Goal: Task Accomplishment & Management: Complete application form

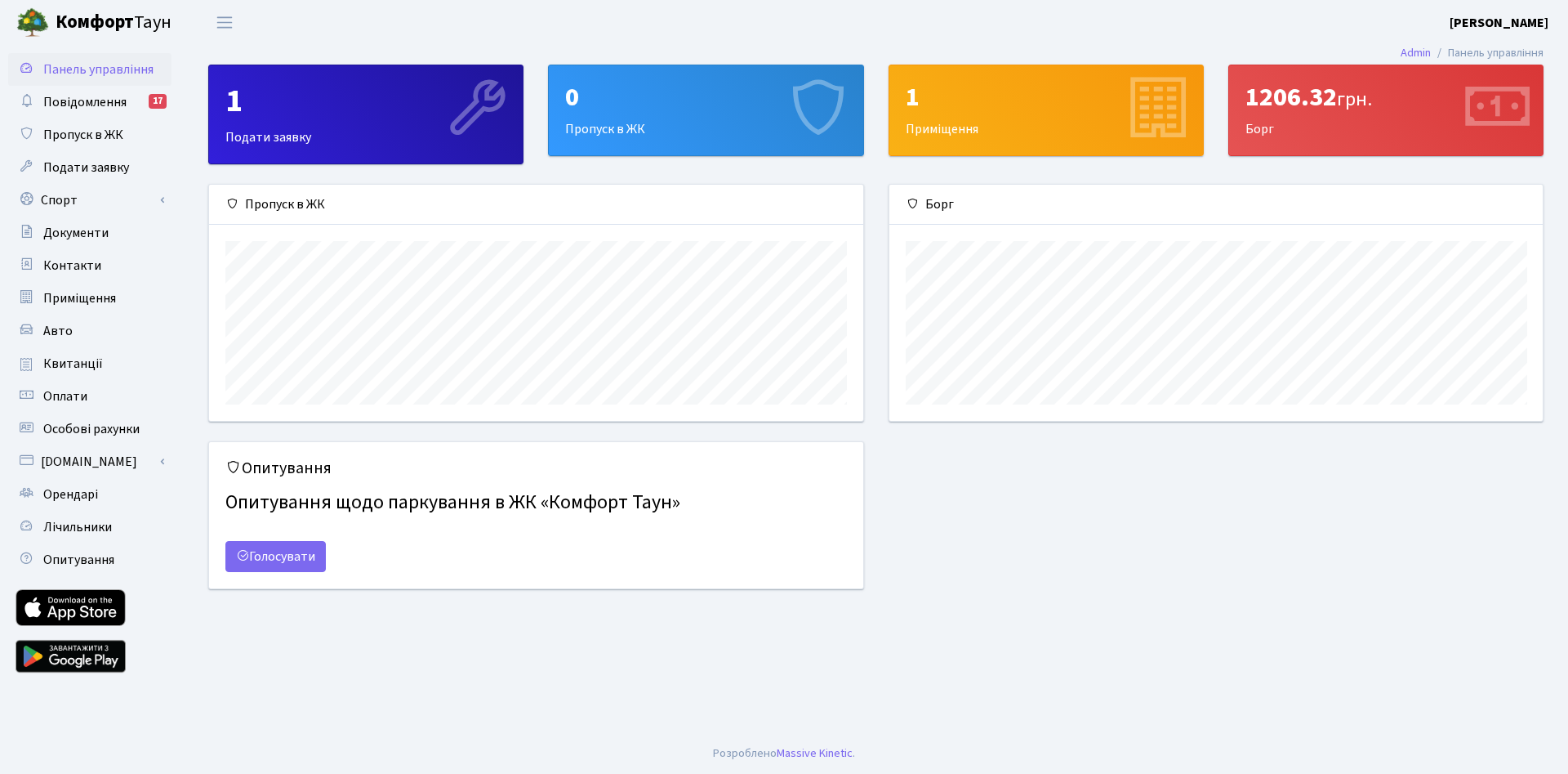
scroll to position [236, 654]
click at [1280, 99] on div "1206.32 грн." at bounding box center [1386, 97] width 281 height 31
drag, startPoint x: 1302, startPoint y: 101, endPoint x: 1267, endPoint y: 97, distance: 35.2
click at [1274, 98] on div "1206.32 грн." at bounding box center [1386, 97] width 281 height 31
click at [1265, 139] on div "1206.32 грн. Борг" at bounding box center [1386, 110] width 314 height 90
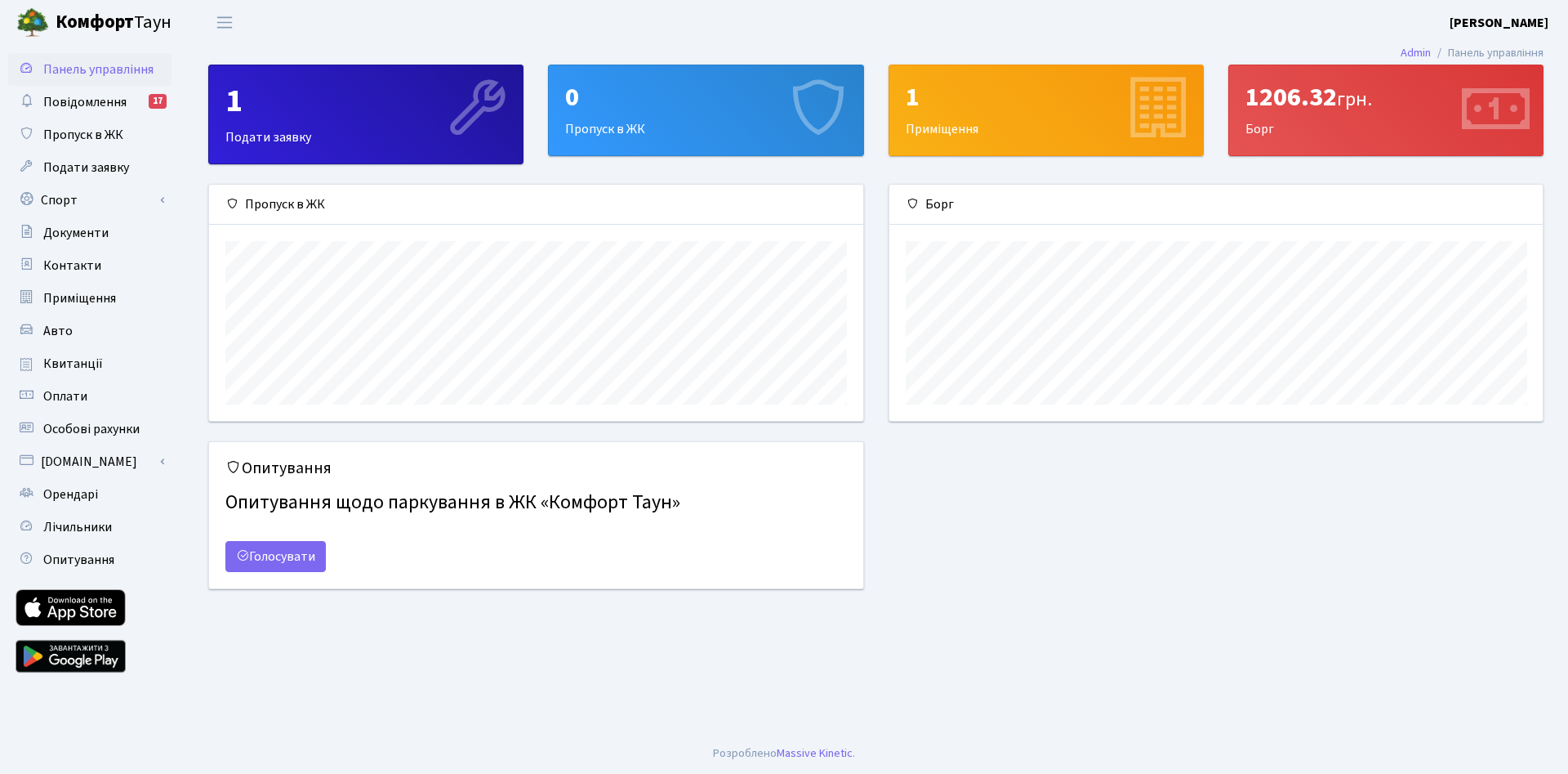
click at [1278, 100] on div "1206.32 грн." at bounding box center [1386, 97] width 281 height 31
drag, startPoint x: 1310, startPoint y: 97, endPoint x: 1251, endPoint y: 98, distance: 59.0
click at [1251, 98] on div "1206.32 грн." at bounding box center [1386, 97] width 281 height 31
click at [1302, 120] on div "1206.32 грн. Борг" at bounding box center [1386, 110] width 314 height 90
click at [1446, 100] on div "1206.32 грн." at bounding box center [1386, 97] width 281 height 31
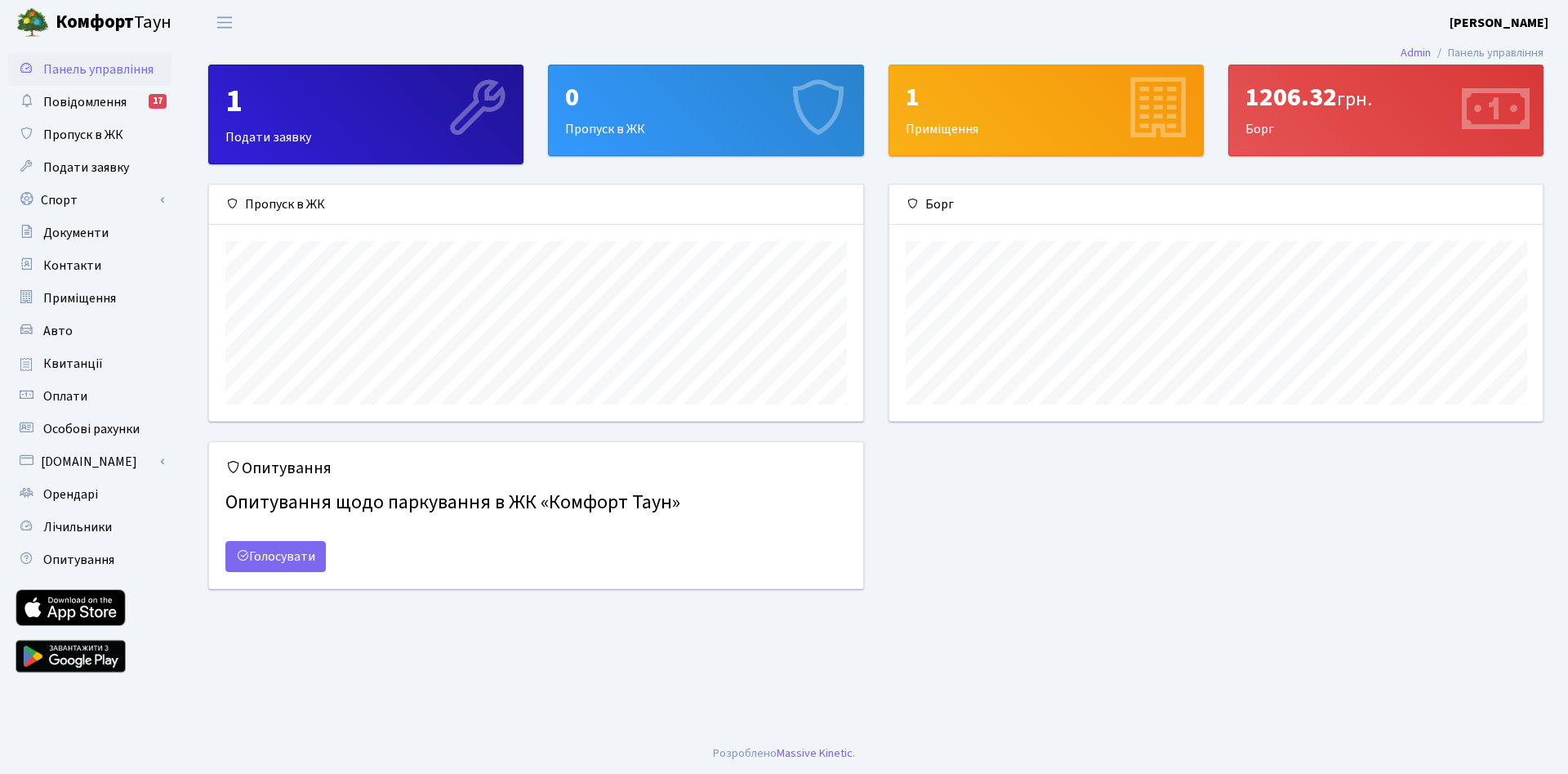
click at [1506, 119] on icon at bounding box center [1495, 110] width 78 height 78
click at [1343, 115] on div "1206.32 грн. Борг" at bounding box center [1386, 110] width 314 height 90
drag, startPoint x: 1314, startPoint y: 102, endPoint x: 1278, endPoint y: 98, distance: 36.2
click at [1286, 99] on div "1206.32 грн." at bounding box center [1386, 97] width 281 height 31
click at [982, 126] on div "1 Приміщення" at bounding box center [1046, 110] width 314 height 90
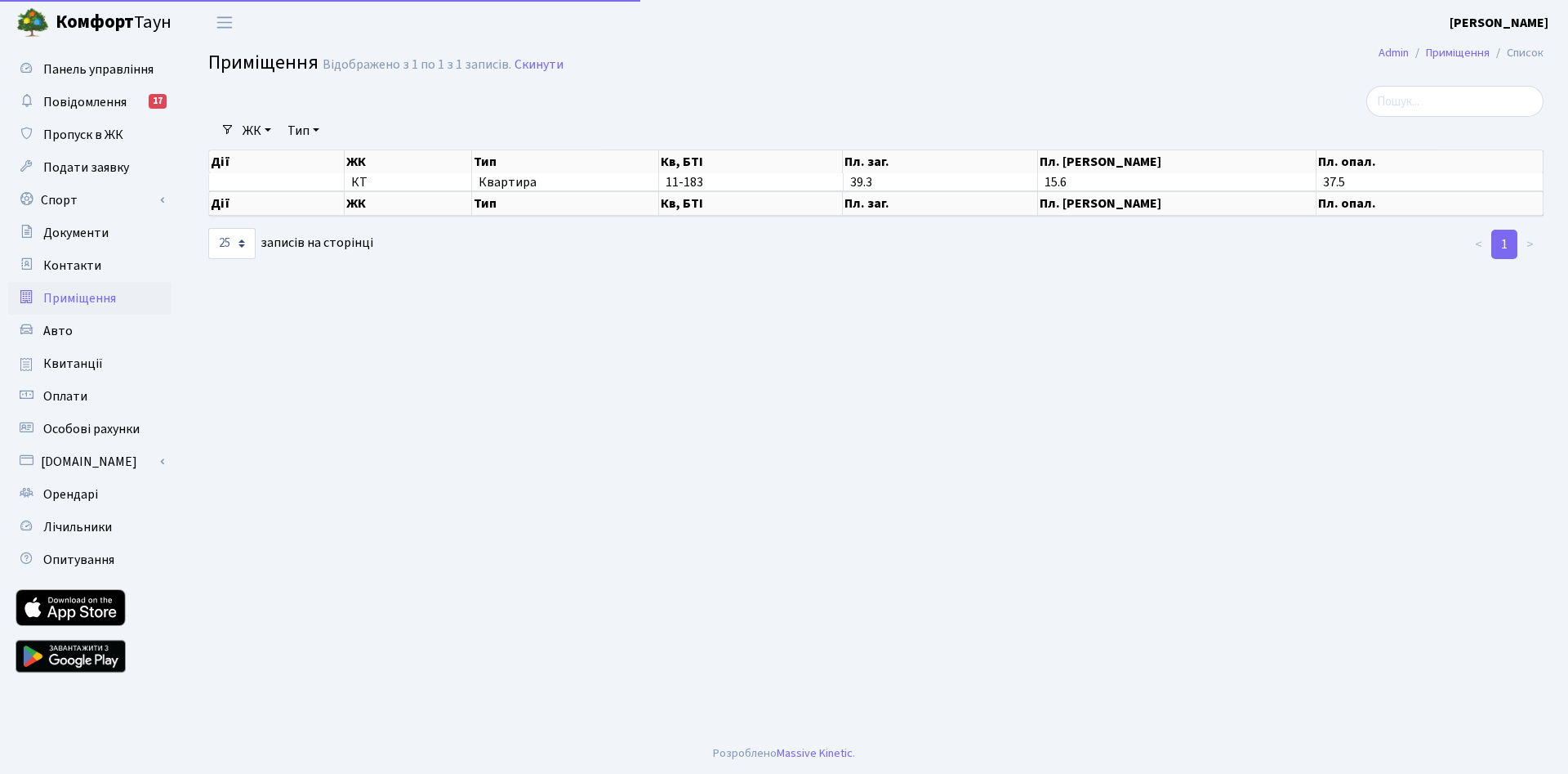
select select "25"
drag, startPoint x: 678, startPoint y: 181, endPoint x: 656, endPoint y: 181, distance: 22.0
click at [656, 181] on tr "КТ Квартира 11-183 39.3 15.6 37.5" at bounding box center [876, 182] width 1334 height 17
click at [685, 185] on span "11-183" at bounding box center [684, 183] width 37 height 18
drag, startPoint x: 880, startPoint y: 183, endPoint x: 837, endPoint y: 182, distance: 43.0
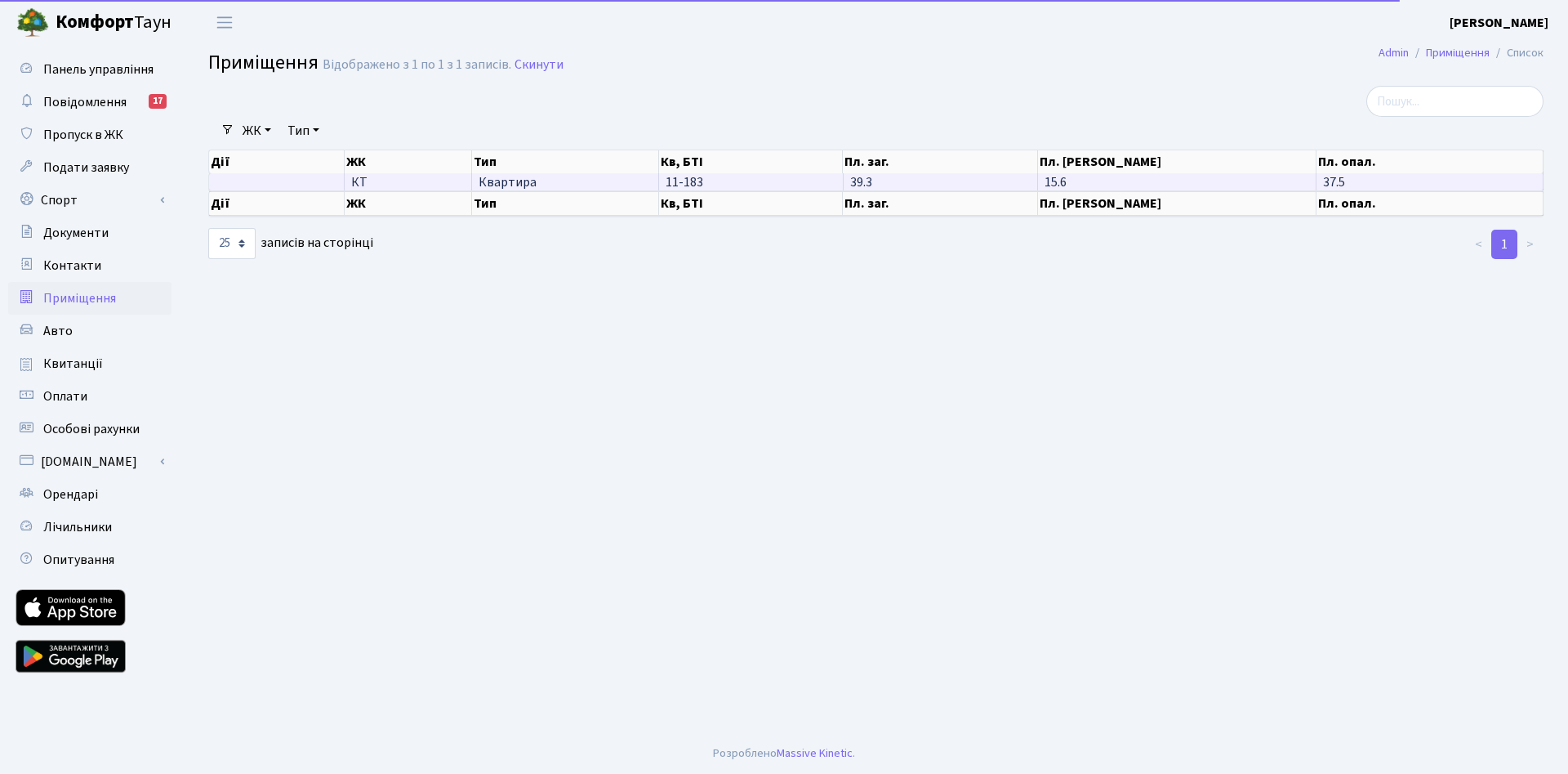
click at [837, 182] on tr "КТ Квартира 11-183 39.3 15.6 37.5" at bounding box center [876, 182] width 1334 height 17
click at [1057, 180] on span "15.6" at bounding box center [1055, 183] width 22 height 18
drag, startPoint x: 1051, startPoint y: 183, endPoint x: 1033, endPoint y: 182, distance: 18.0
click at [1033, 182] on tr "КТ Квартира 11-183 39.3 15.6 37.5" at bounding box center [876, 182] width 1334 height 17
click at [1347, 181] on td "37.5" at bounding box center [1429, 182] width 227 height 17
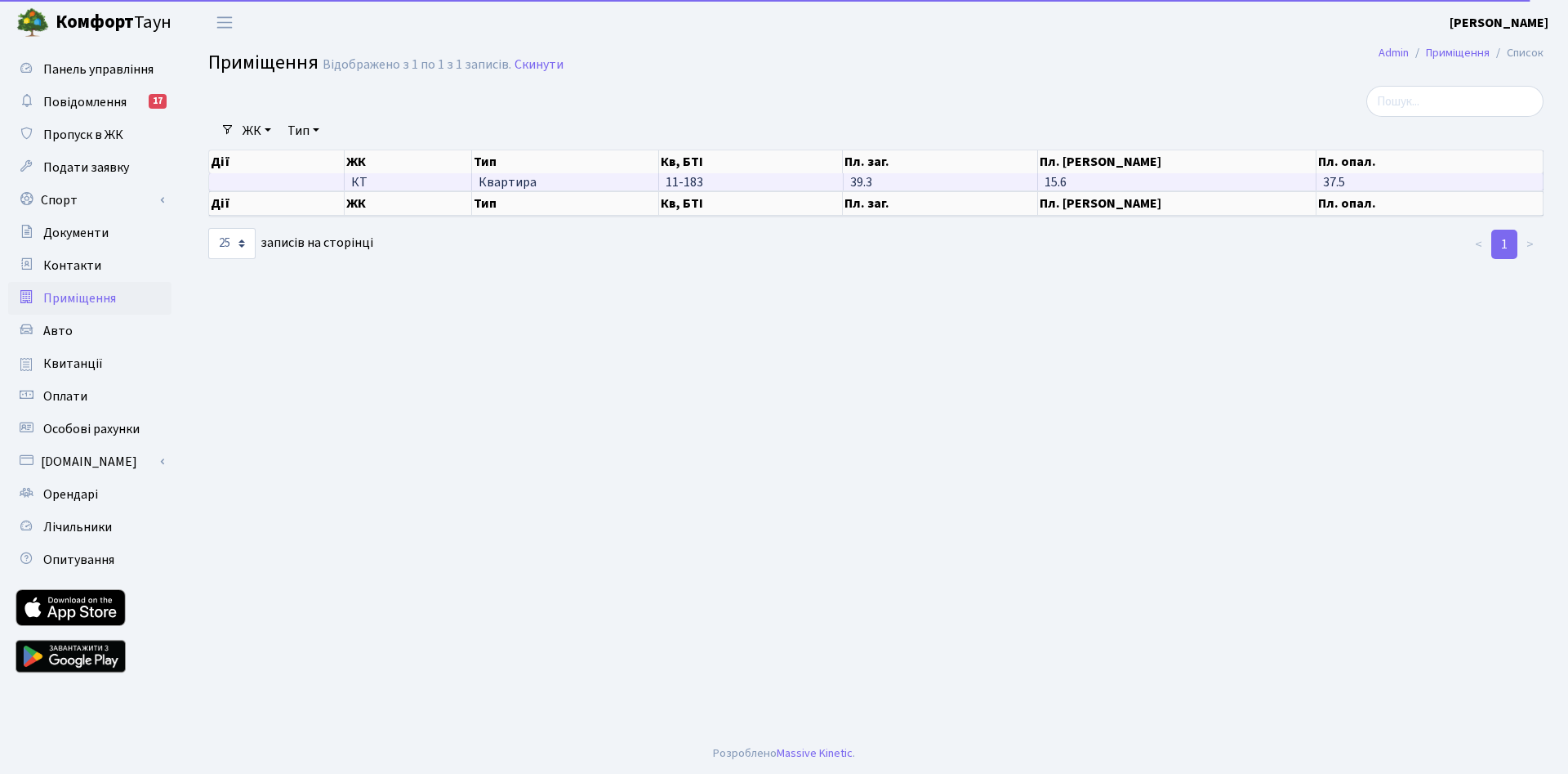
drag, startPoint x: 1348, startPoint y: 185, endPoint x: 1324, endPoint y: 183, distance: 24.1
click at [1324, 183] on td "37.5" at bounding box center [1429, 182] width 227 height 17
click at [63, 67] on span "Панель управління" at bounding box center [98, 69] width 111 height 18
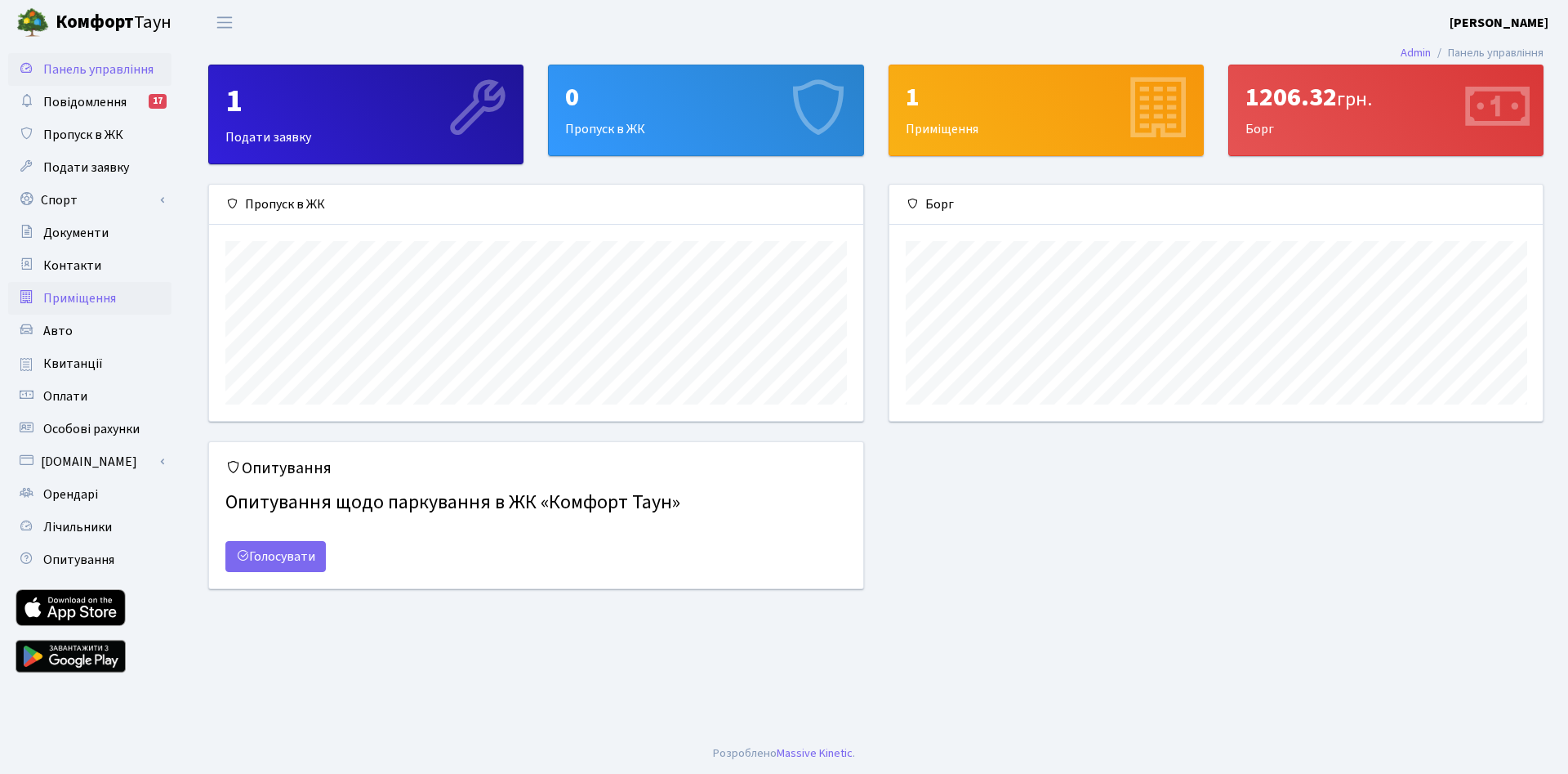
scroll to position [236, 654]
click at [126, 134] on link "Пропуск в ЖК" at bounding box center [90, 135] width 163 height 33
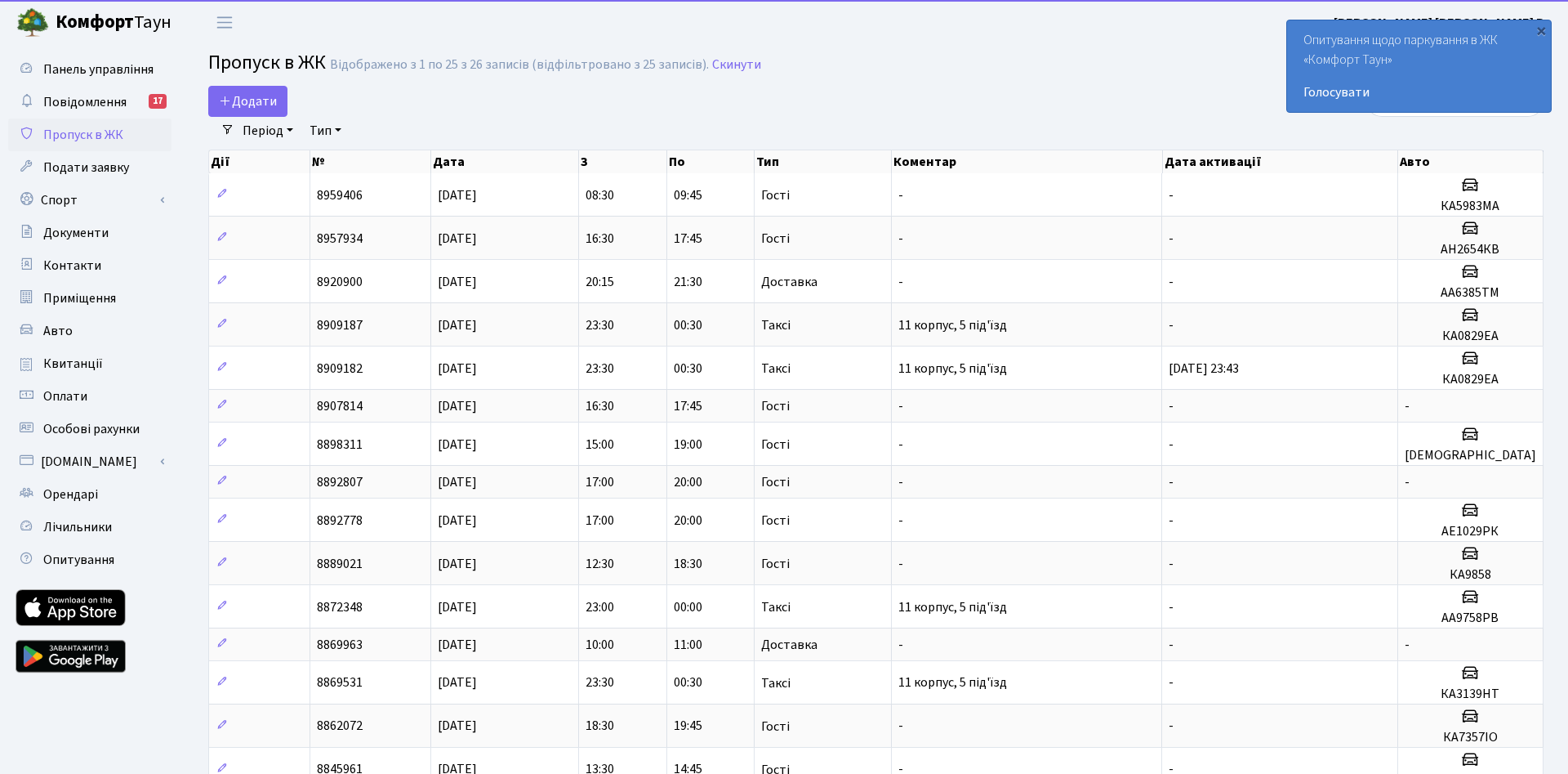
scroll to position [540, 0]
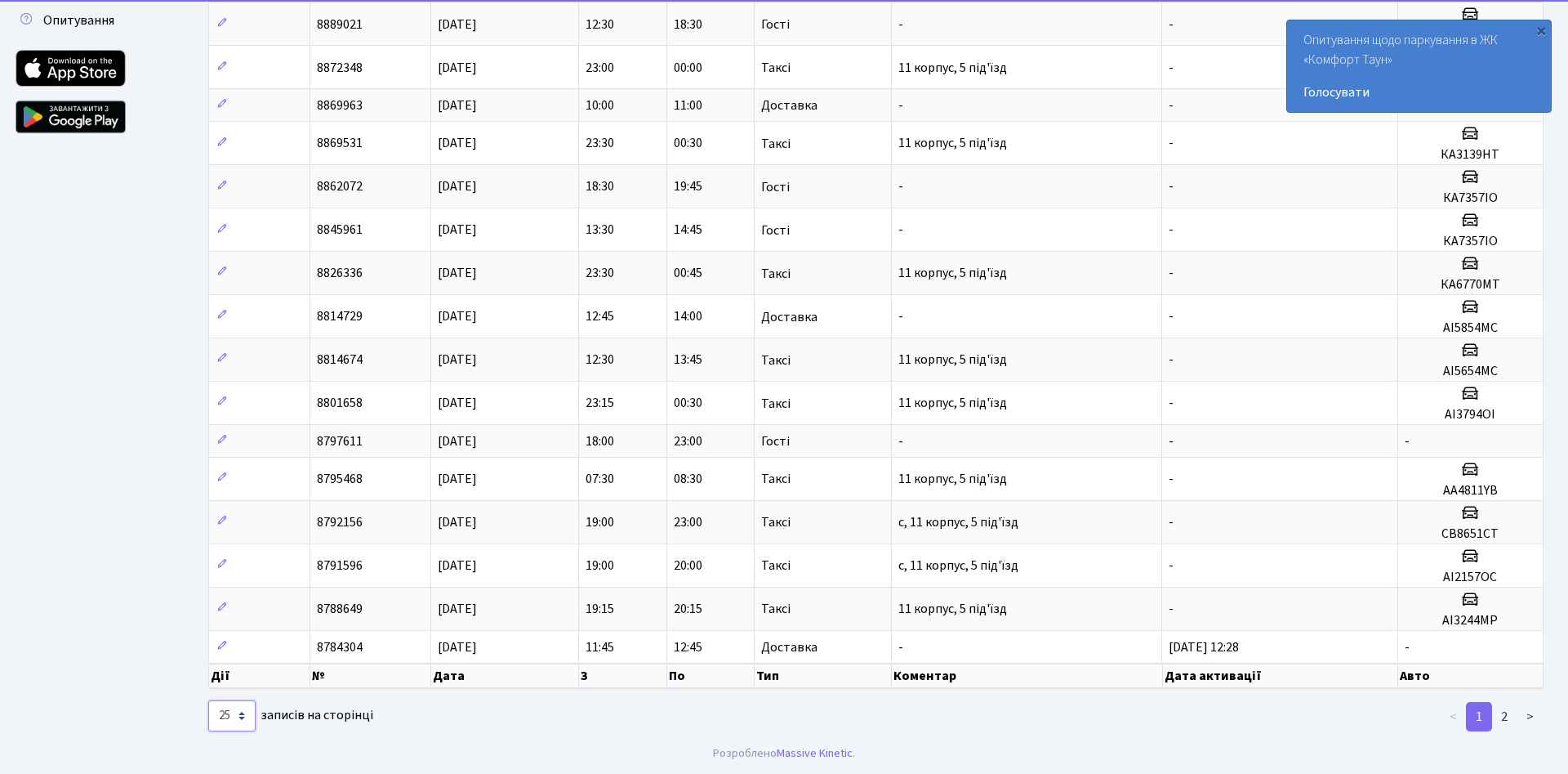
click at [208, 700] on select "10 25 50 100 250 500 1,000" at bounding box center [231, 716] width 47 height 31
select select "1000"
click option "1,000" at bounding box center [0, 0] width 0 height 0
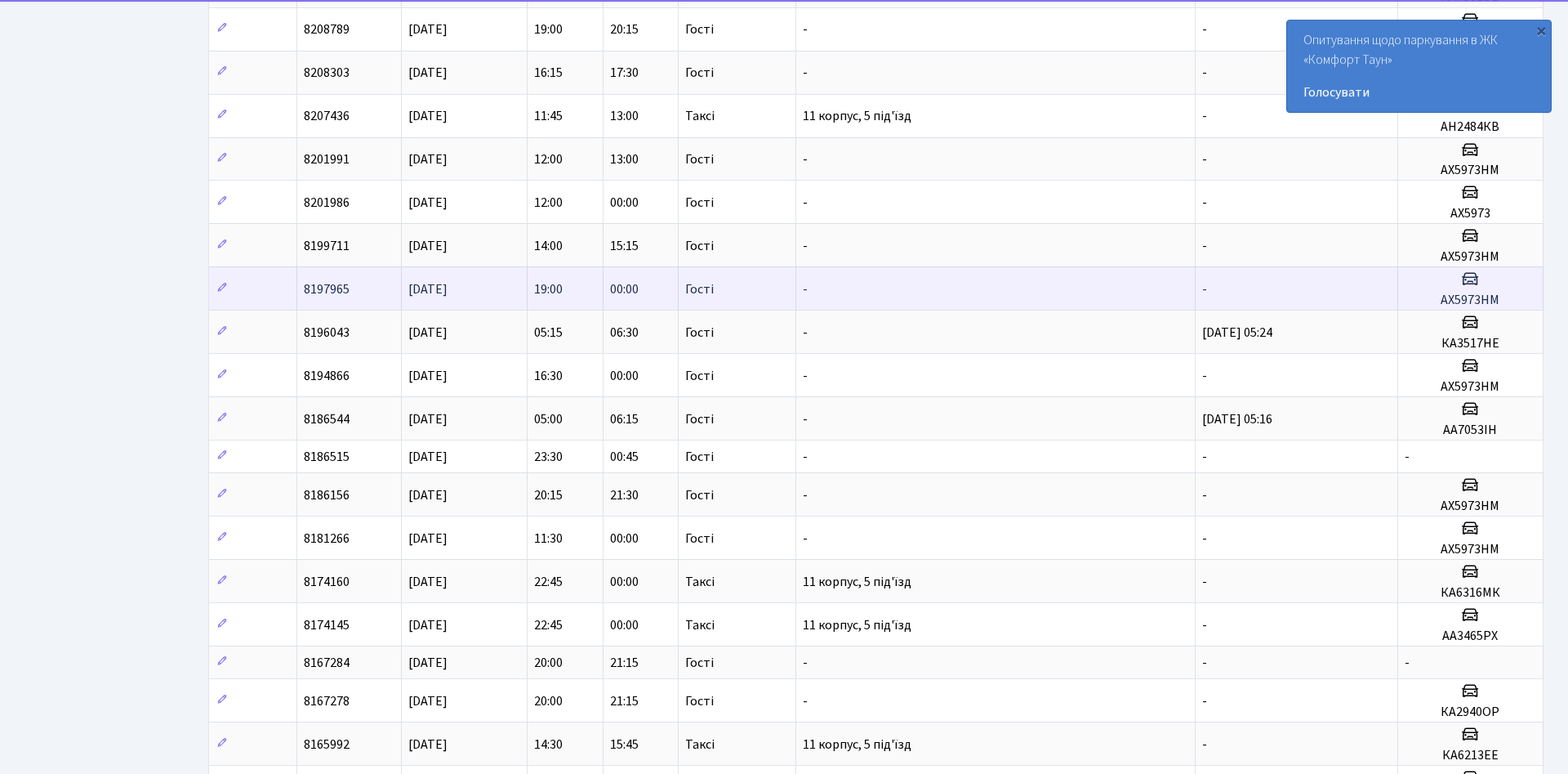
scroll to position [5401, 0]
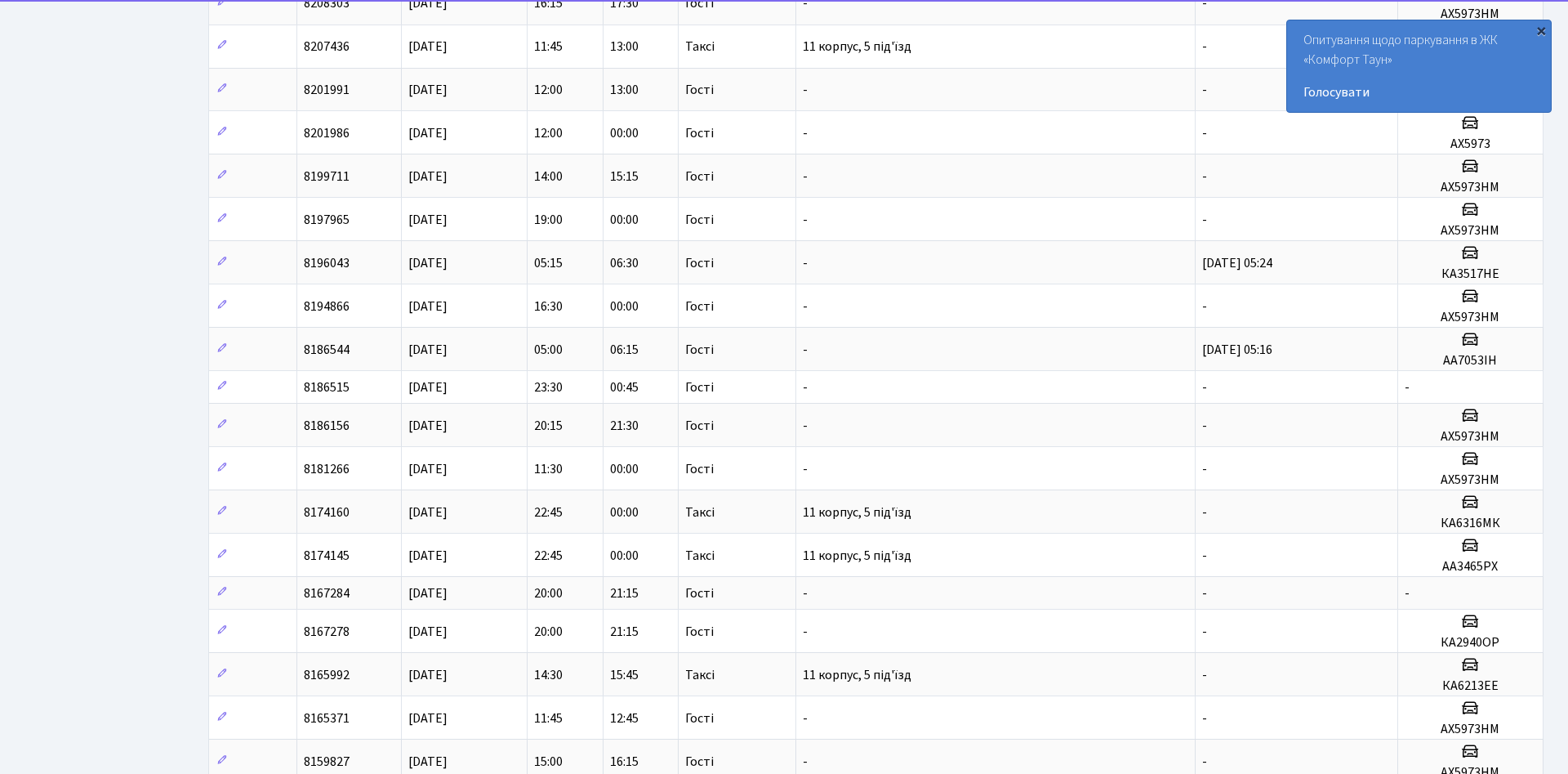
click at [1539, 34] on div "×" at bounding box center [1541, 31] width 17 height 17
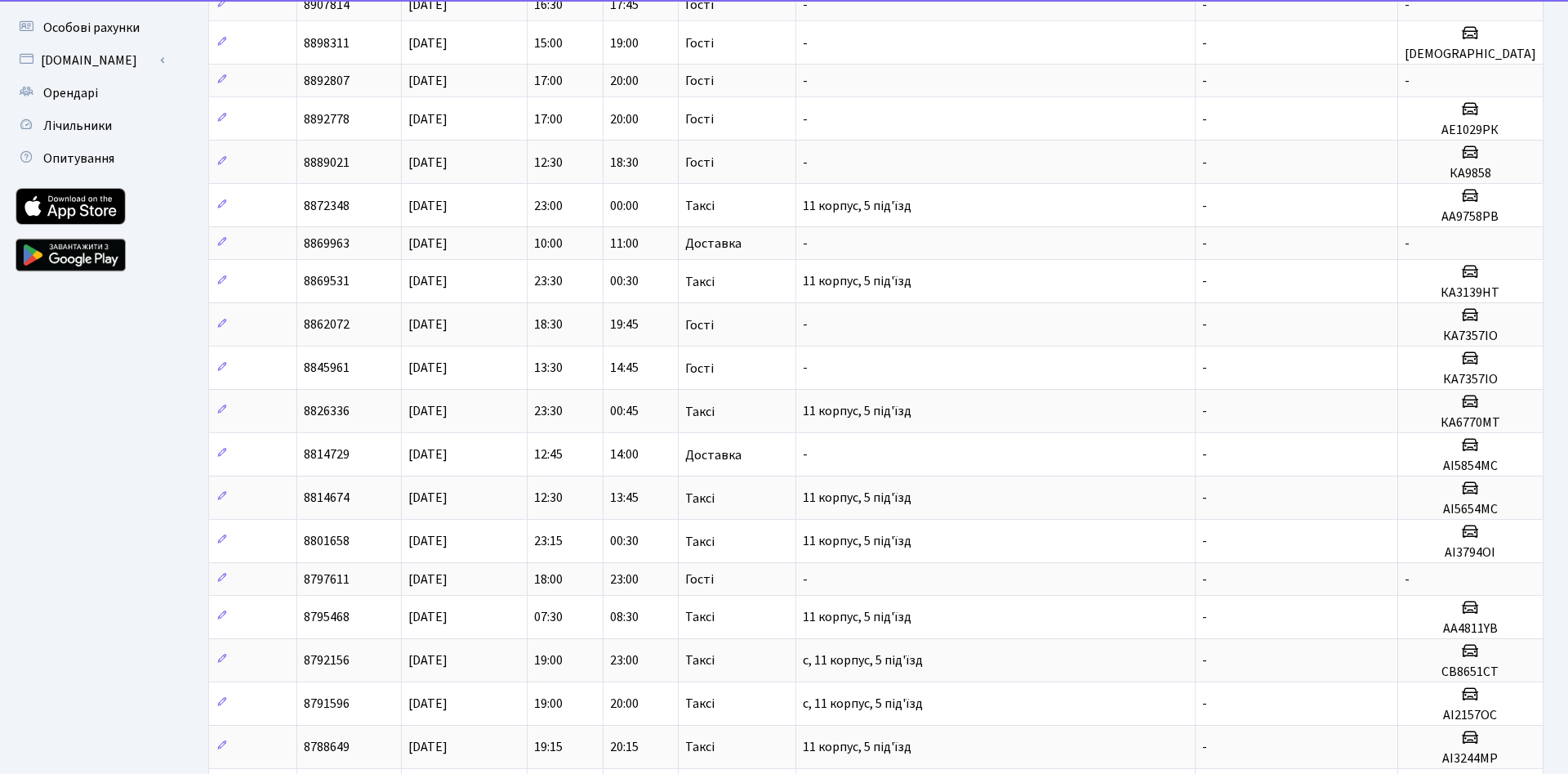
scroll to position [0, 0]
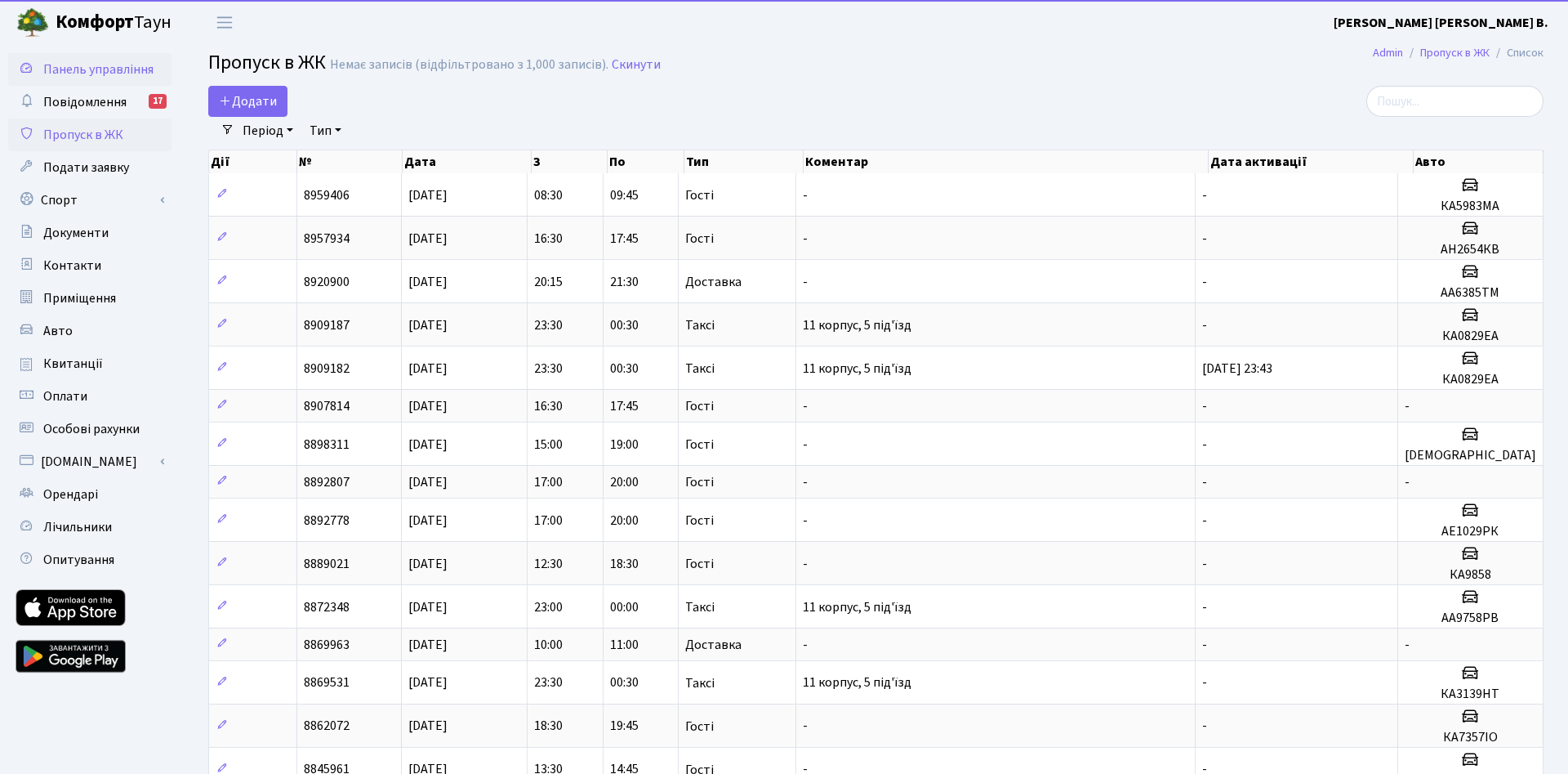
click at [79, 72] on span "Панель управління" at bounding box center [98, 69] width 111 height 18
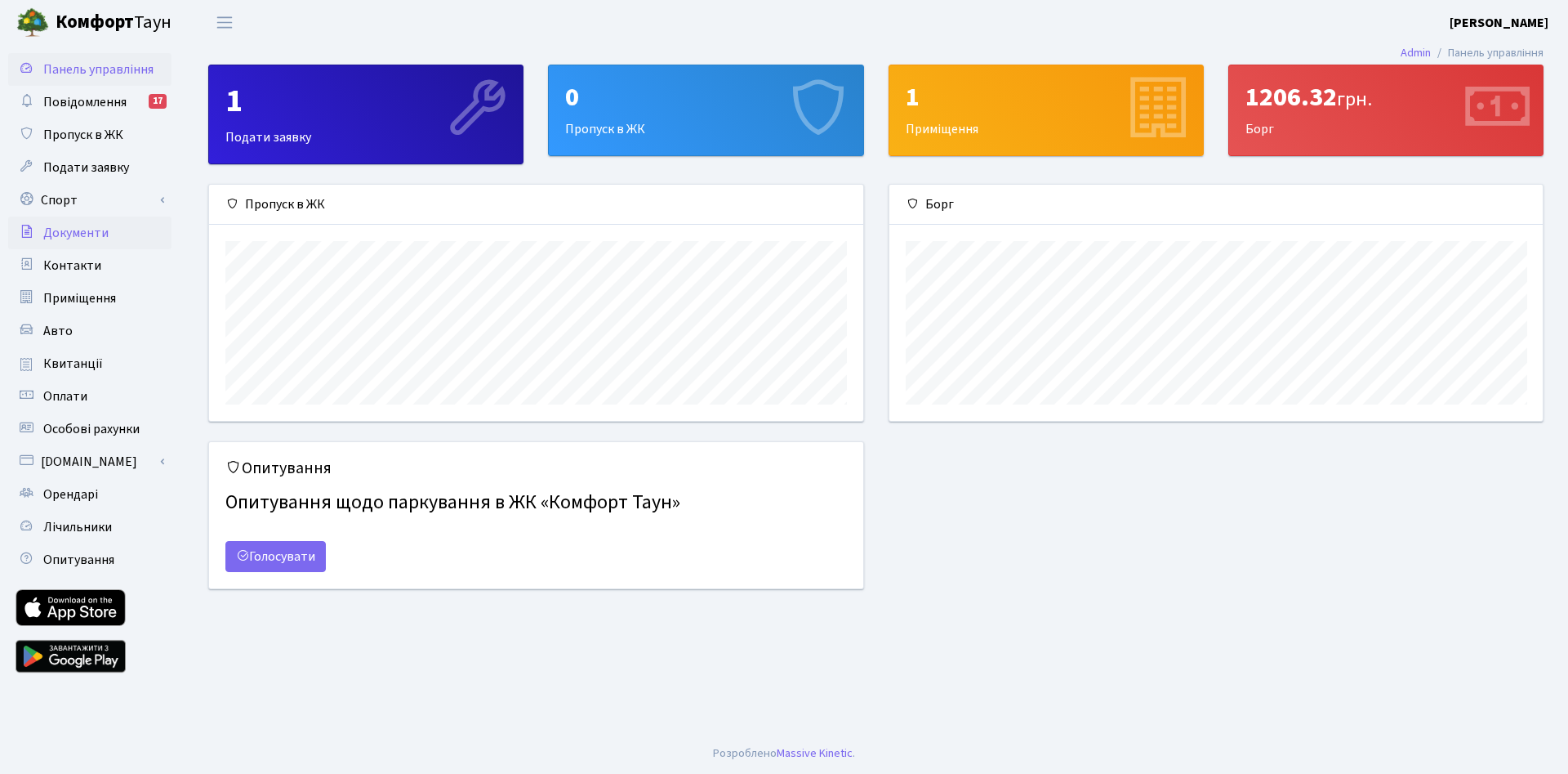
scroll to position [236, 654]
click at [78, 335] on link "Авто" at bounding box center [90, 331] width 163 height 33
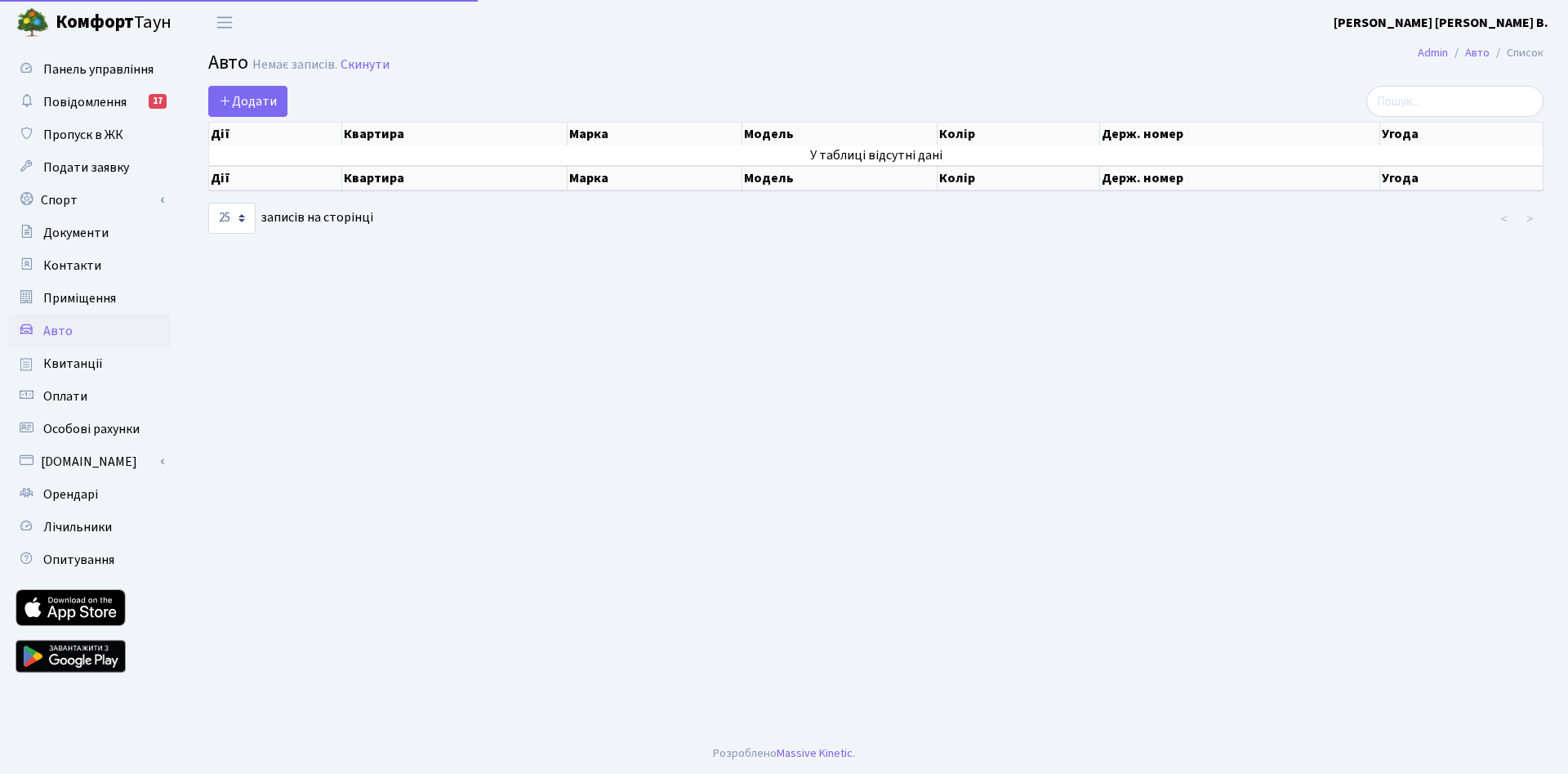
select select "25"
click at [77, 501] on span "Орендарі" at bounding box center [70, 494] width 54 height 18
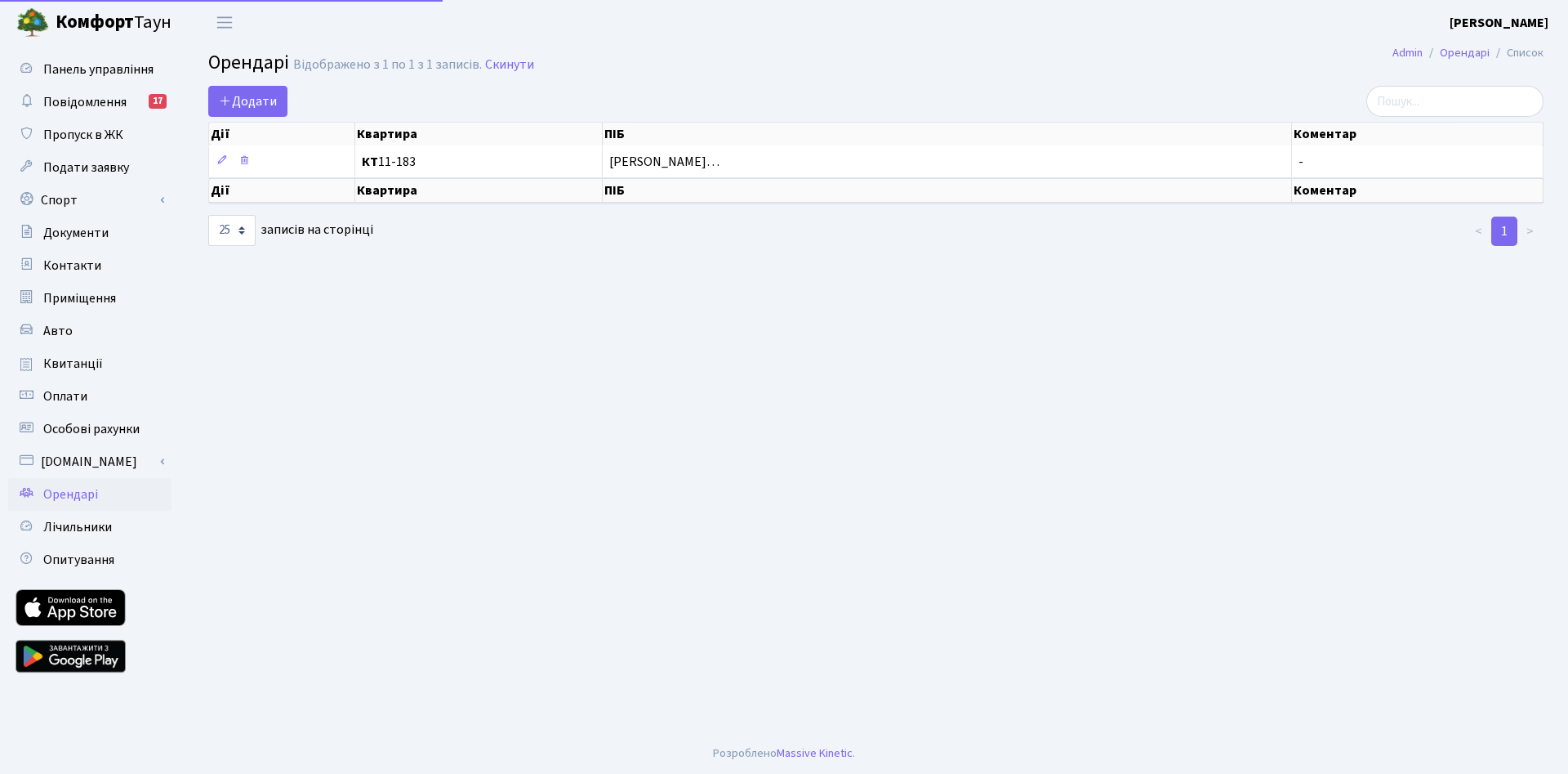
select select "25"
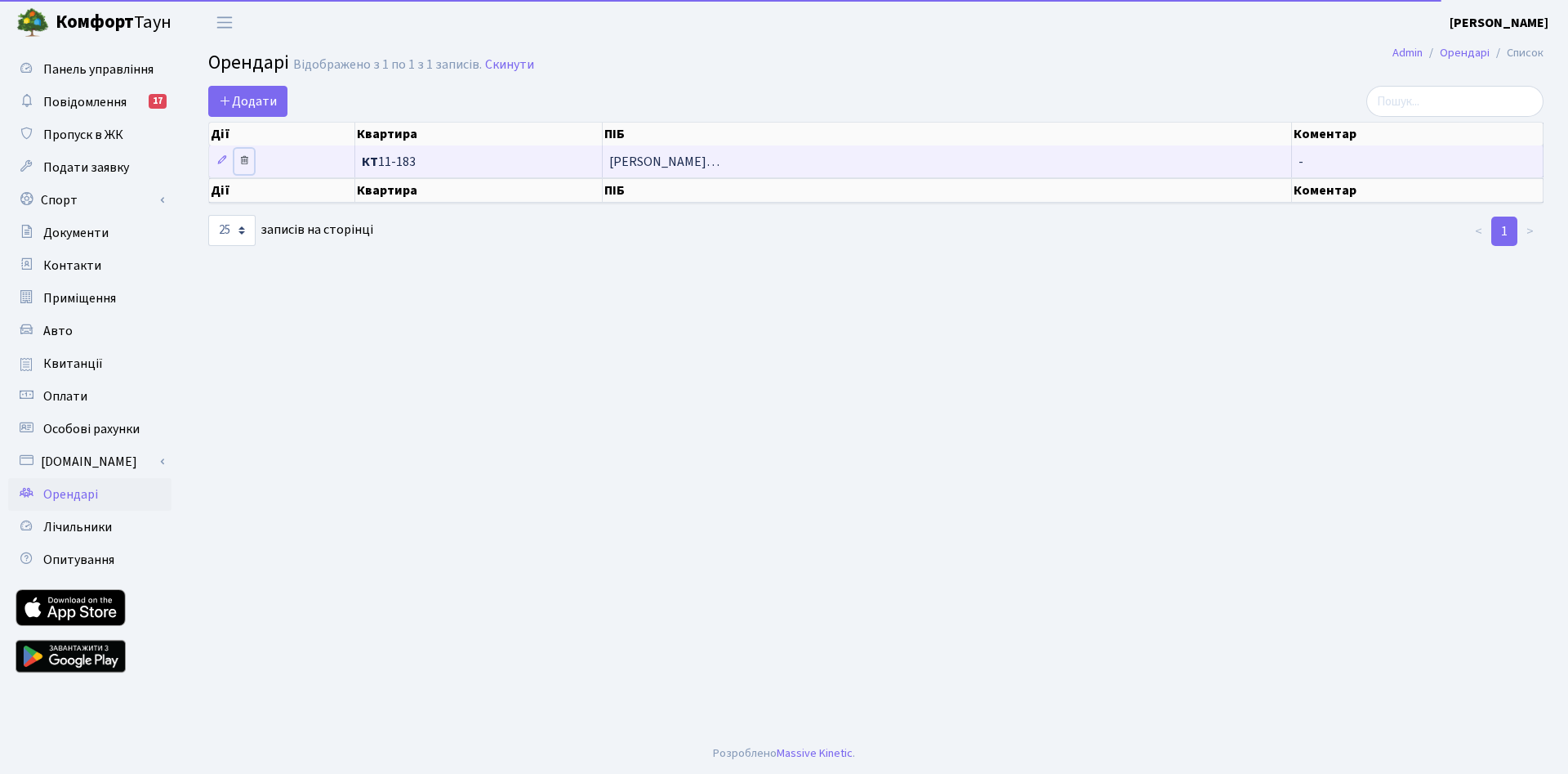
click at [249, 163] on icon at bounding box center [244, 160] width 12 height 12
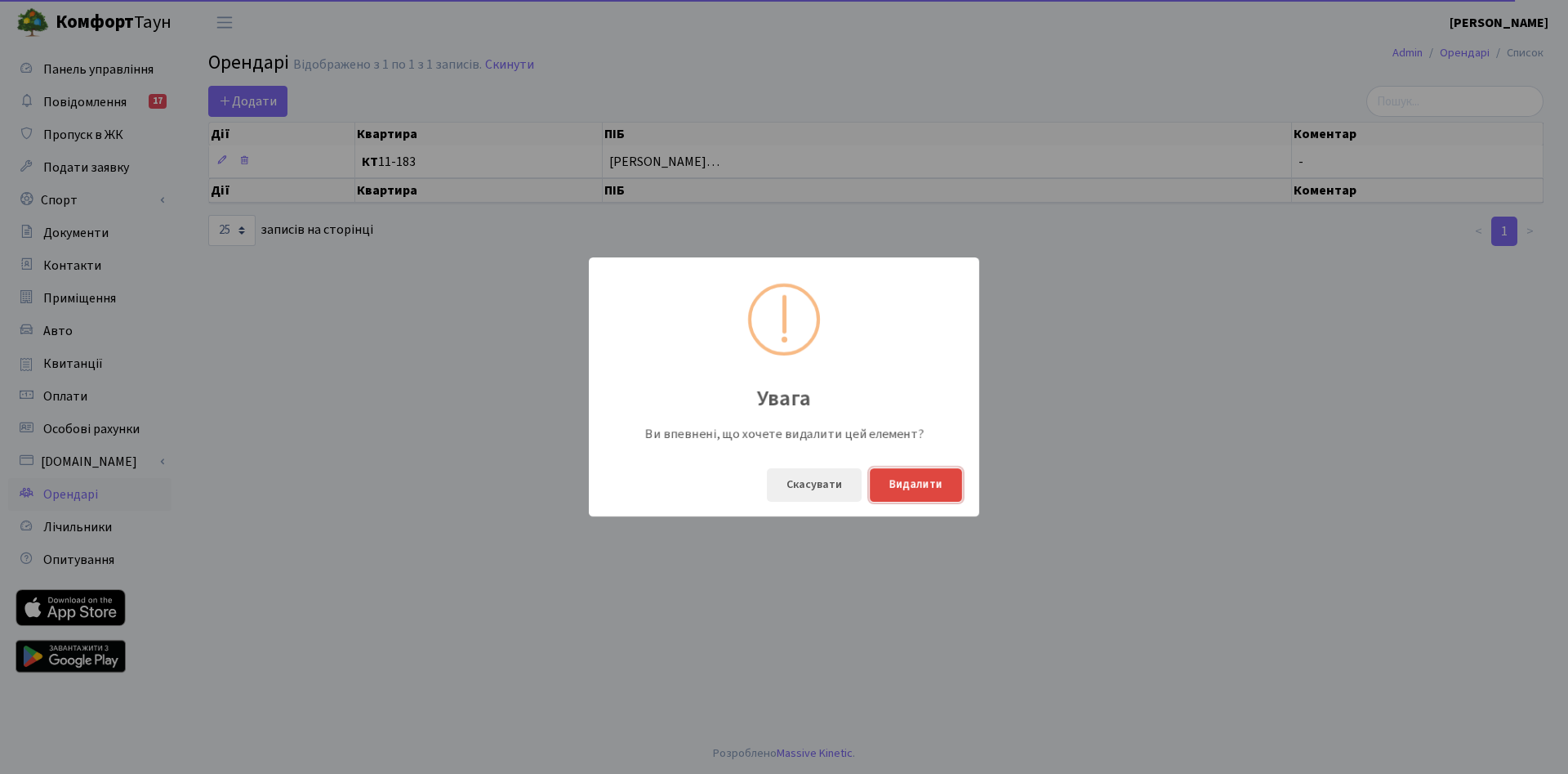
click at [931, 489] on button "Видалити" at bounding box center [916, 485] width 92 height 34
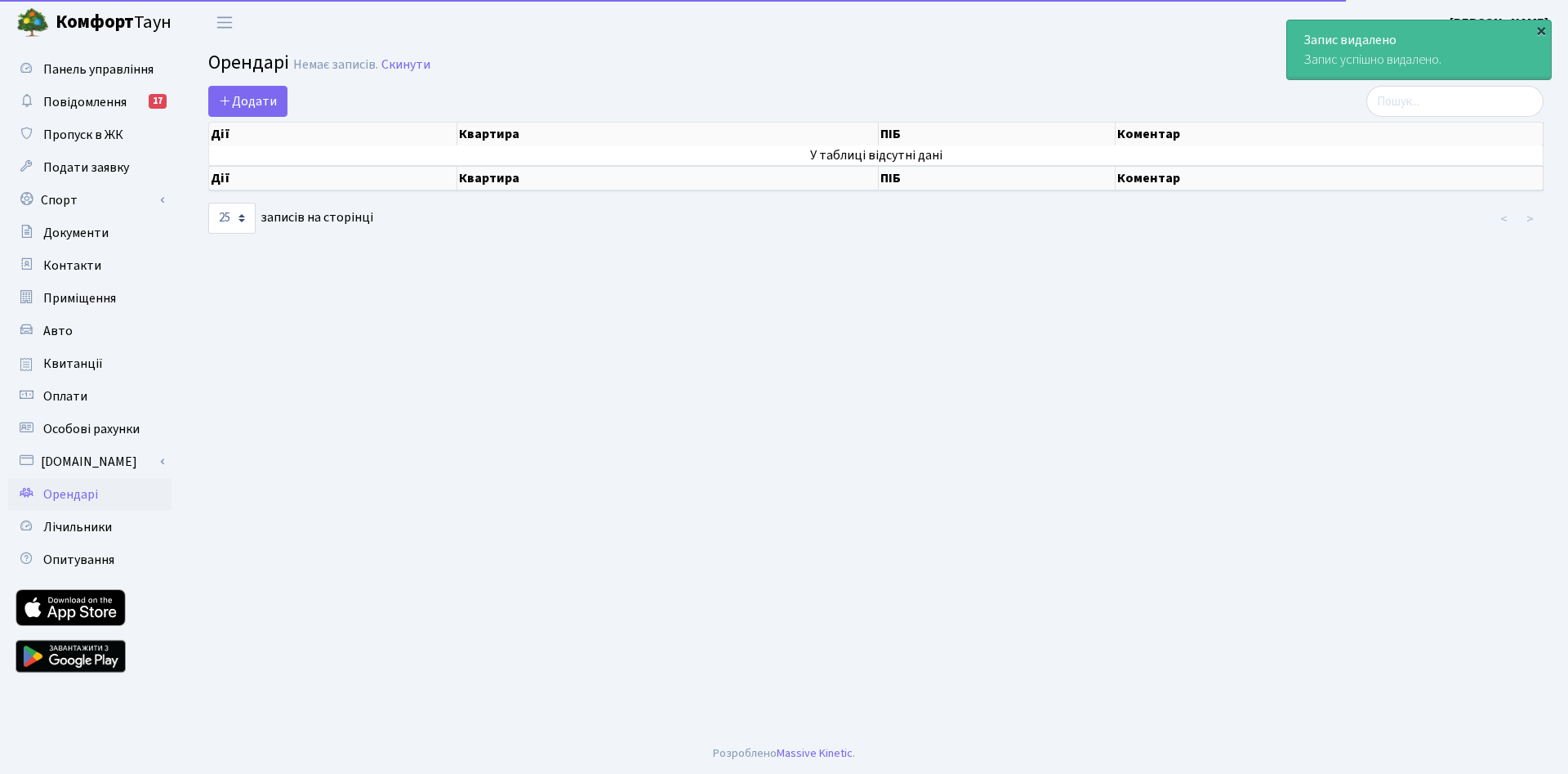
click at [1541, 27] on div "×" at bounding box center [1541, 31] width 17 height 17
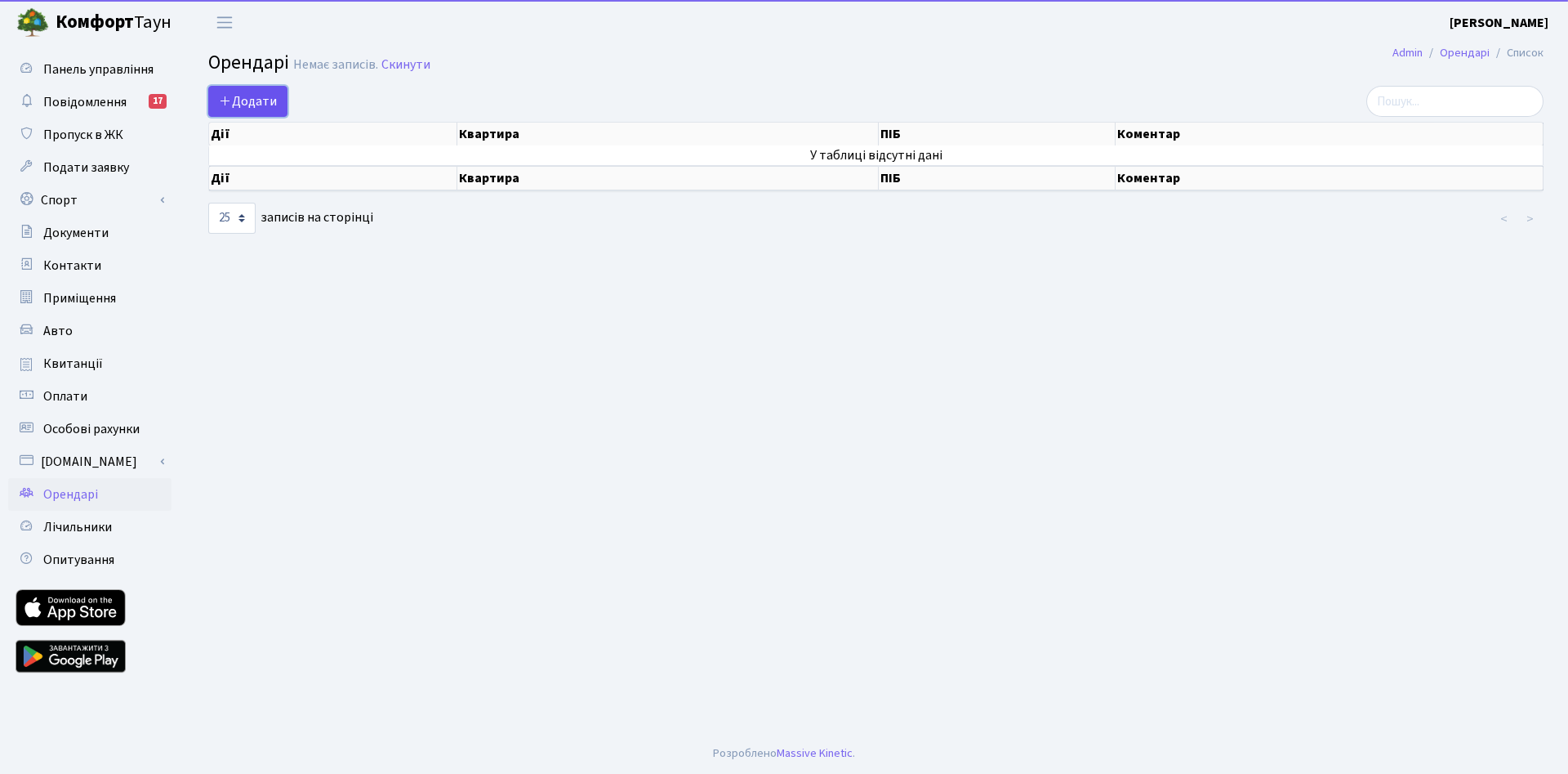
click at [269, 97] on span "Додати" at bounding box center [248, 102] width 58 height 18
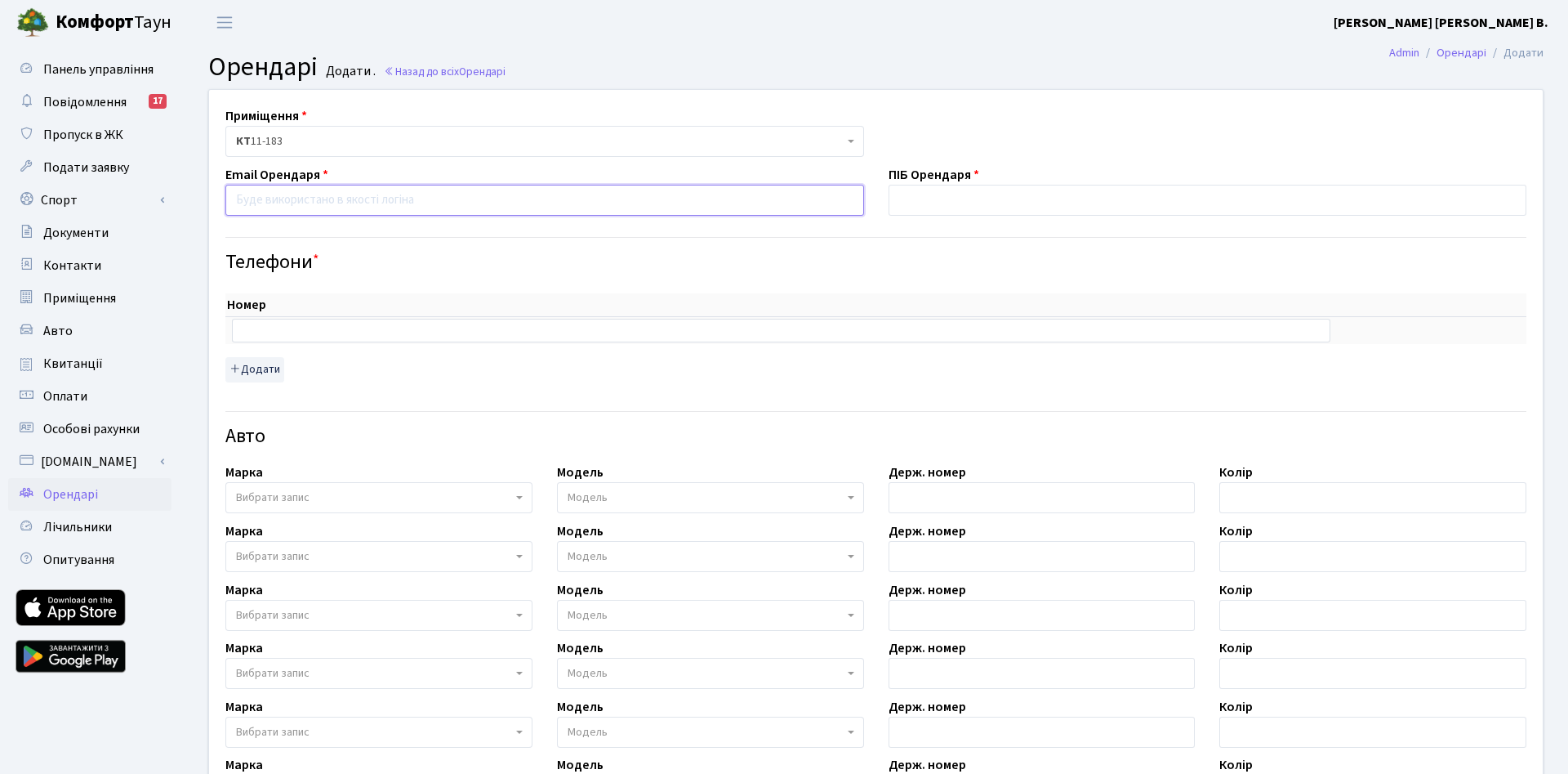
click at [315, 200] on input "email" at bounding box center [544, 201] width 638 height 31
type input "[EMAIL_ADDRESS][DOMAIN_NAME]"
click at [284, 328] on input "text" at bounding box center [781, 330] width 1098 height 23
type input "[PHONE_NUMBER]"
click at [258, 367] on button "Додати" at bounding box center [254, 369] width 59 height 26
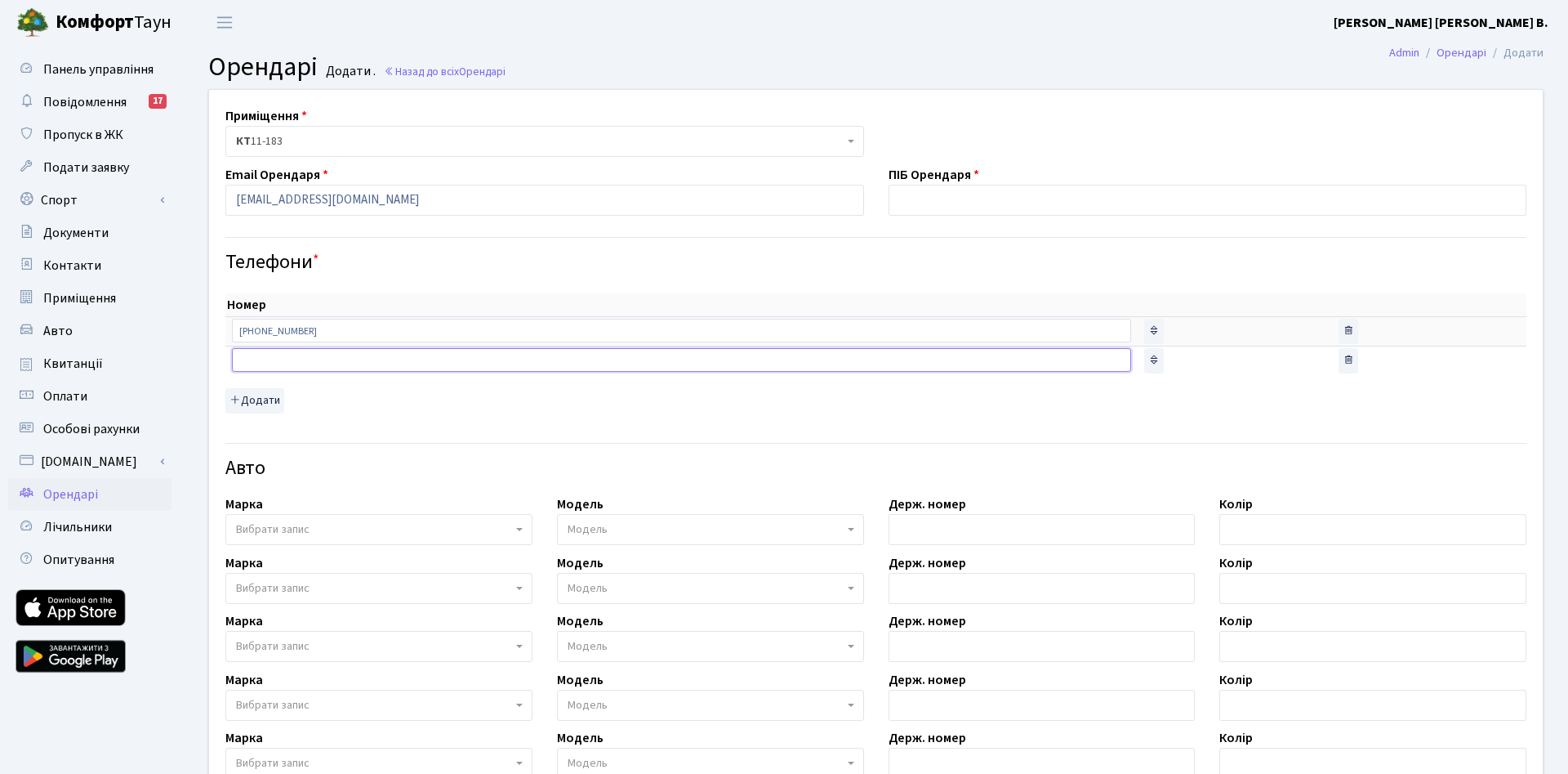
click at [314, 364] on input "text" at bounding box center [681, 359] width 899 height 23
click at [356, 395] on div "Номер sort item delete item +380991415664 sort item delete item" at bounding box center [875, 353] width 1300 height 120
click at [291, 367] on input "text" at bounding box center [681, 359] width 899 height 23
drag, startPoint x: 334, startPoint y: 323, endPoint x: 213, endPoint y: 325, distance: 121.0
click at [232, 325] on input "+380991415664" at bounding box center [681, 330] width 899 height 23
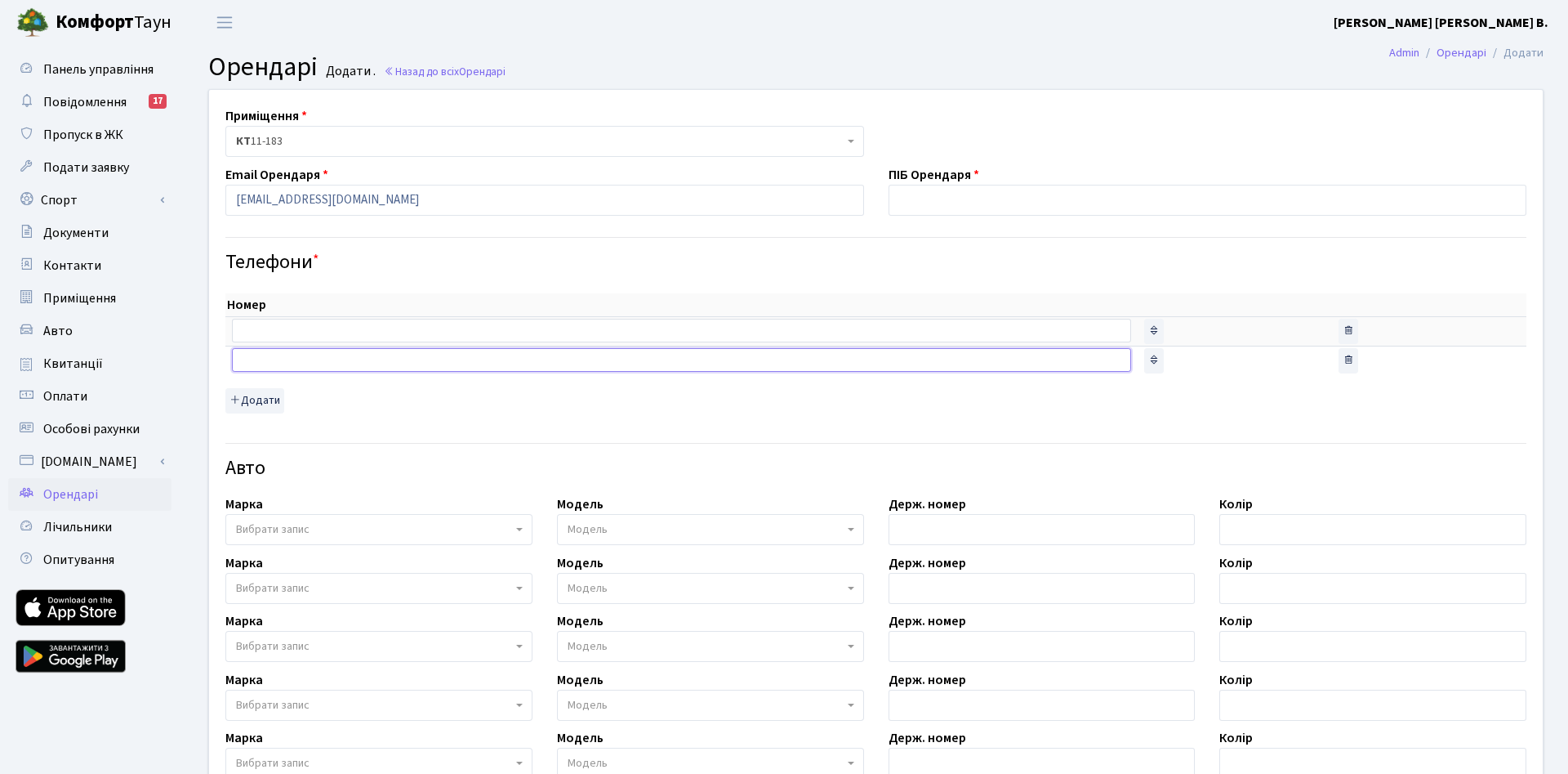
click at [307, 356] on input "text" at bounding box center [681, 359] width 899 height 23
paste input "+380991415664"
type input "+380991415664"
click at [282, 330] on input "text" at bounding box center [681, 330] width 899 height 23
drag, startPoint x: 253, startPoint y: 364, endPoint x: 332, endPoint y: 358, distance: 79.2
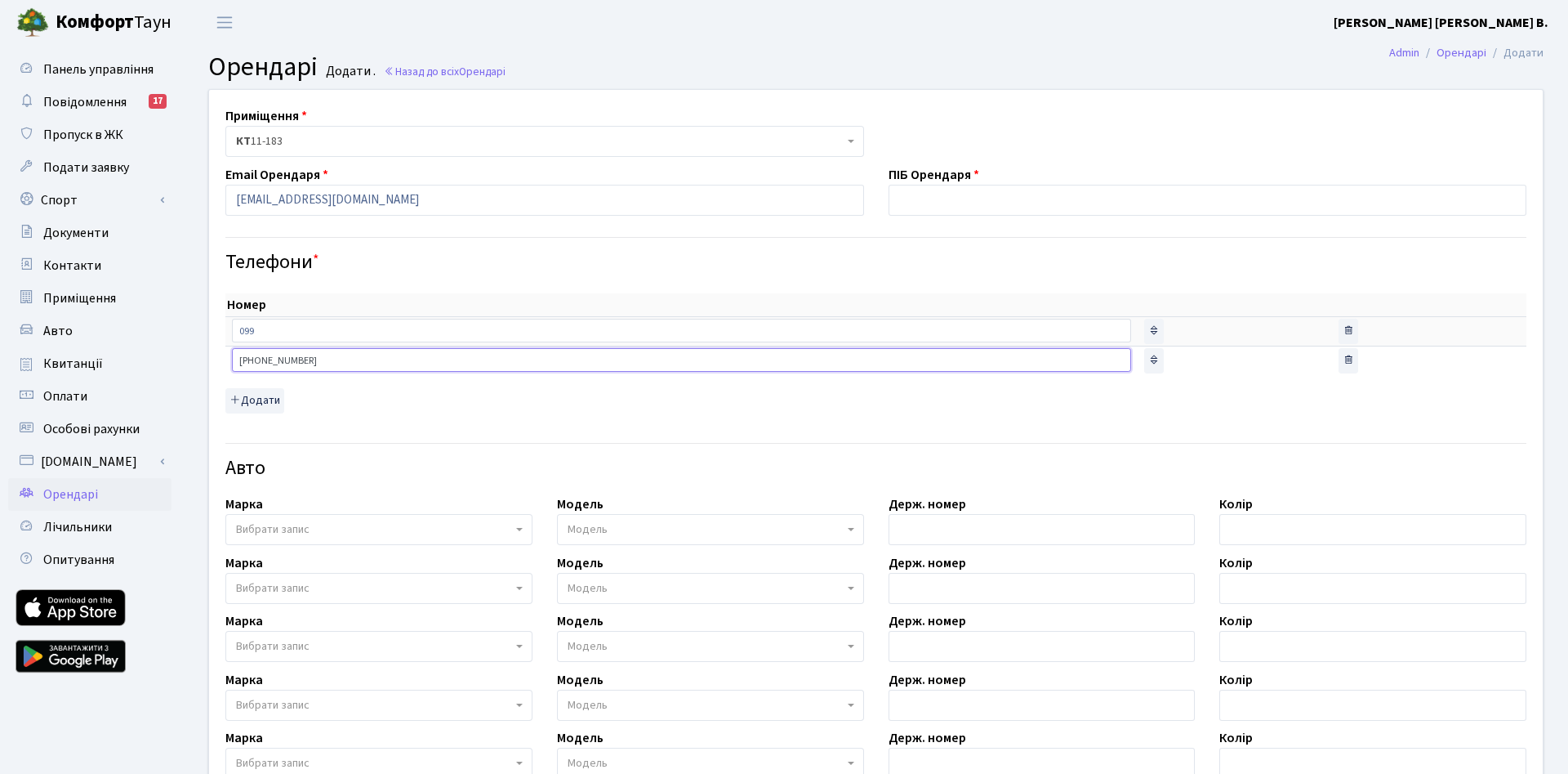
click at [332, 358] on input "+380991415664" at bounding box center [681, 359] width 899 height 23
drag, startPoint x: 262, startPoint y: 330, endPoint x: 209, endPoint y: 325, distance: 53.2
click at [232, 325] on input "099" at bounding box center [681, 330] width 899 height 23
paste input "1415664"
type input "0991415664"
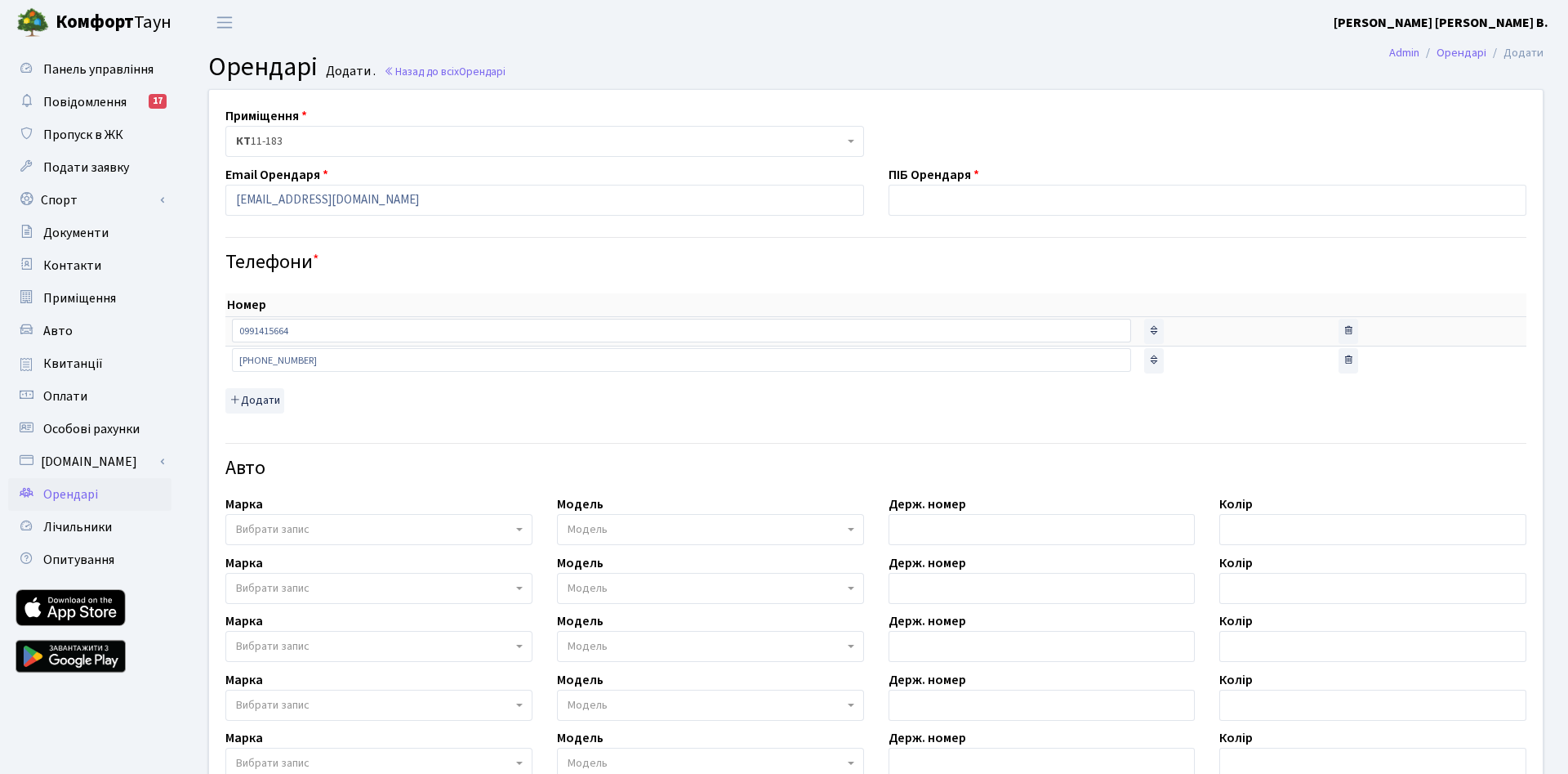
click at [340, 403] on div "Номер sort item delete item 0991415664 sort item delete item +380991415664 sort…" at bounding box center [875, 353] width 1300 height 120
drag, startPoint x: 327, startPoint y: 358, endPoint x: 201, endPoint y: 359, distance: 126.0
click at [232, 359] on input "+380991415664" at bounding box center [681, 359] width 899 height 23
drag, startPoint x: 270, startPoint y: 328, endPoint x: 199, endPoint y: 326, distance: 71.0
click at [232, 326] on input "0991415664" at bounding box center [681, 330] width 899 height 23
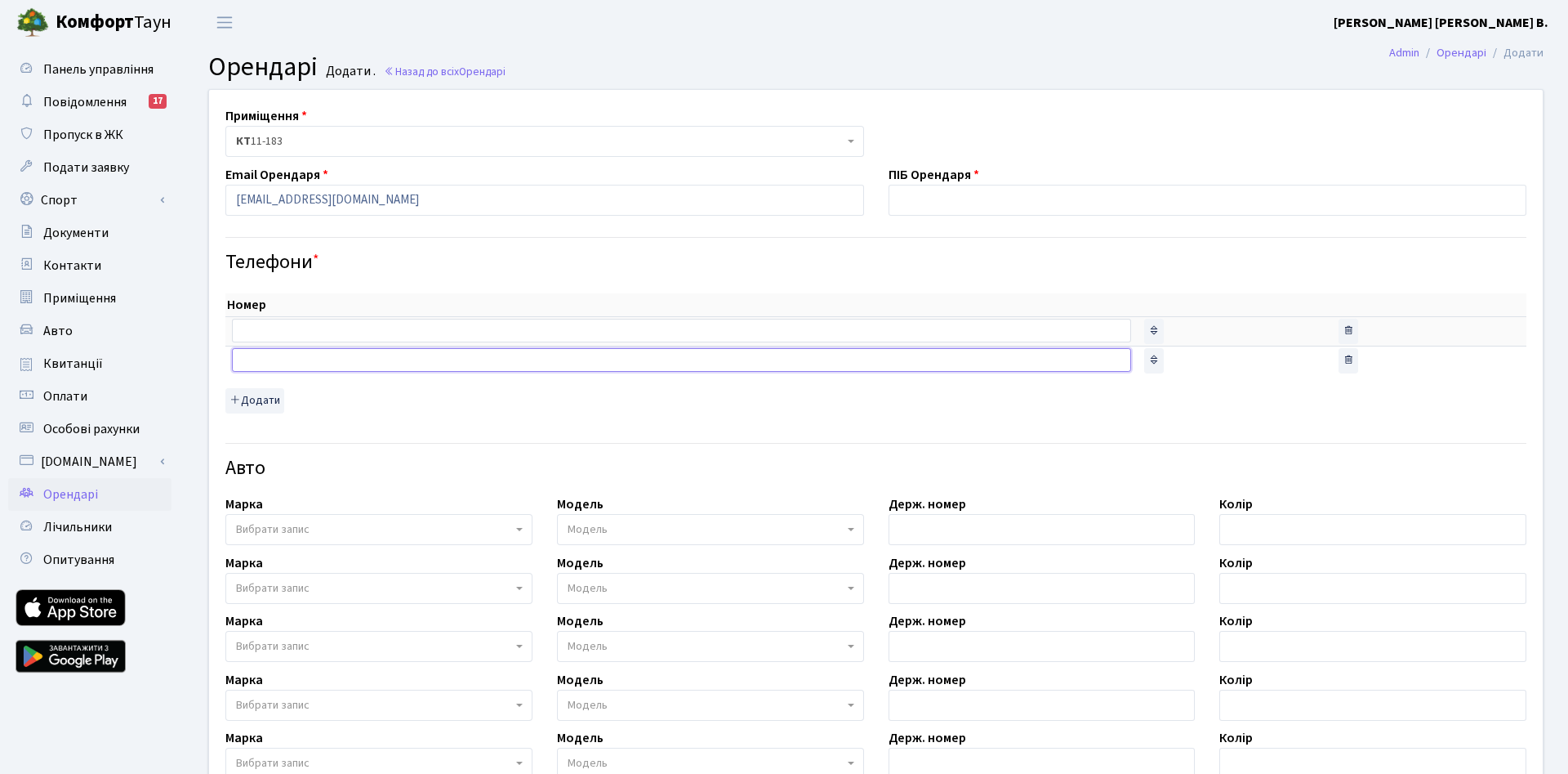
click at [270, 367] on input "text" at bounding box center [681, 359] width 899 height 23
paste input "0991415664"
drag, startPoint x: 241, startPoint y: 359, endPoint x: 208, endPoint y: 358, distance: 33.0
click at [232, 358] on input "0991415664" at bounding box center [681, 359] width 899 height 23
click at [394, 363] on input "0991415664" at bounding box center [681, 359] width 899 height 23
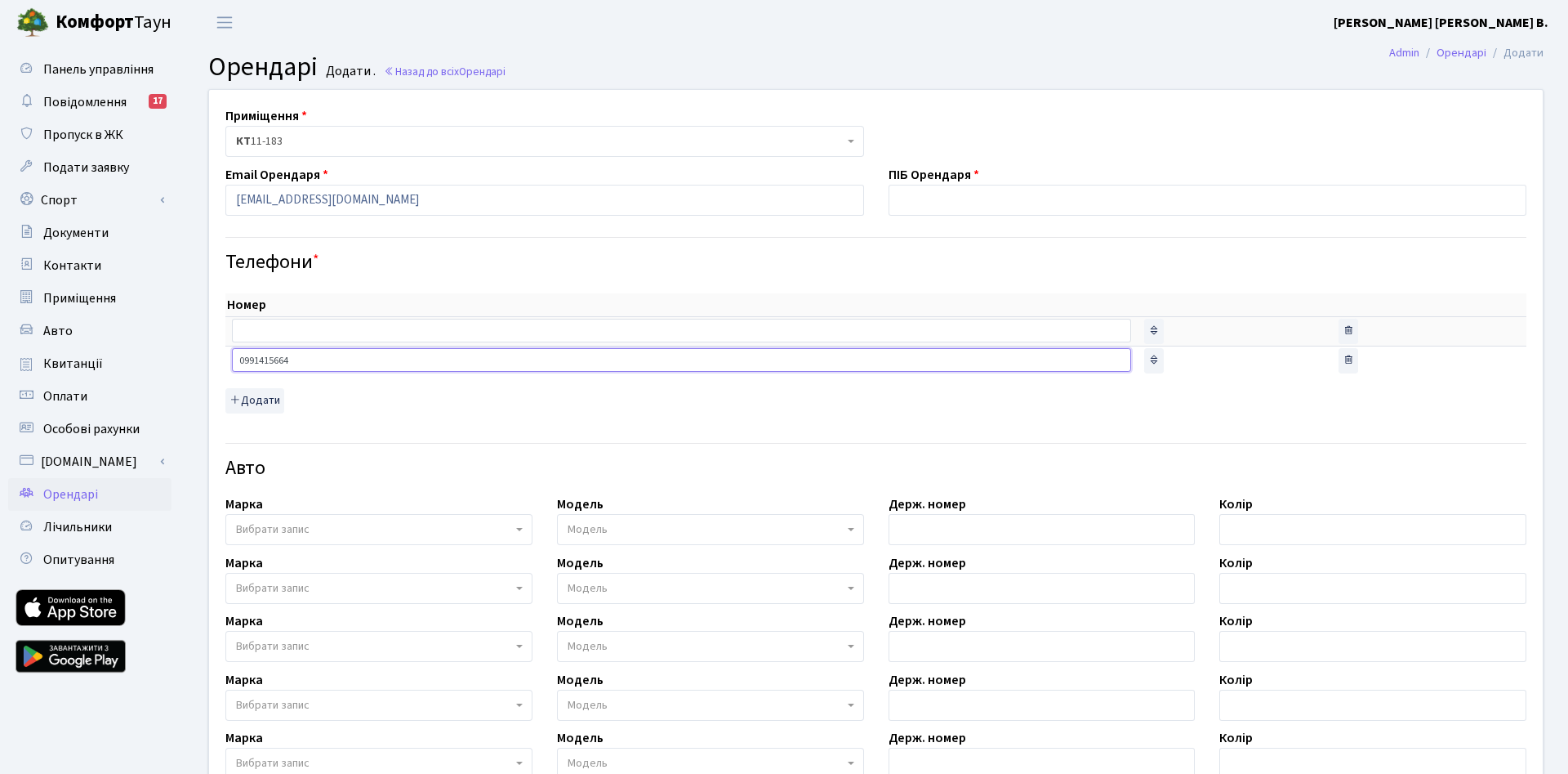
type input "0991415664"
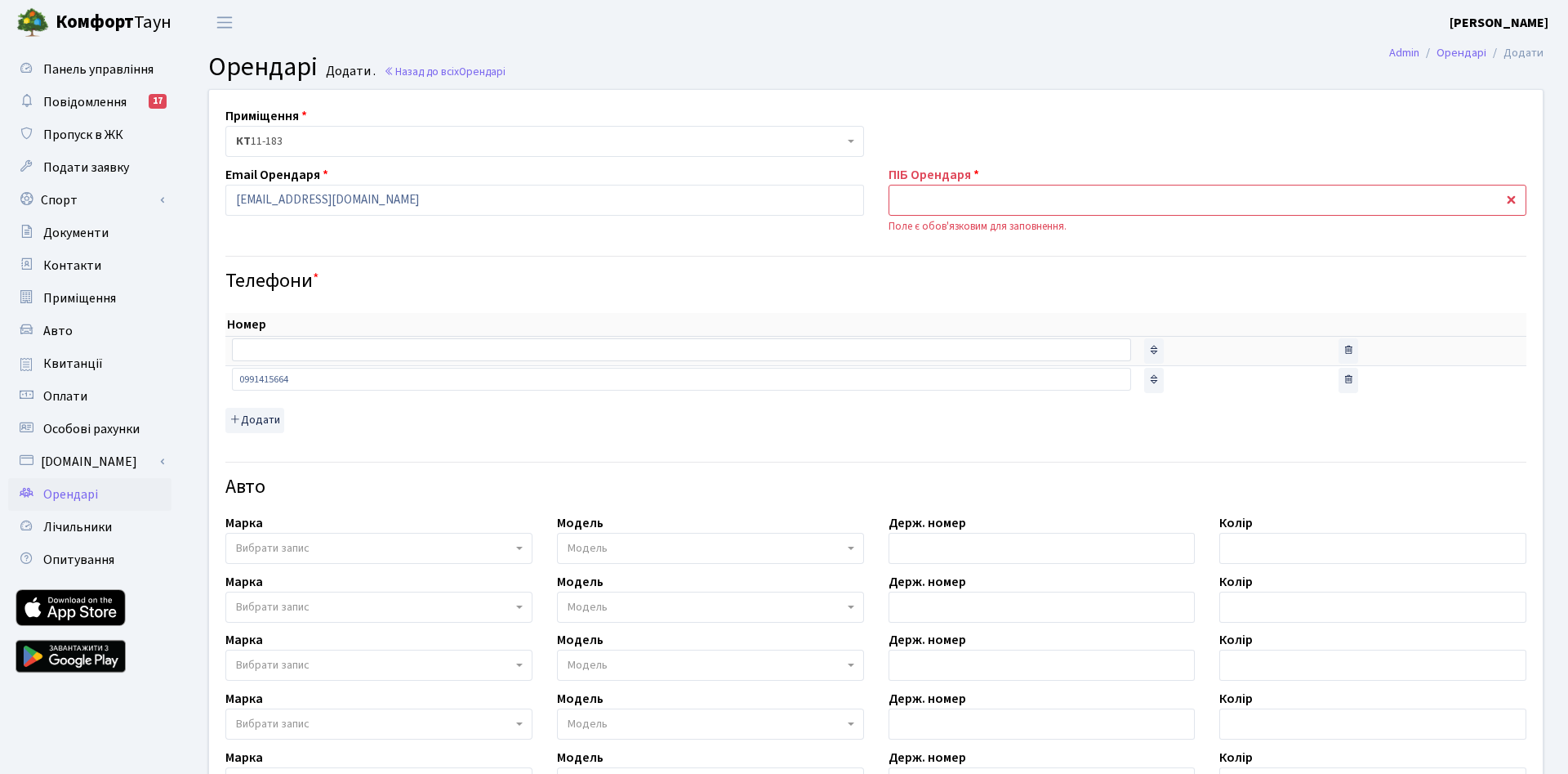
click at [940, 204] on input "text" at bounding box center [1207, 201] width 638 height 31
click at [970, 202] on input "text" at bounding box center [1207, 201] width 638 height 31
type input "[PERSON_NAME]"
click at [329, 380] on input "0991415664" at bounding box center [681, 379] width 899 height 23
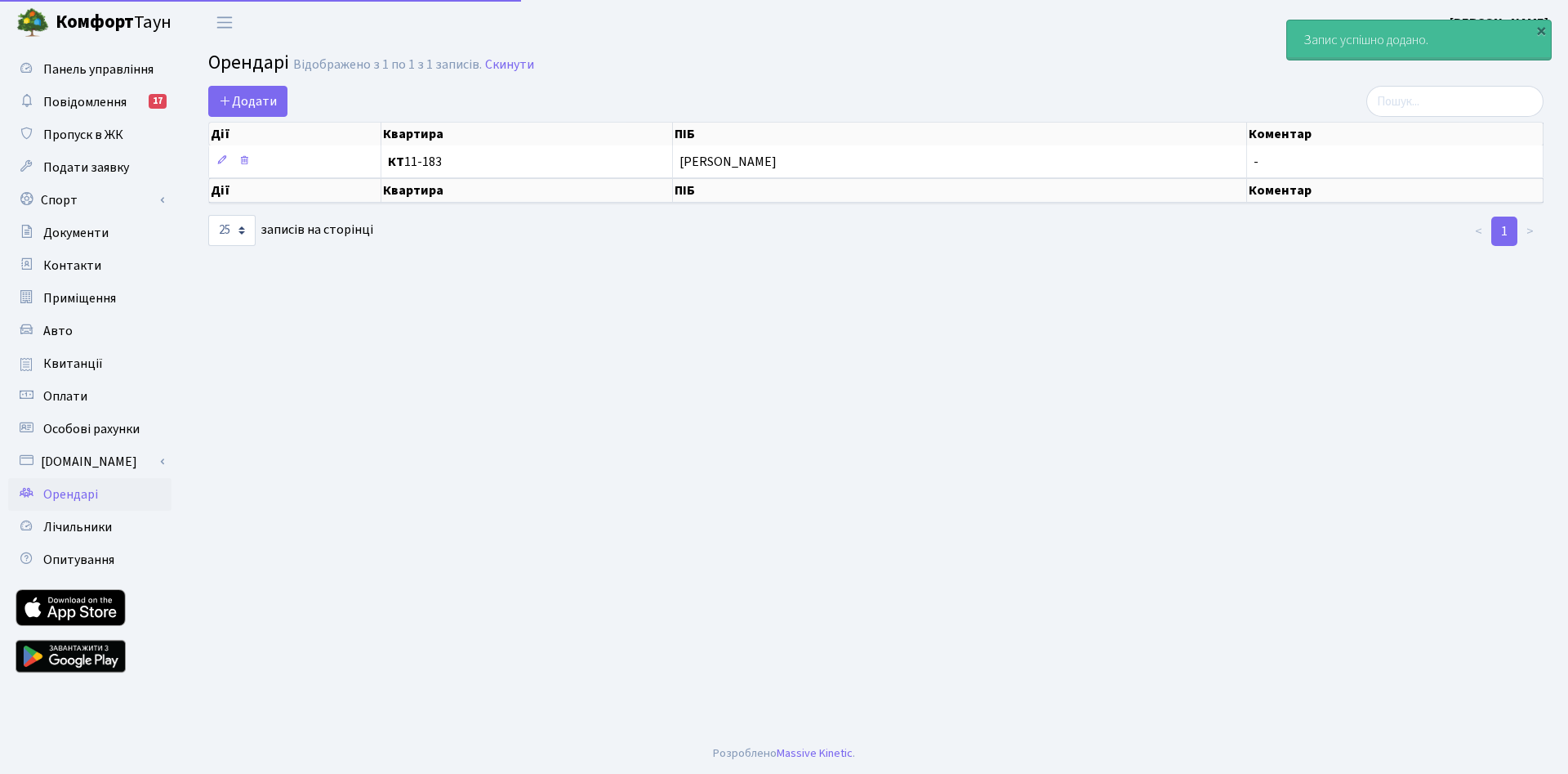
select select "25"
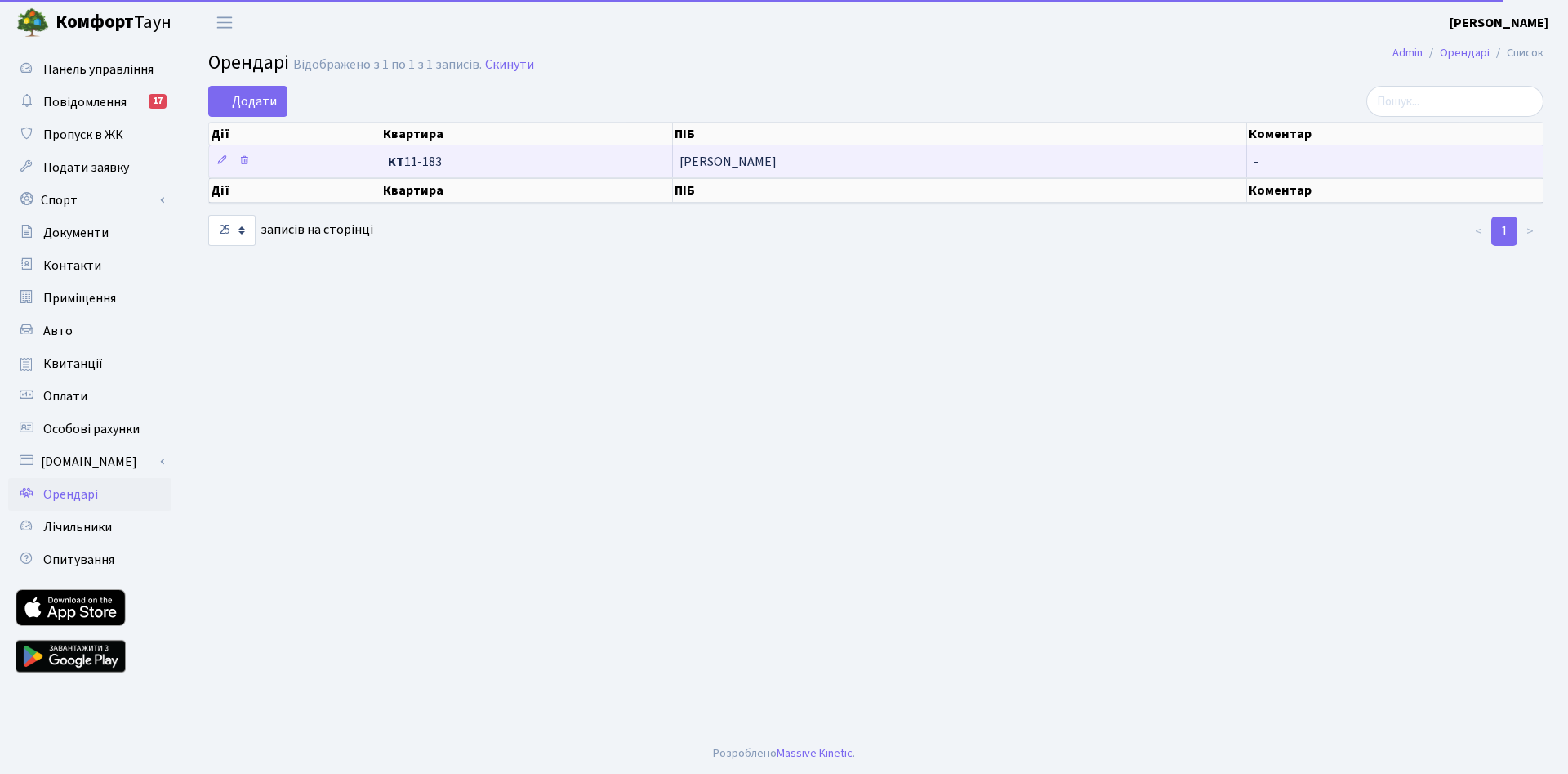
click at [455, 165] on span "КТ 11-183" at bounding box center [527, 162] width 277 height 13
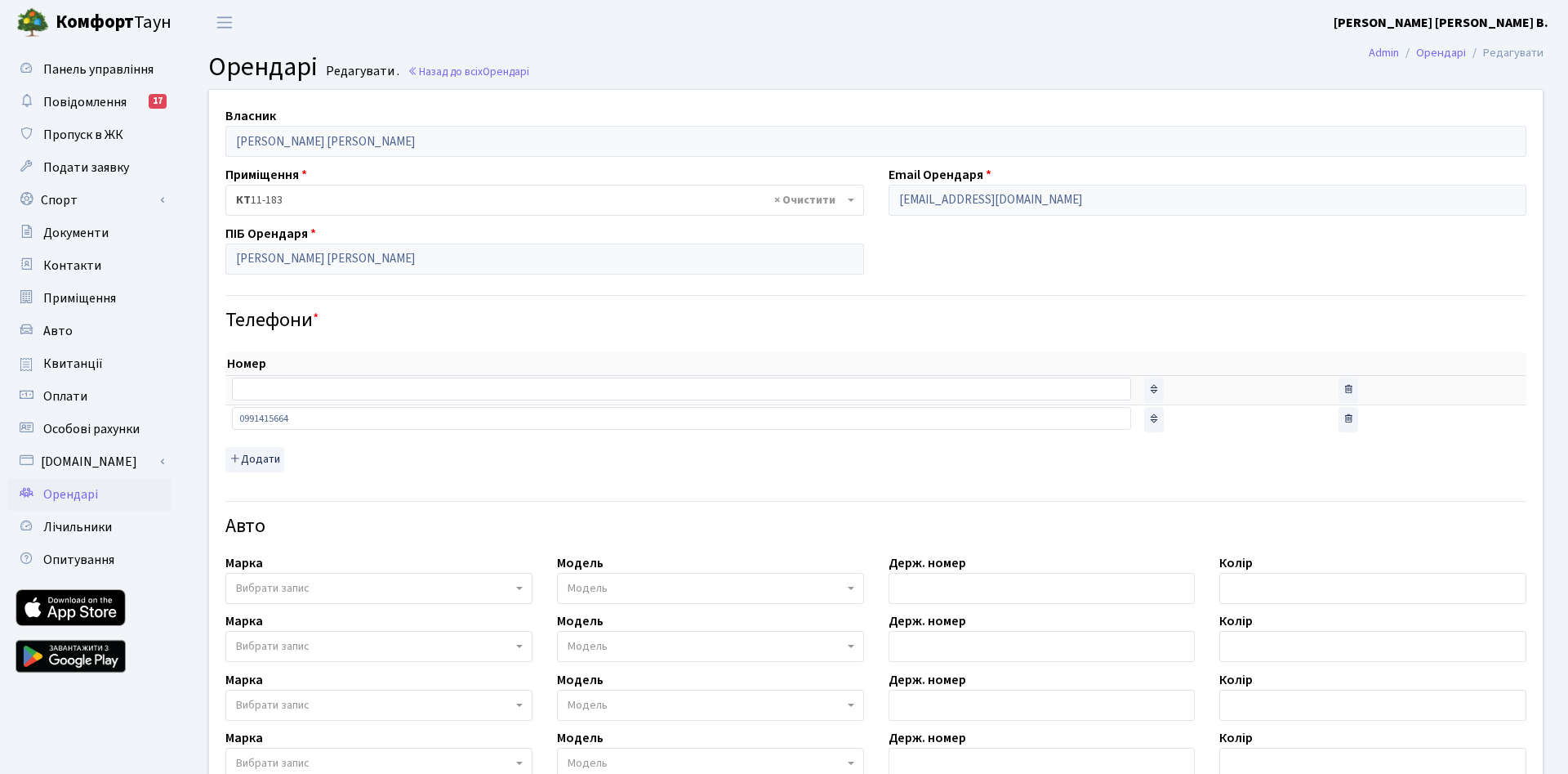
scroll to position [416, 0]
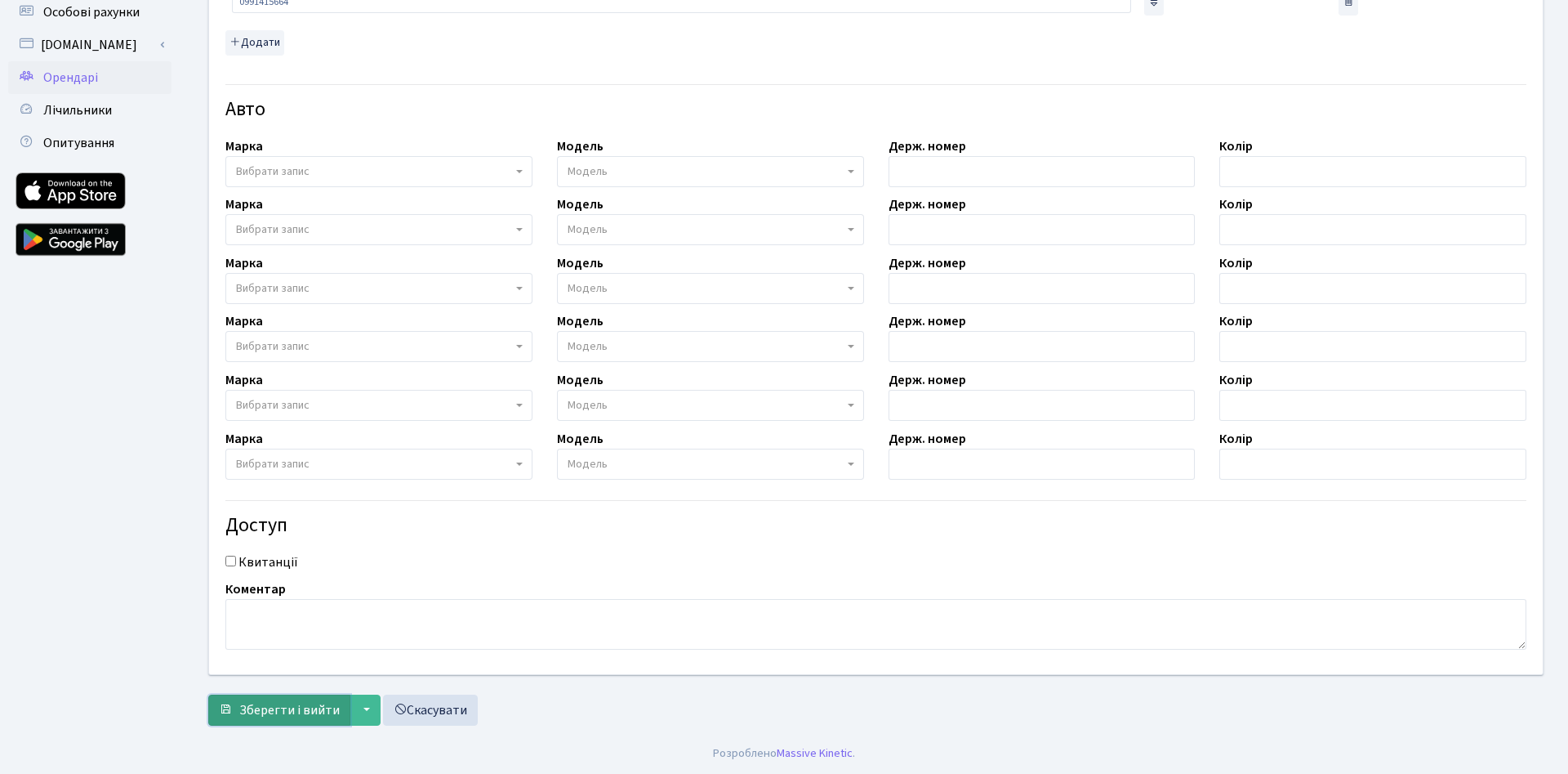
click at [244, 718] on span "Зберегти і вийти" at bounding box center [290, 710] width 101 height 18
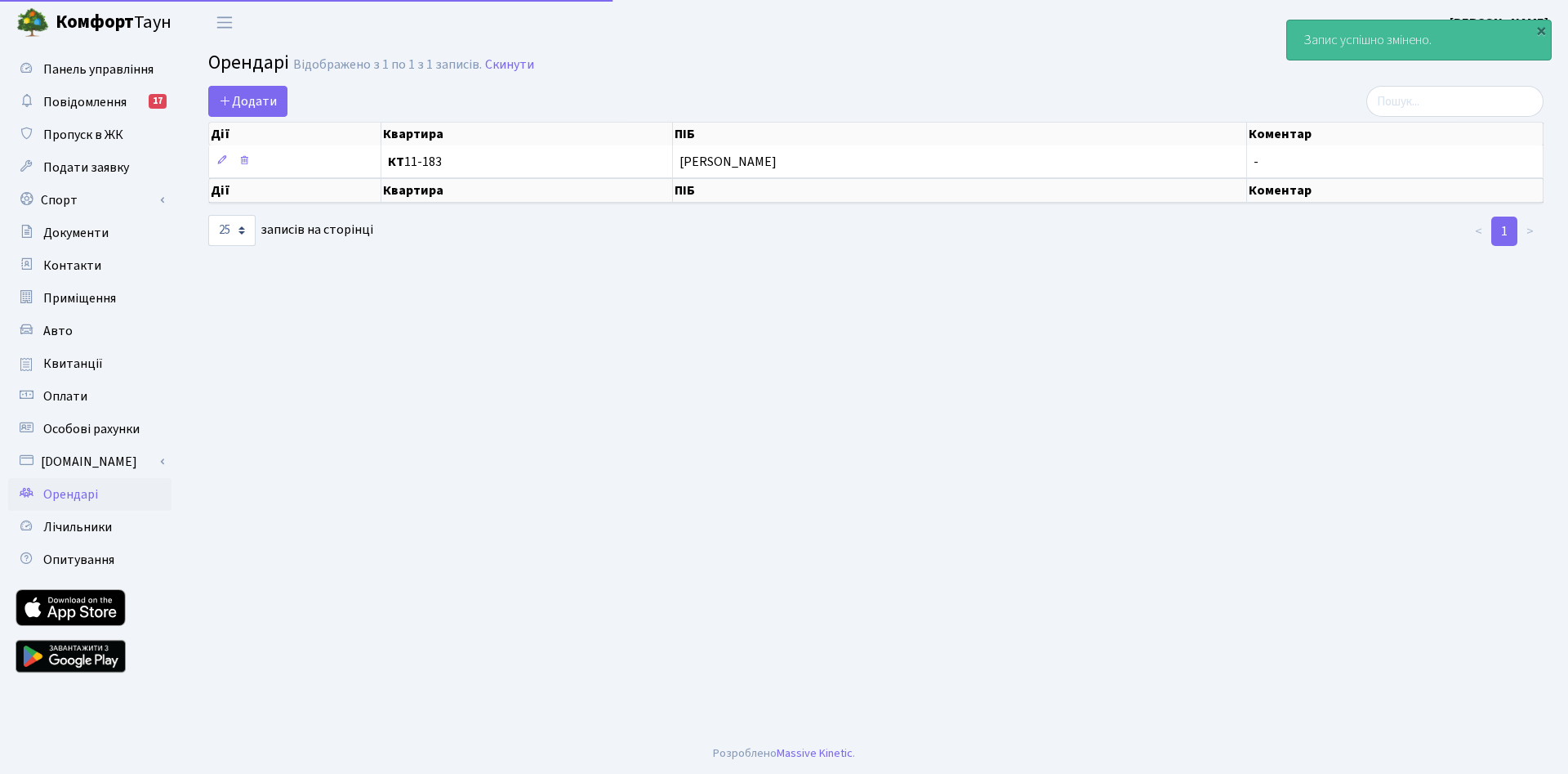
select select "25"
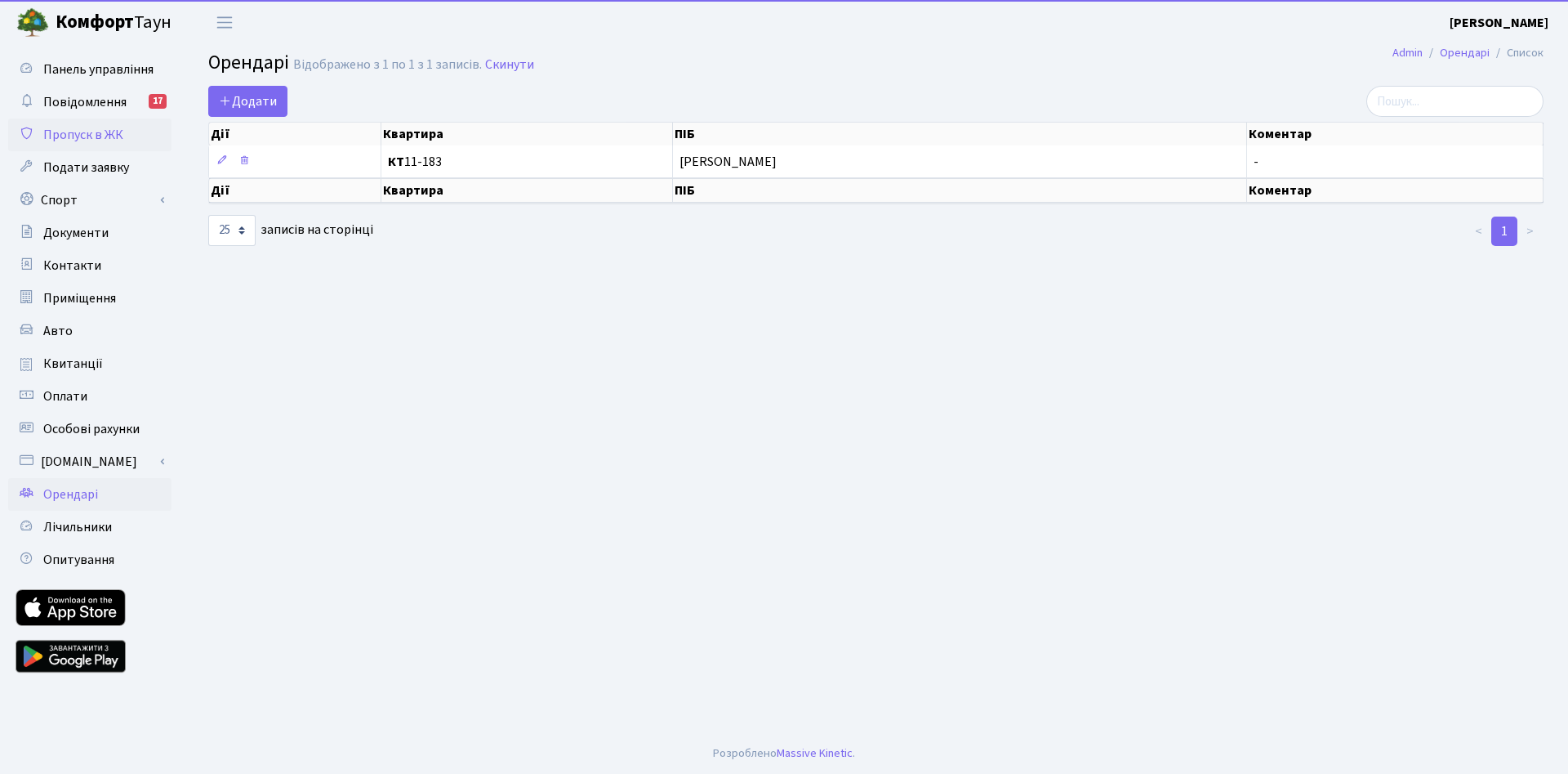
click at [62, 137] on span "Пропуск в ЖК" at bounding box center [83, 135] width 80 height 18
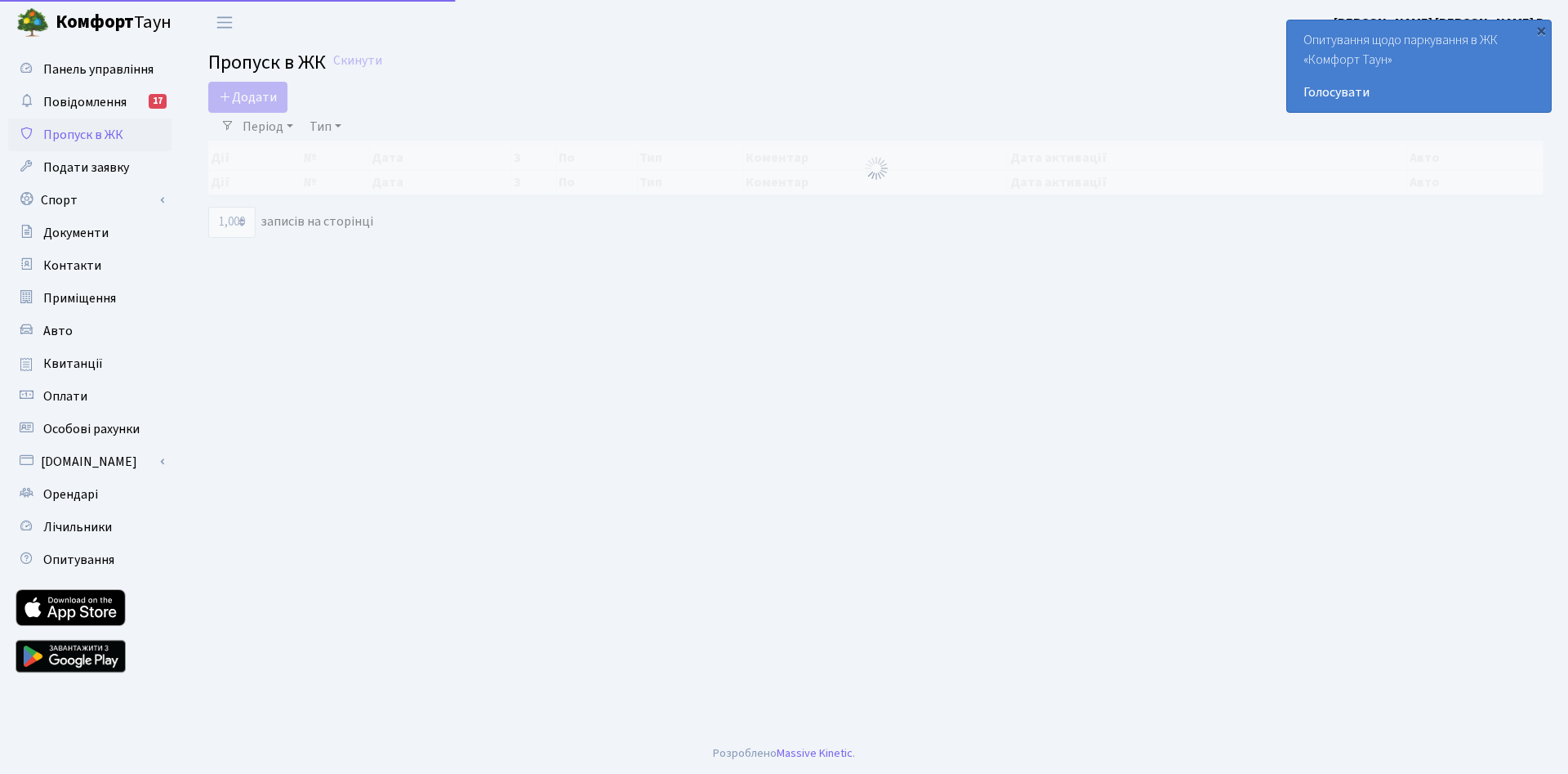
select select "1000"
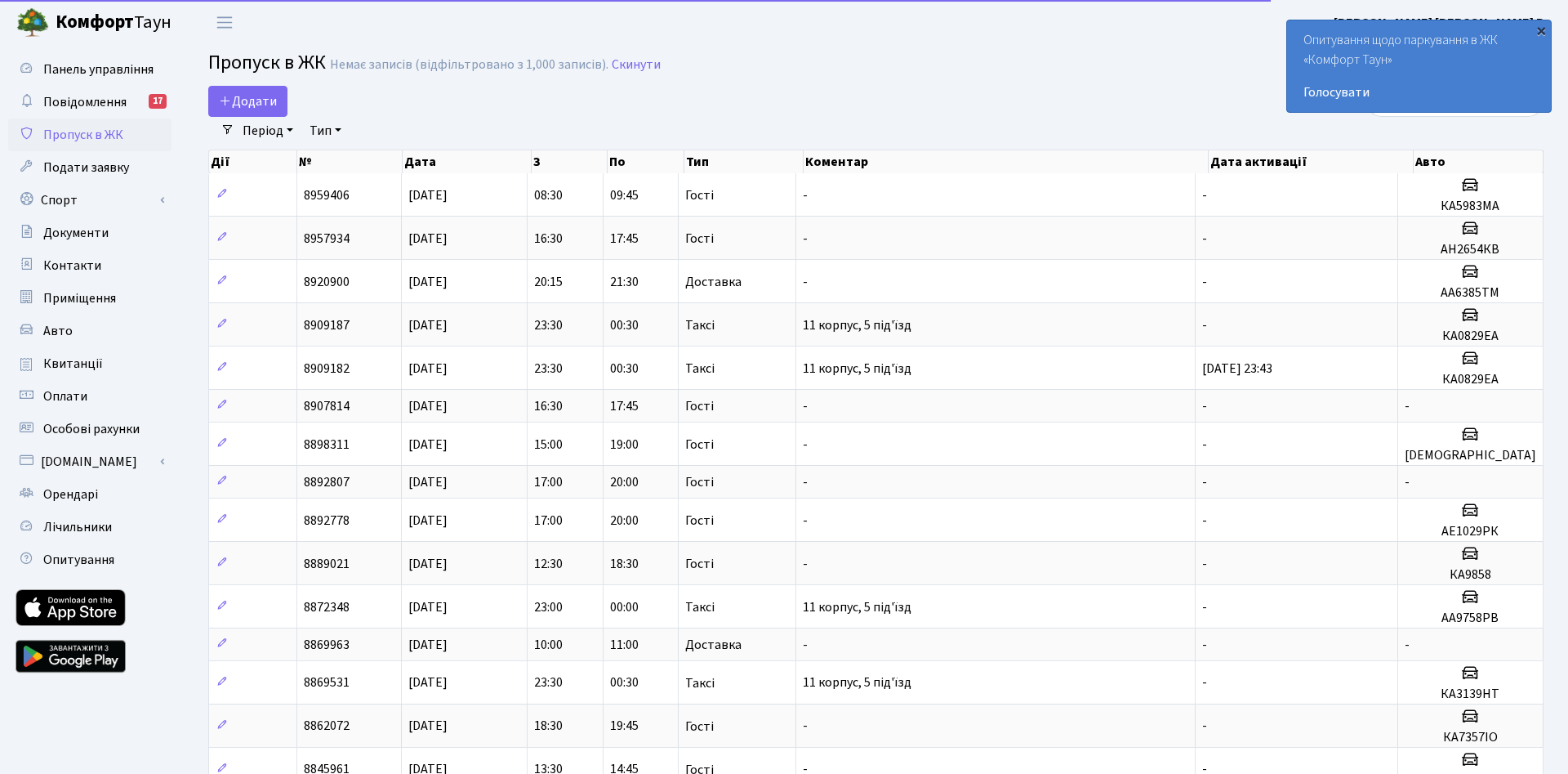
click at [1539, 34] on div "×" at bounding box center [1541, 31] width 17 height 17
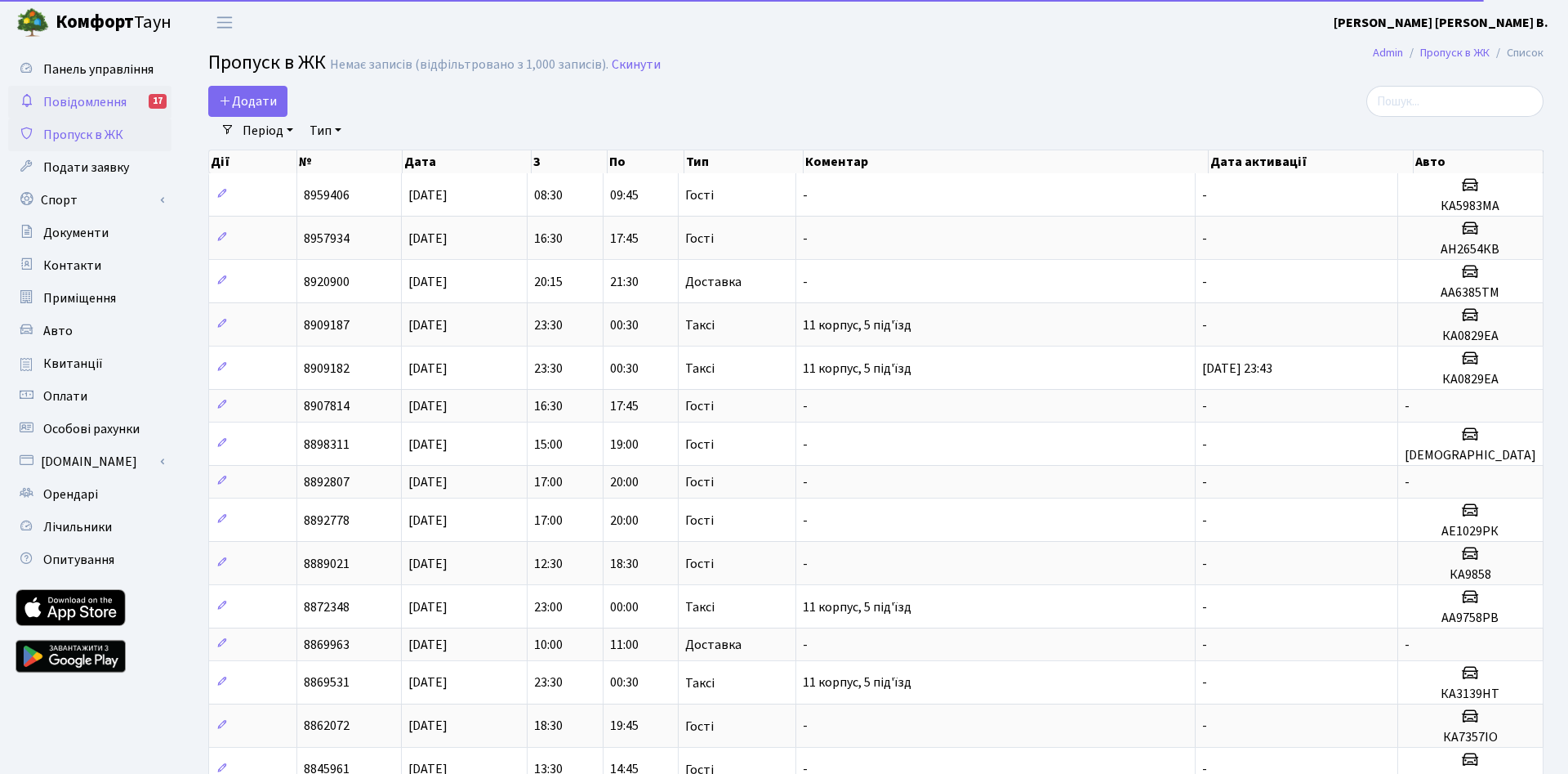
click at [69, 93] on link "Повідомлення 17" at bounding box center [90, 102] width 163 height 33
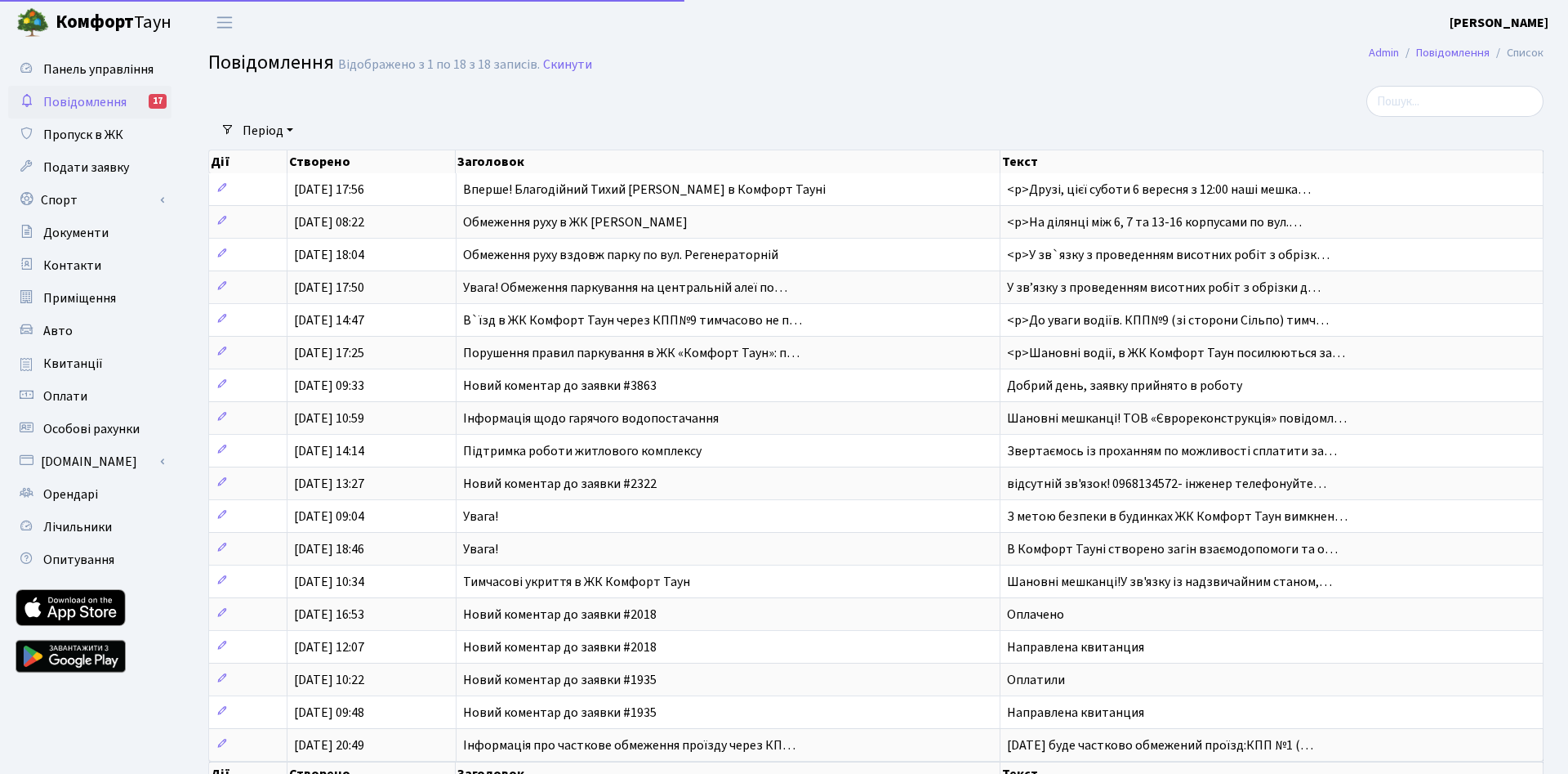
select select "25"
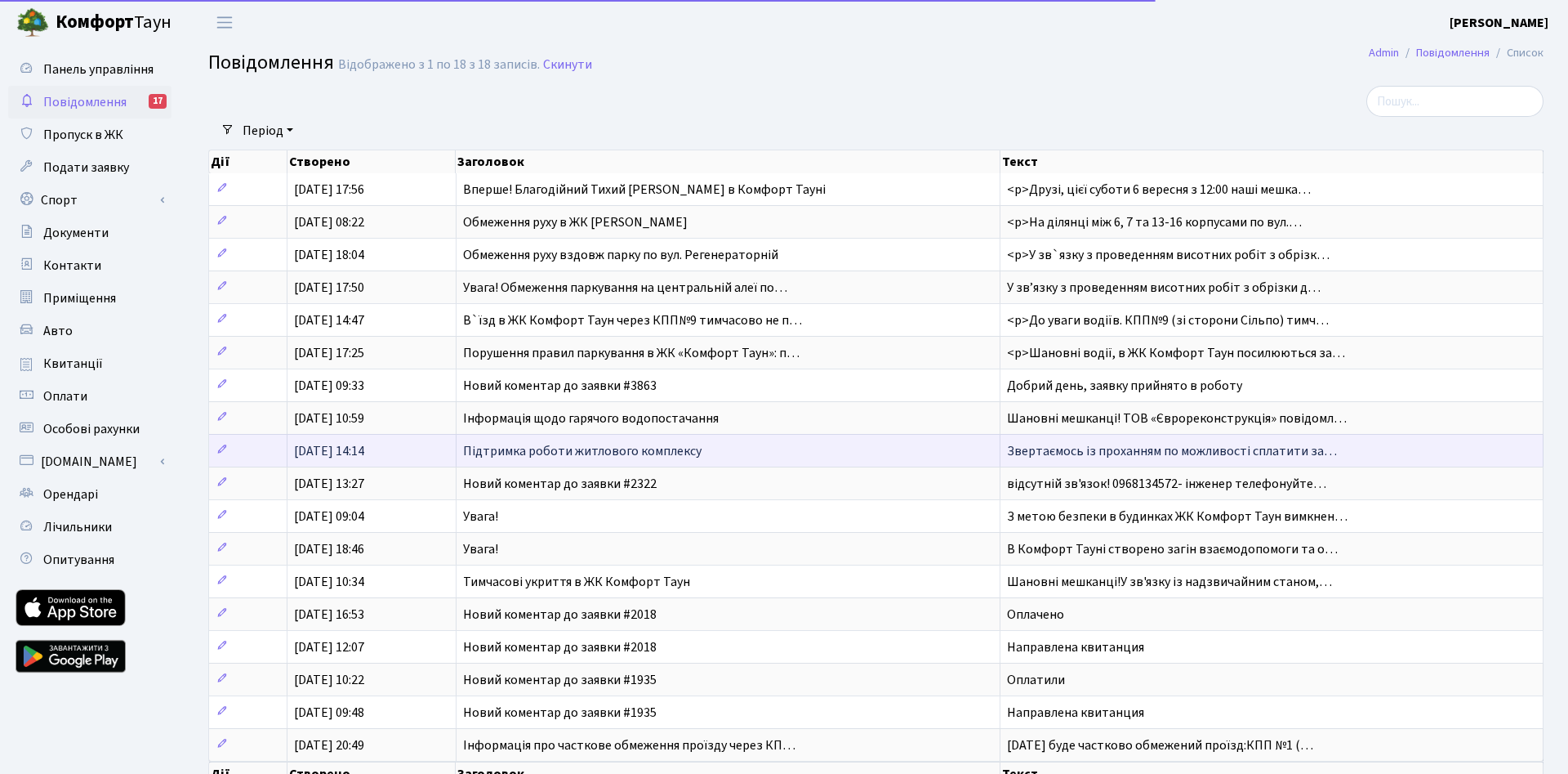
scroll to position [99, 0]
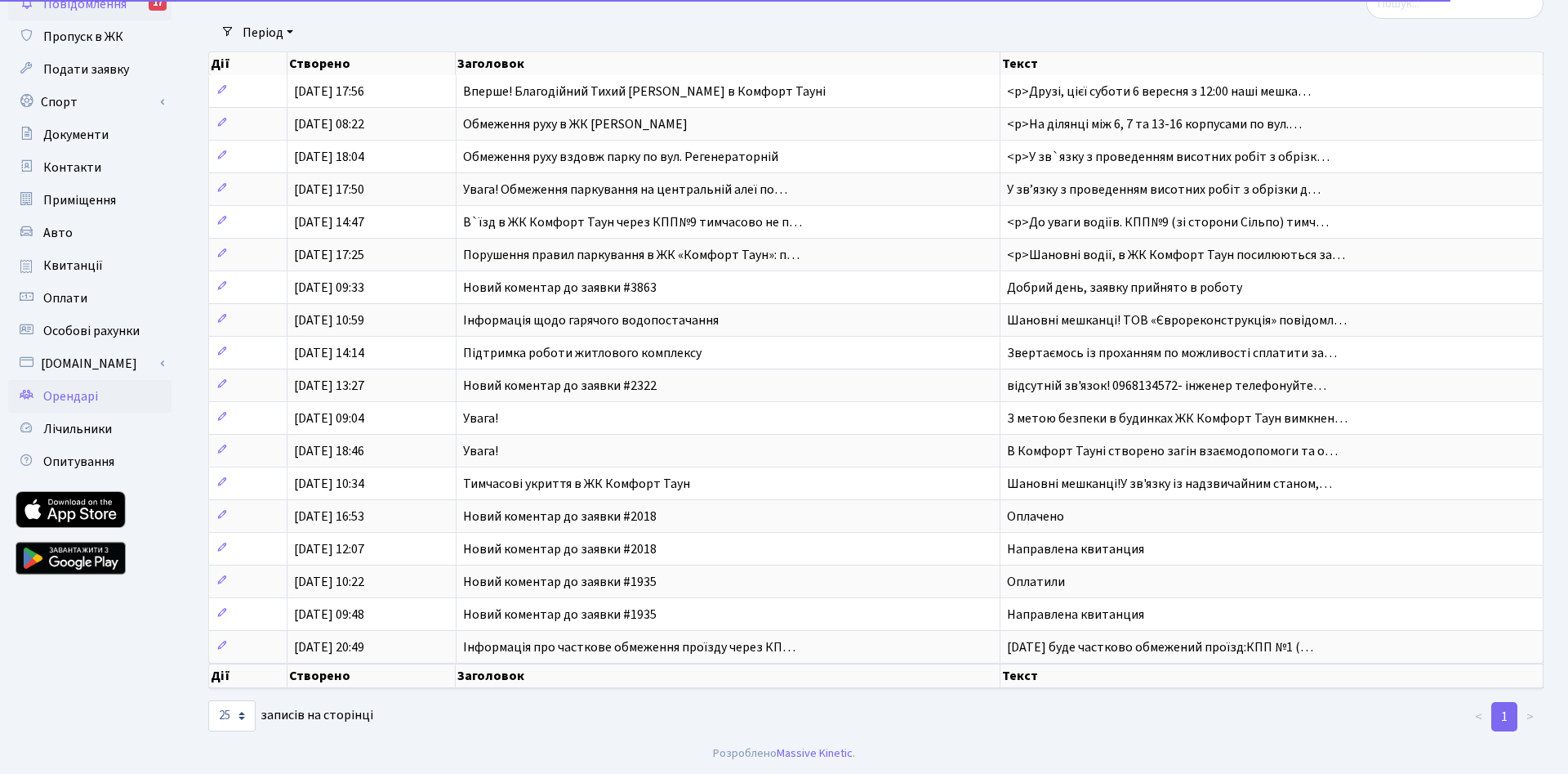
click at [69, 393] on span "Орендарі" at bounding box center [70, 396] width 54 height 18
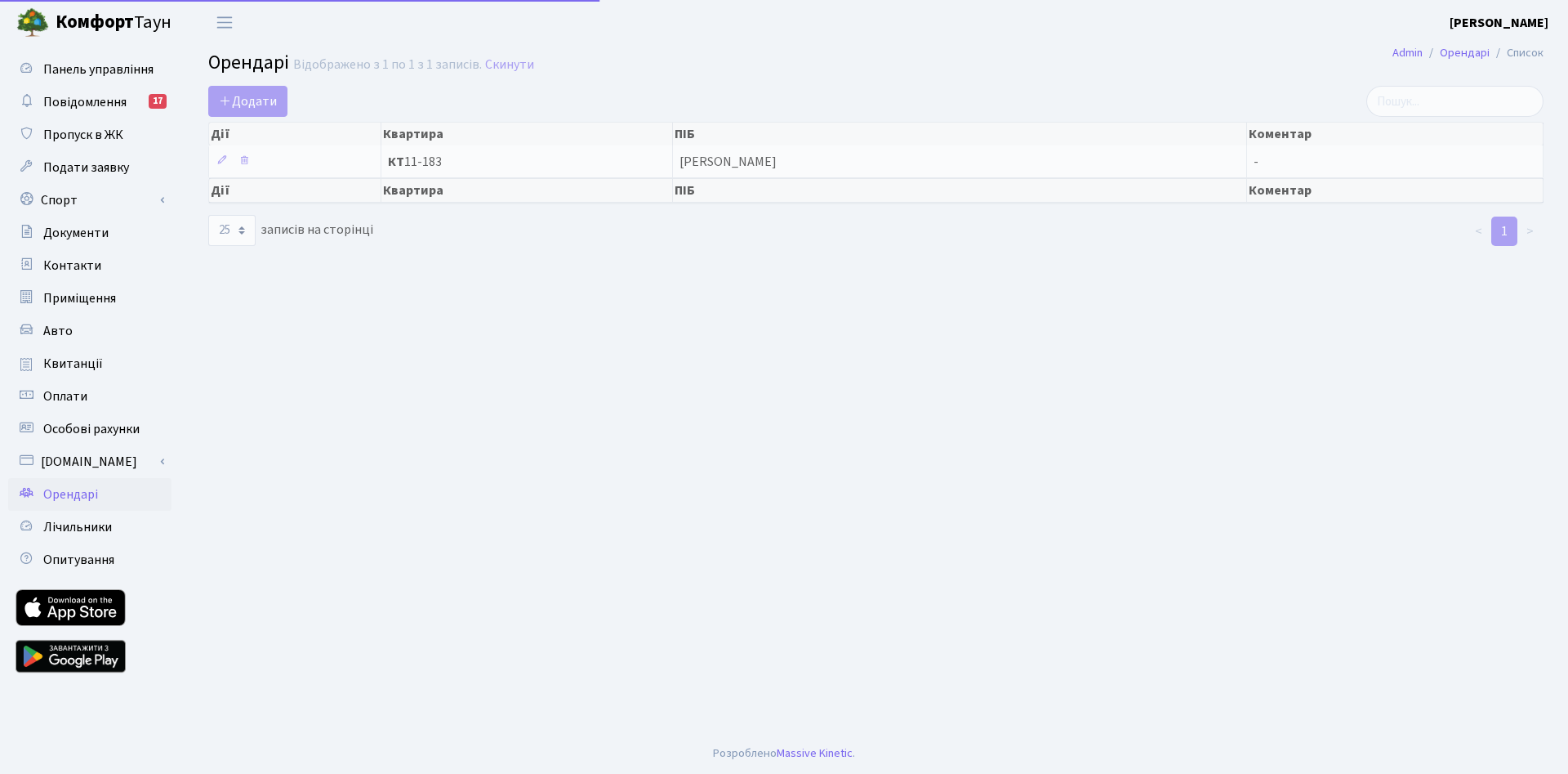
select select "25"
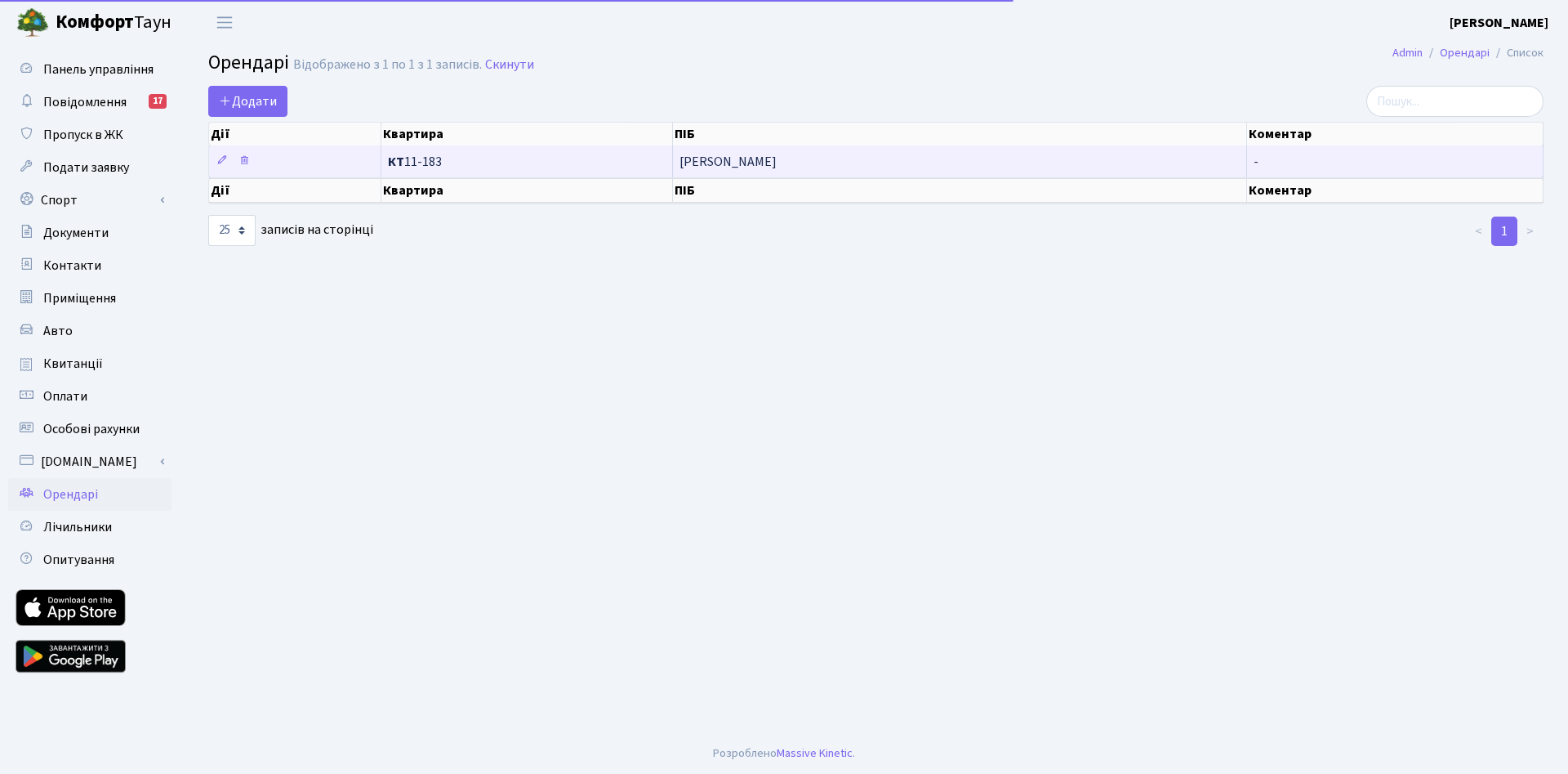
click at [709, 167] on span "[PERSON_NAME]" at bounding box center [959, 162] width 560 height 13
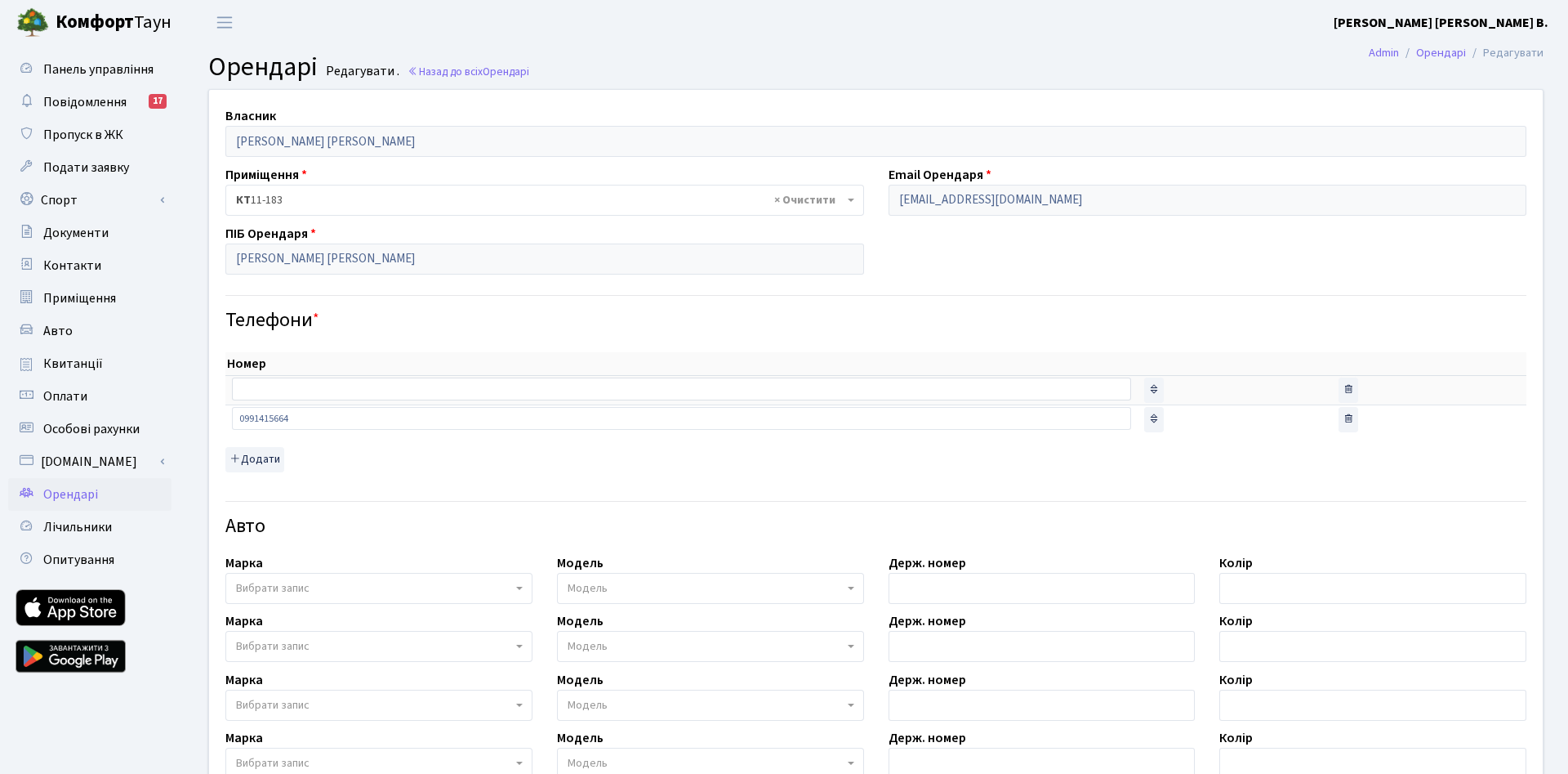
click at [357, 458] on div "Номер sort item delete item sort item delete item 0991415664" at bounding box center [875, 411] width 1300 height 120
click at [319, 255] on input "[PERSON_NAME] [PERSON_NAME]" at bounding box center [544, 259] width 638 height 31
click at [366, 310] on h4 "Телефони *" at bounding box center [875, 321] width 1300 height 24
click at [77, 529] on span "Лічильники" at bounding box center [77, 527] width 69 height 18
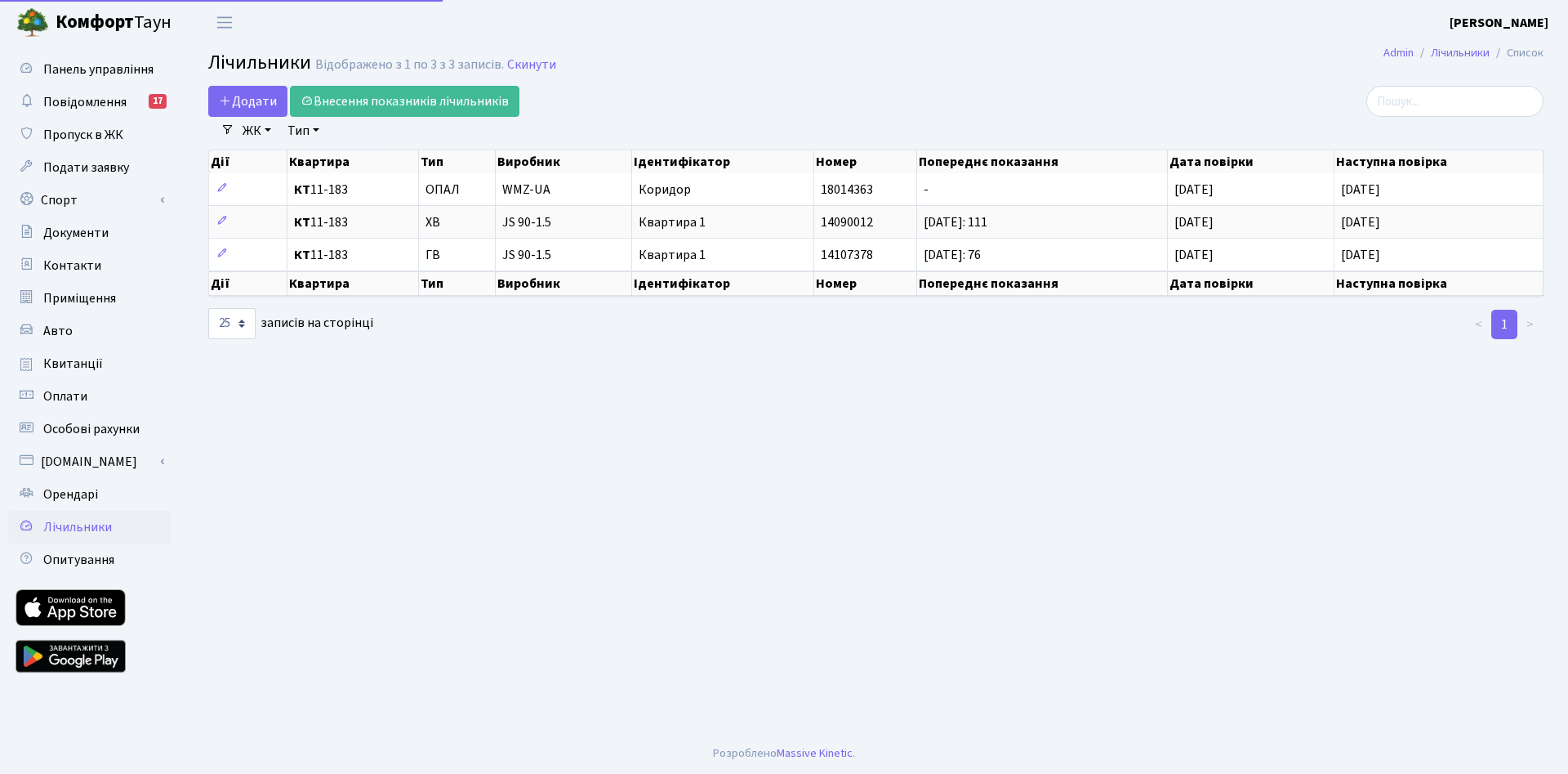
select select "25"
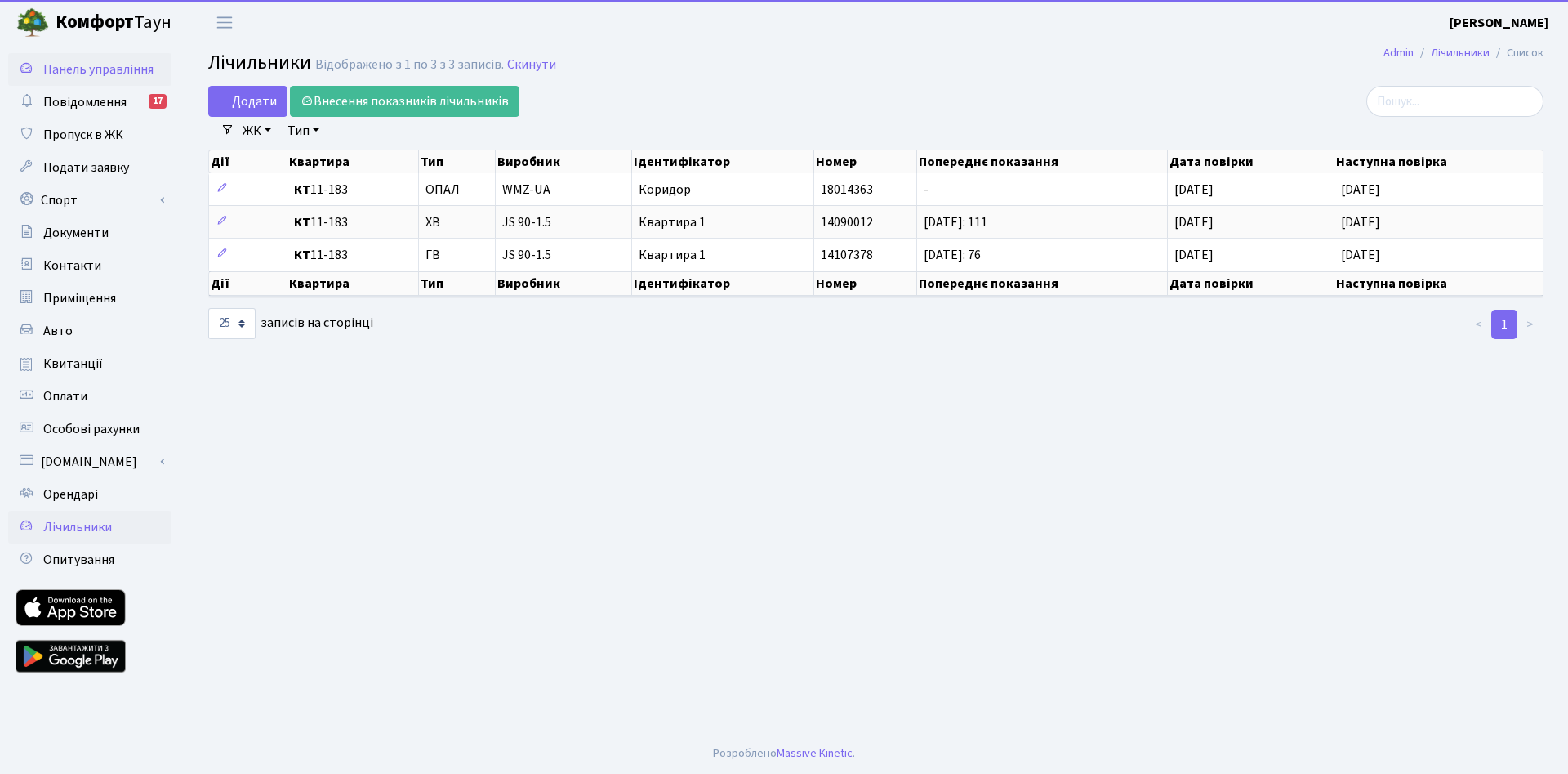
click at [83, 73] on span "Панель управління" at bounding box center [98, 69] width 111 height 18
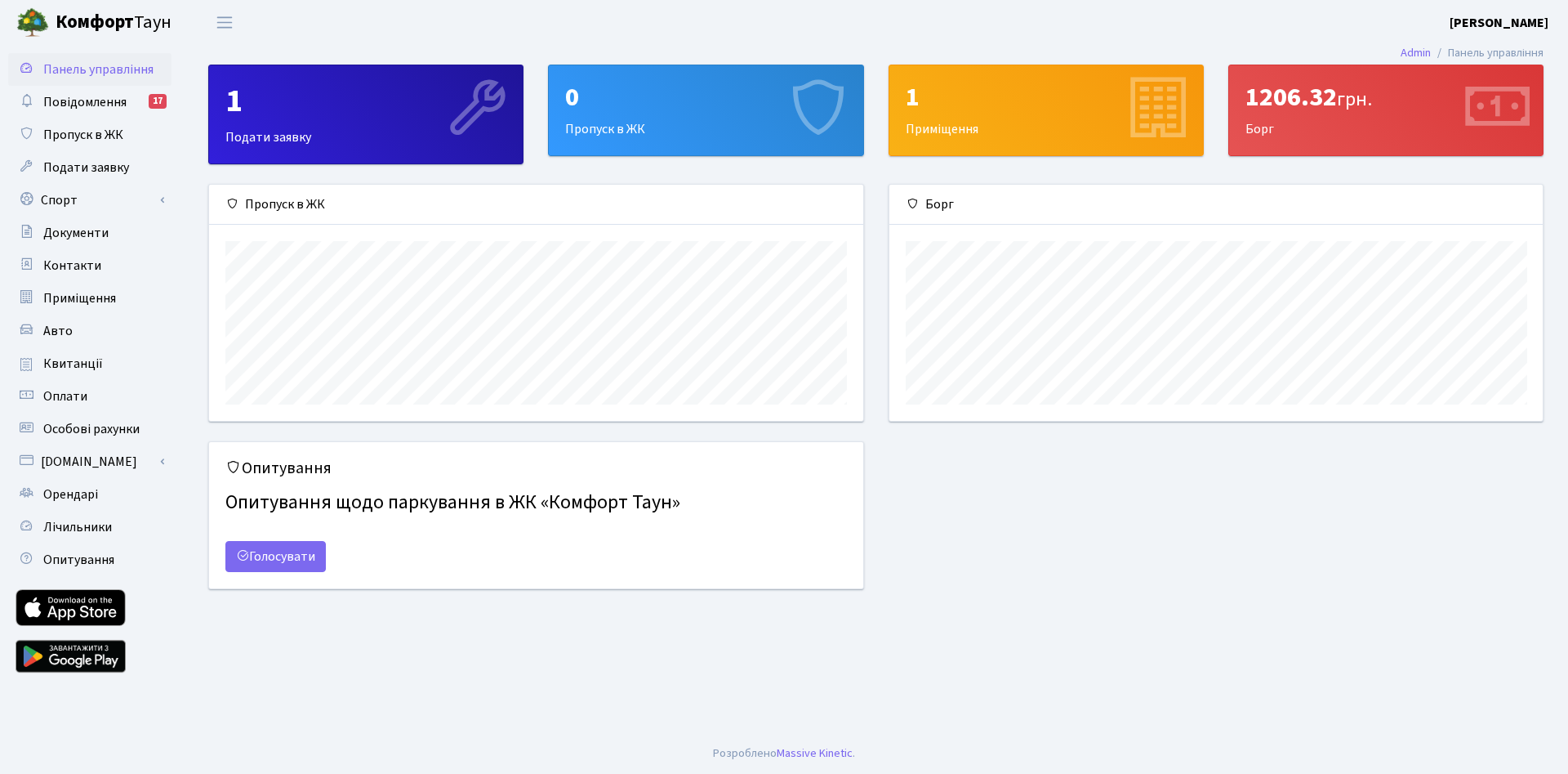
scroll to position [236, 654]
click at [1073, 626] on main "Admin Панель управління 1 Подати заявку 0 Пропуск в [GEOGRAPHIC_DATA] 1 Приміще…" at bounding box center [876, 388] width 1384 height 688
click at [94, 135] on span "Пропуск в ЖК" at bounding box center [83, 135] width 80 height 18
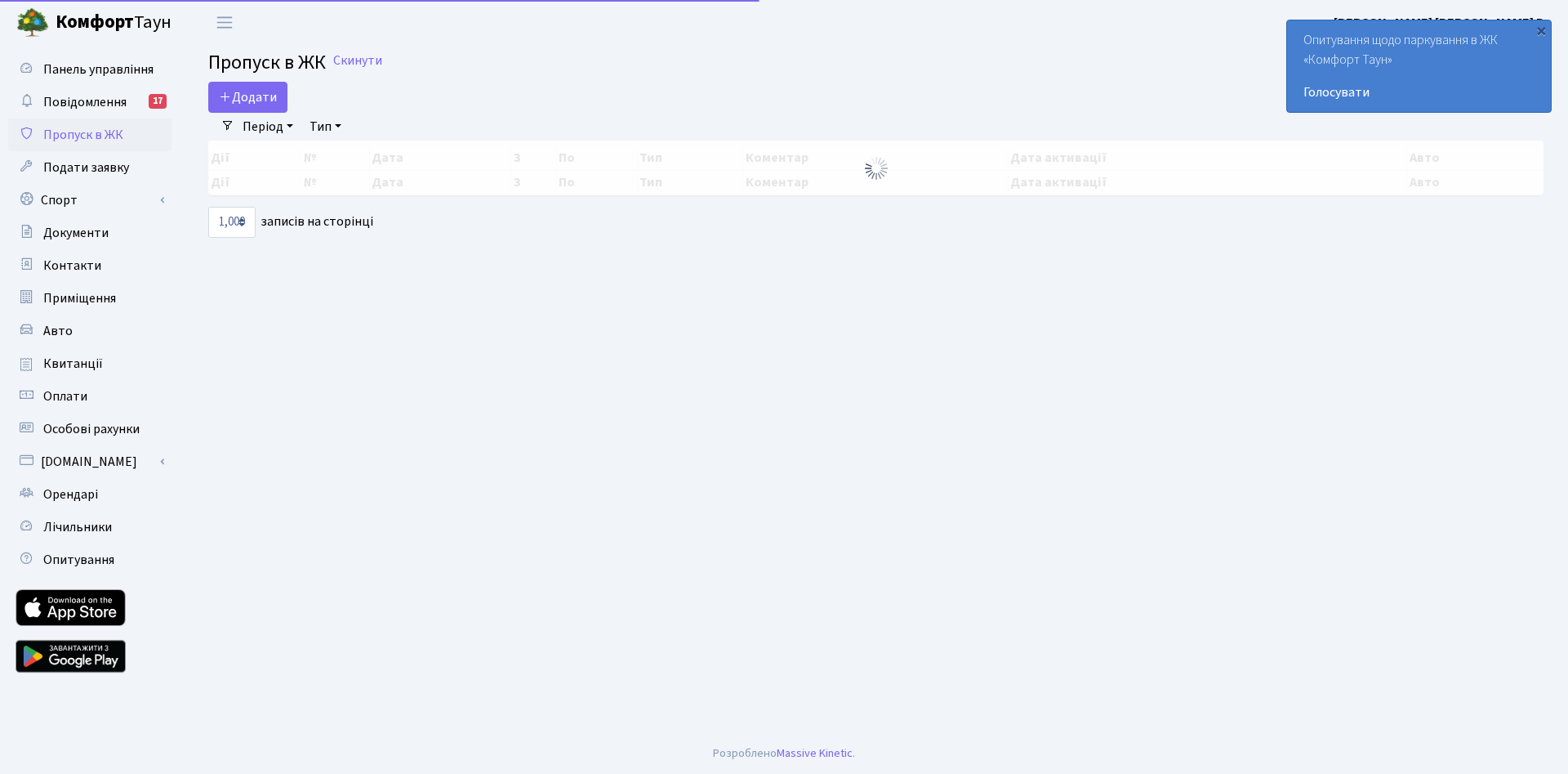
select select "1000"
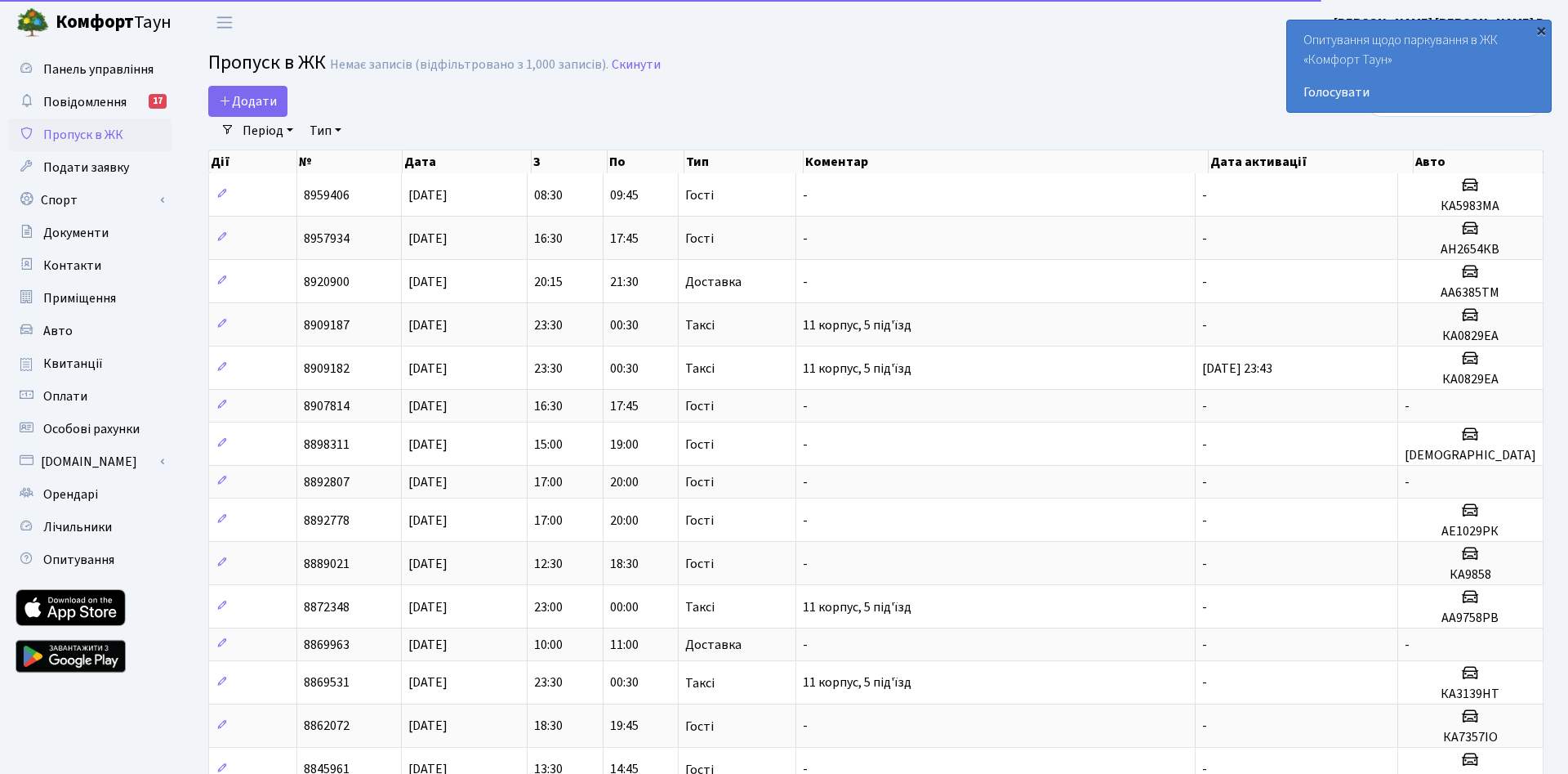
click at [1542, 35] on div "×" at bounding box center [1541, 31] width 17 height 17
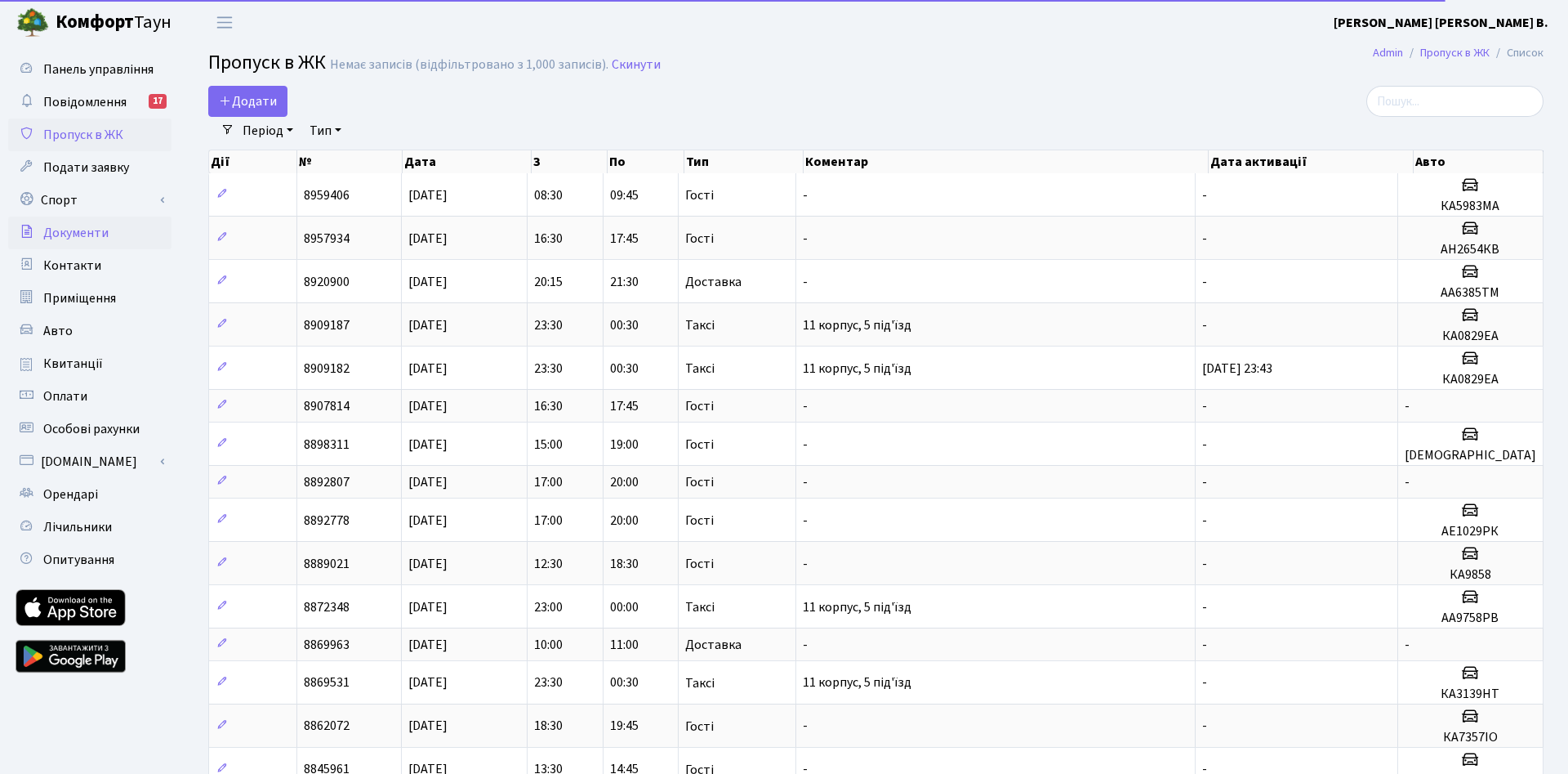
click at [78, 246] on link "Документи" at bounding box center [90, 233] width 163 height 33
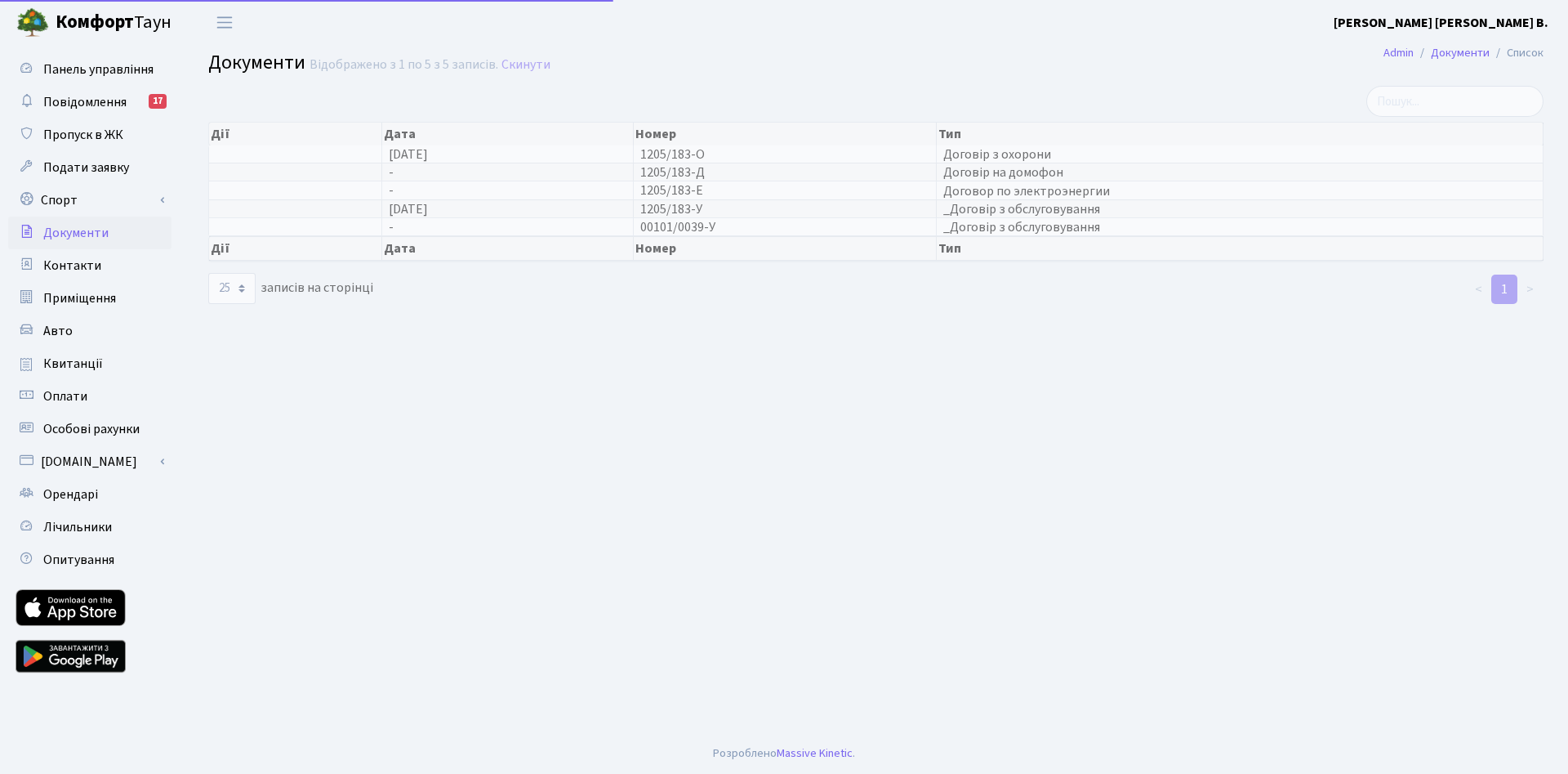
select select "25"
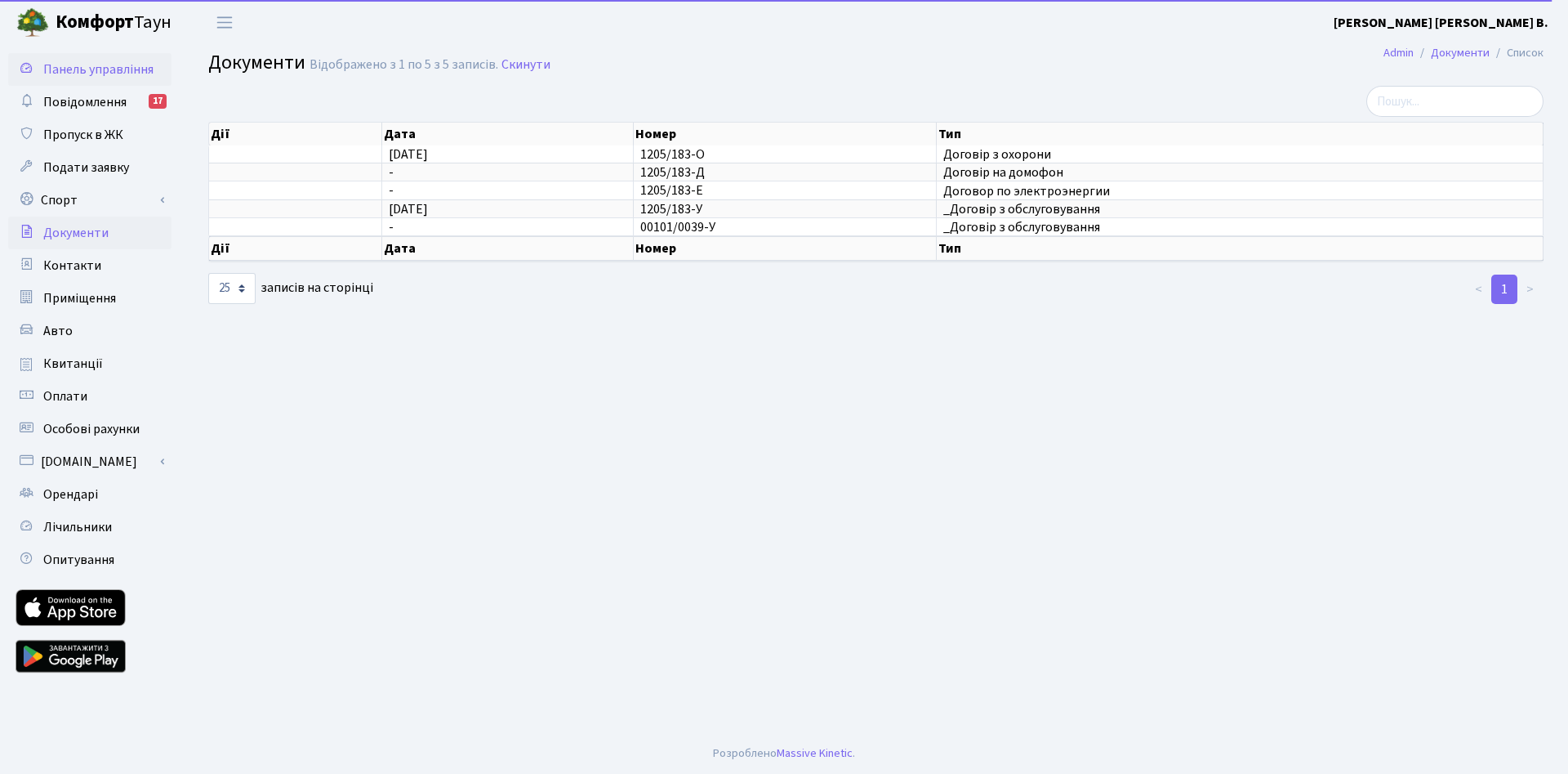
click at [87, 66] on span "Панель управління" at bounding box center [98, 69] width 111 height 18
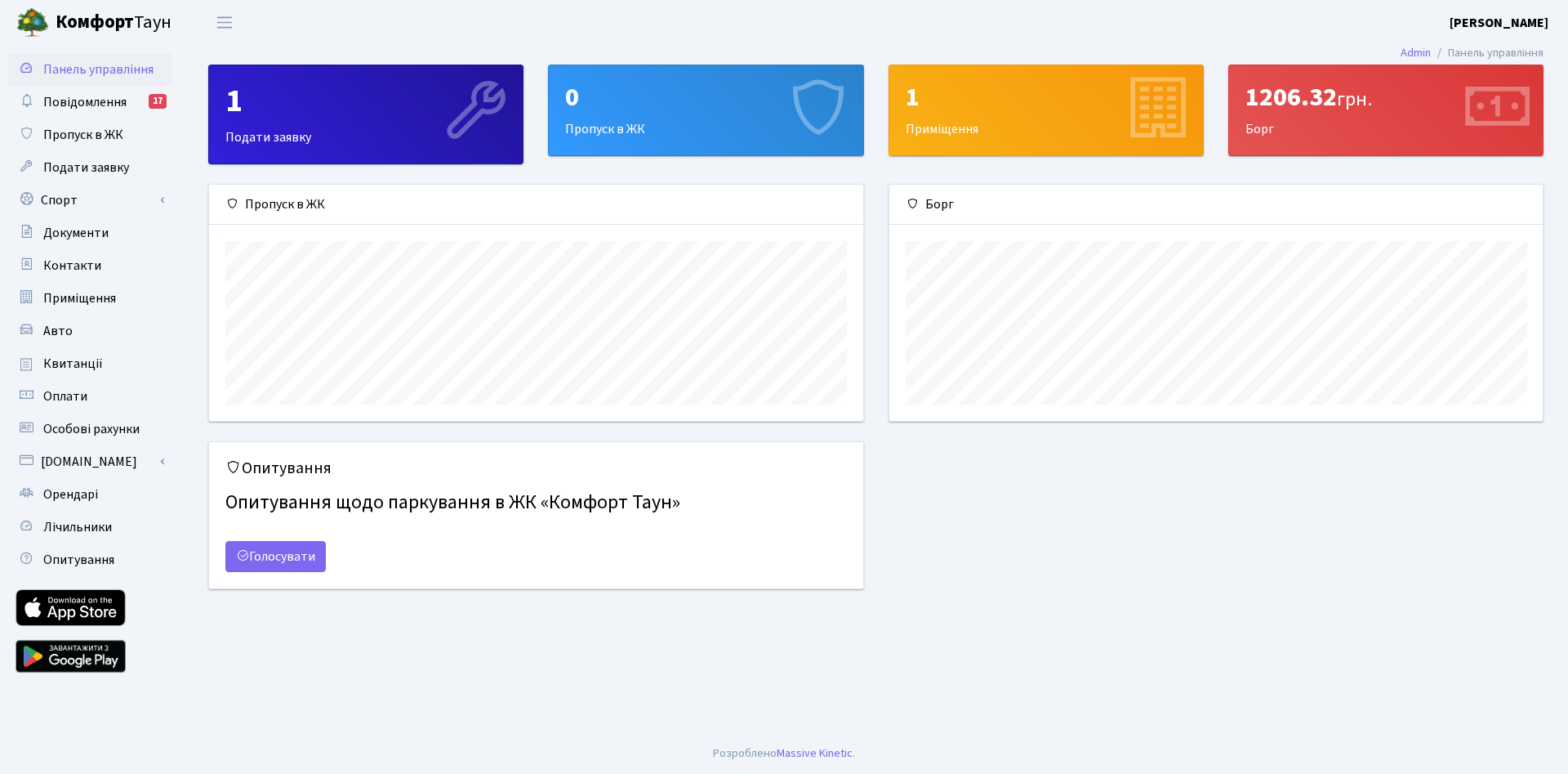
scroll to position [236, 654]
click at [86, 502] on span "Орендарі" at bounding box center [70, 494] width 54 height 18
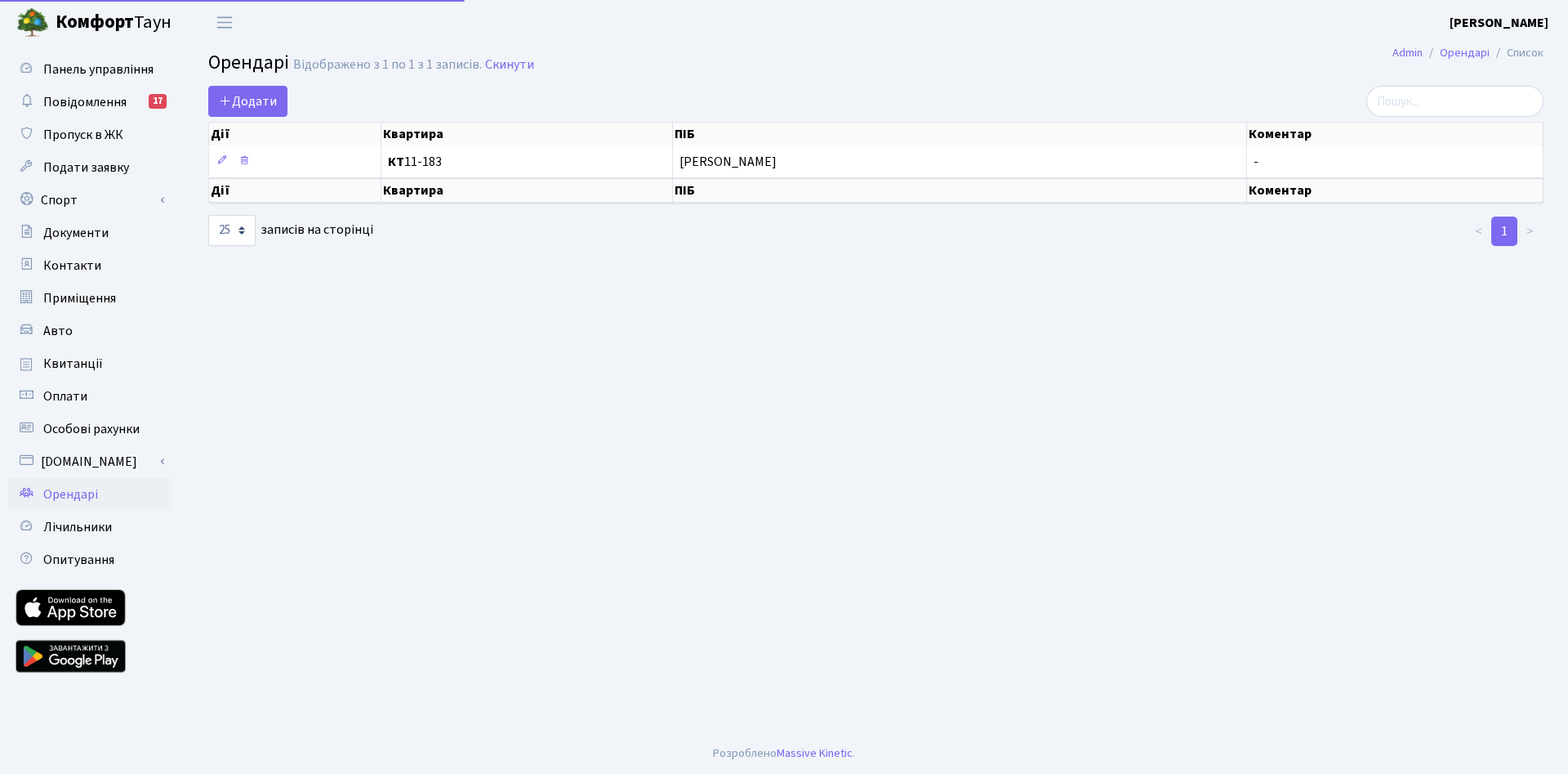
select select "25"
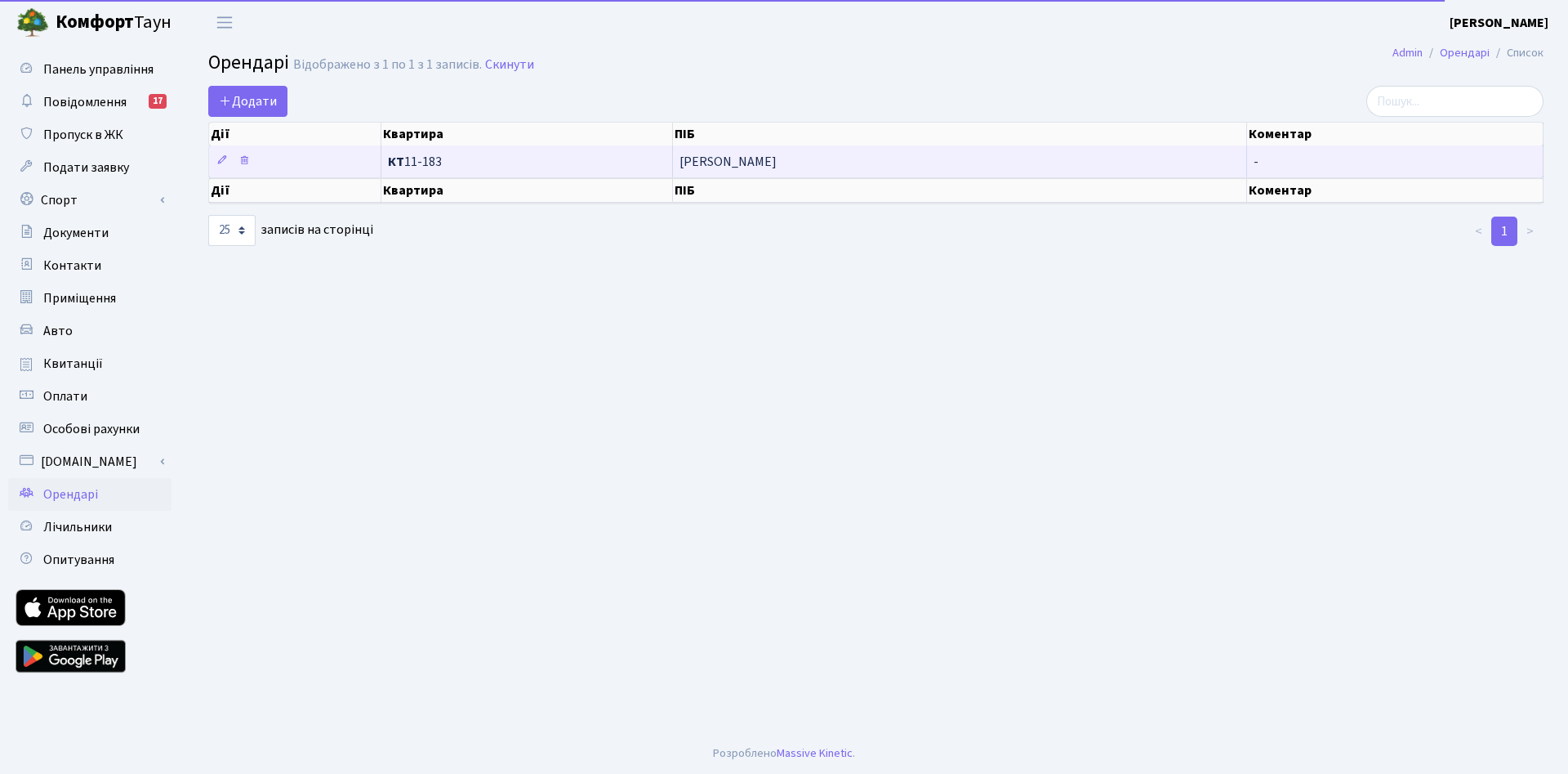
click at [417, 169] on span "КТ 11-183" at bounding box center [527, 162] width 277 height 13
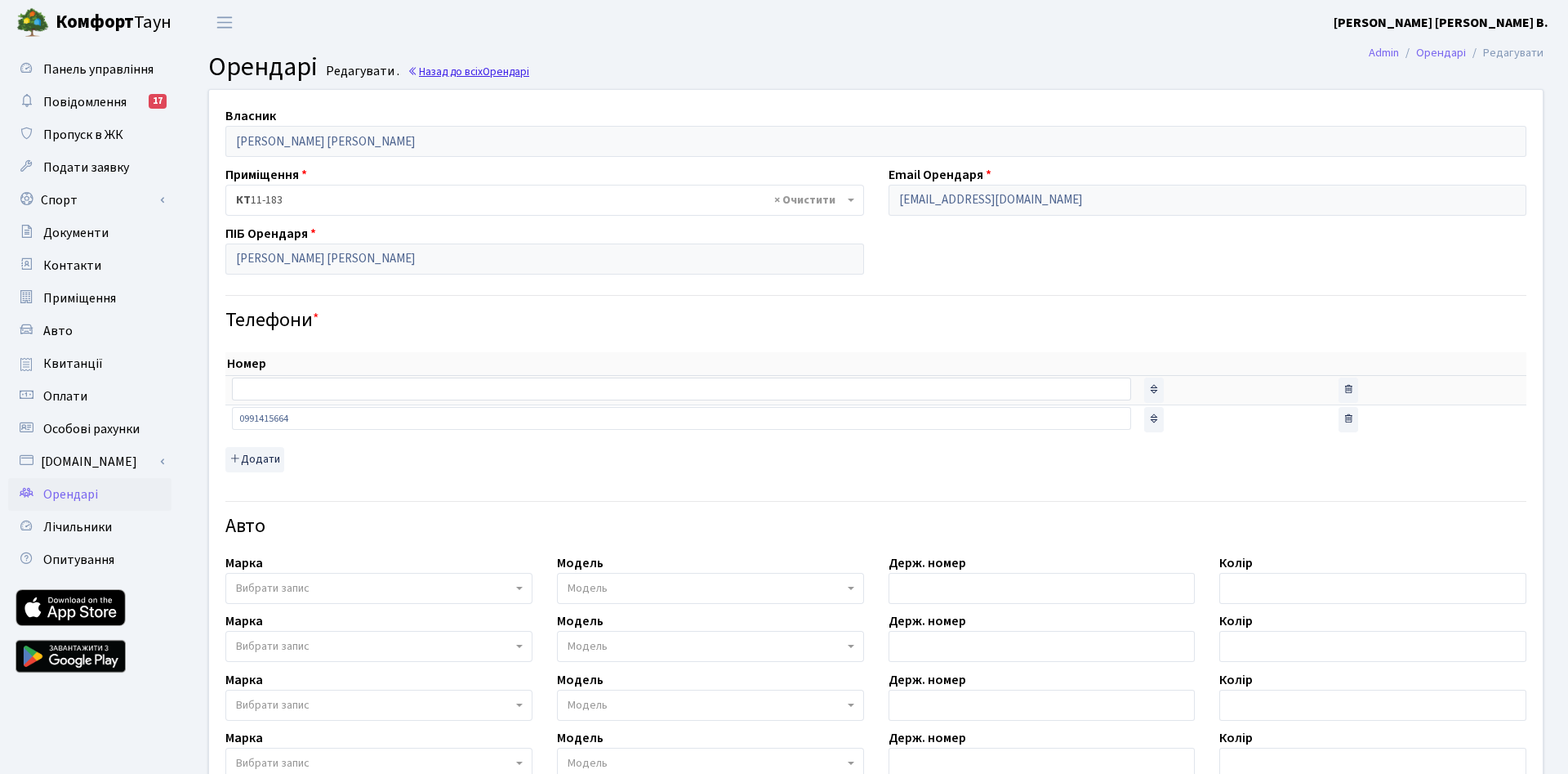
click at [473, 75] on link "Назад до всіх Орендарі" at bounding box center [467, 71] width 121 height 16
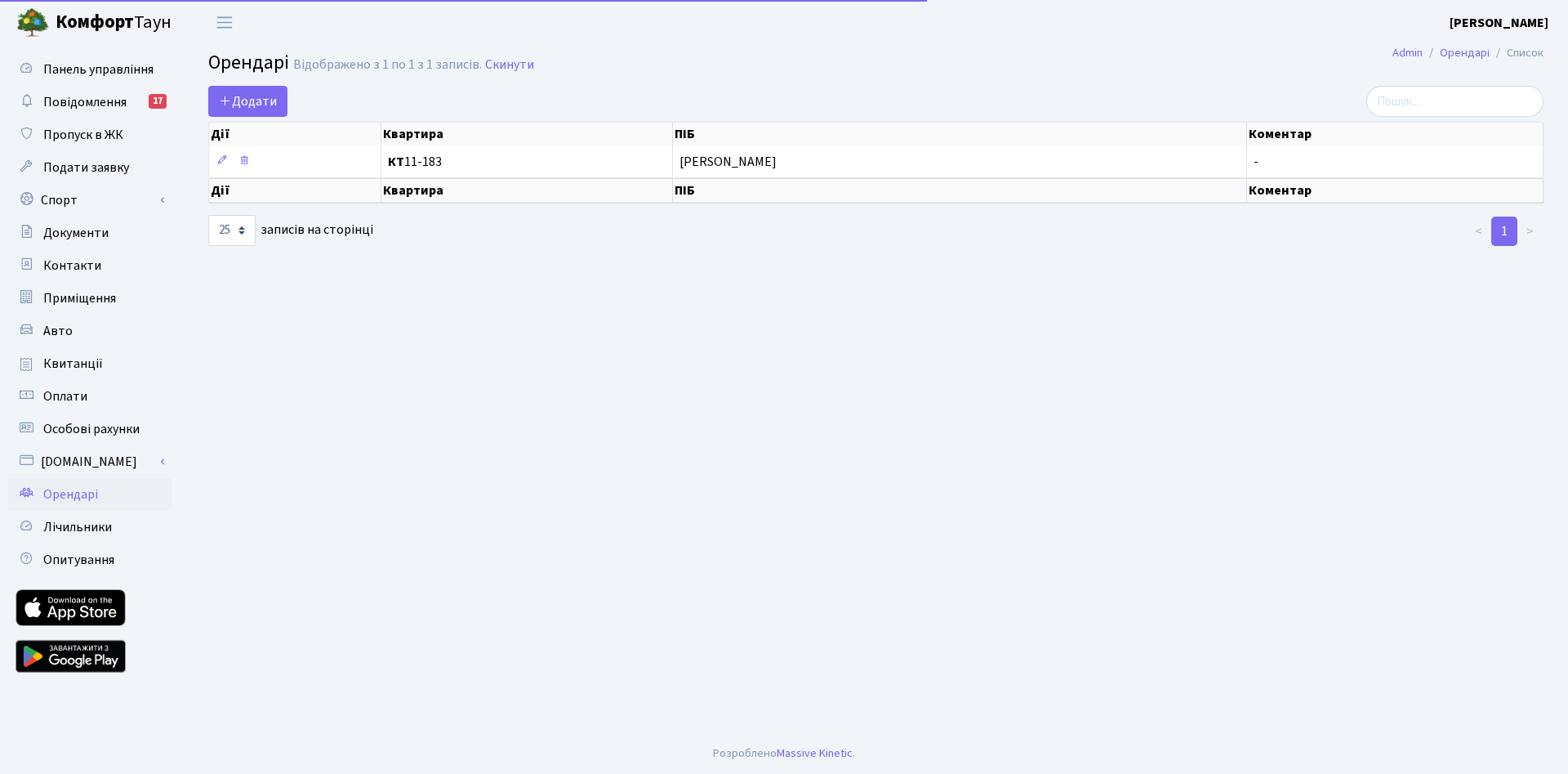
select select "25"
click at [244, 102] on span "Додати" at bounding box center [248, 102] width 58 height 18
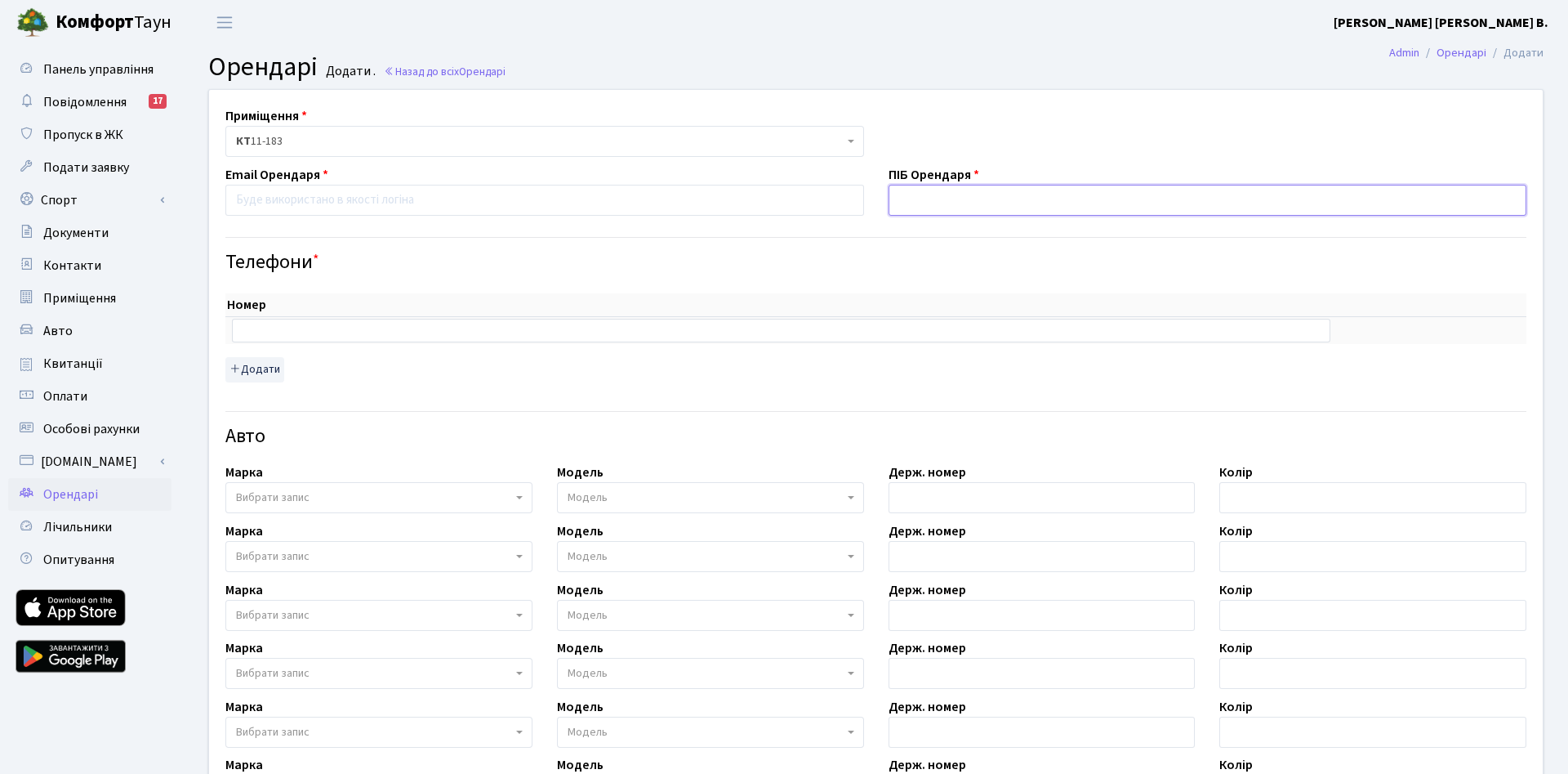
click at [911, 199] on input "text" at bounding box center [1207, 201] width 638 height 31
type input "G"
type input "[PERSON_NAME] [PERSON_NAME]"
click at [306, 204] on input "email" at bounding box center [544, 201] width 638 height 31
type input "з"
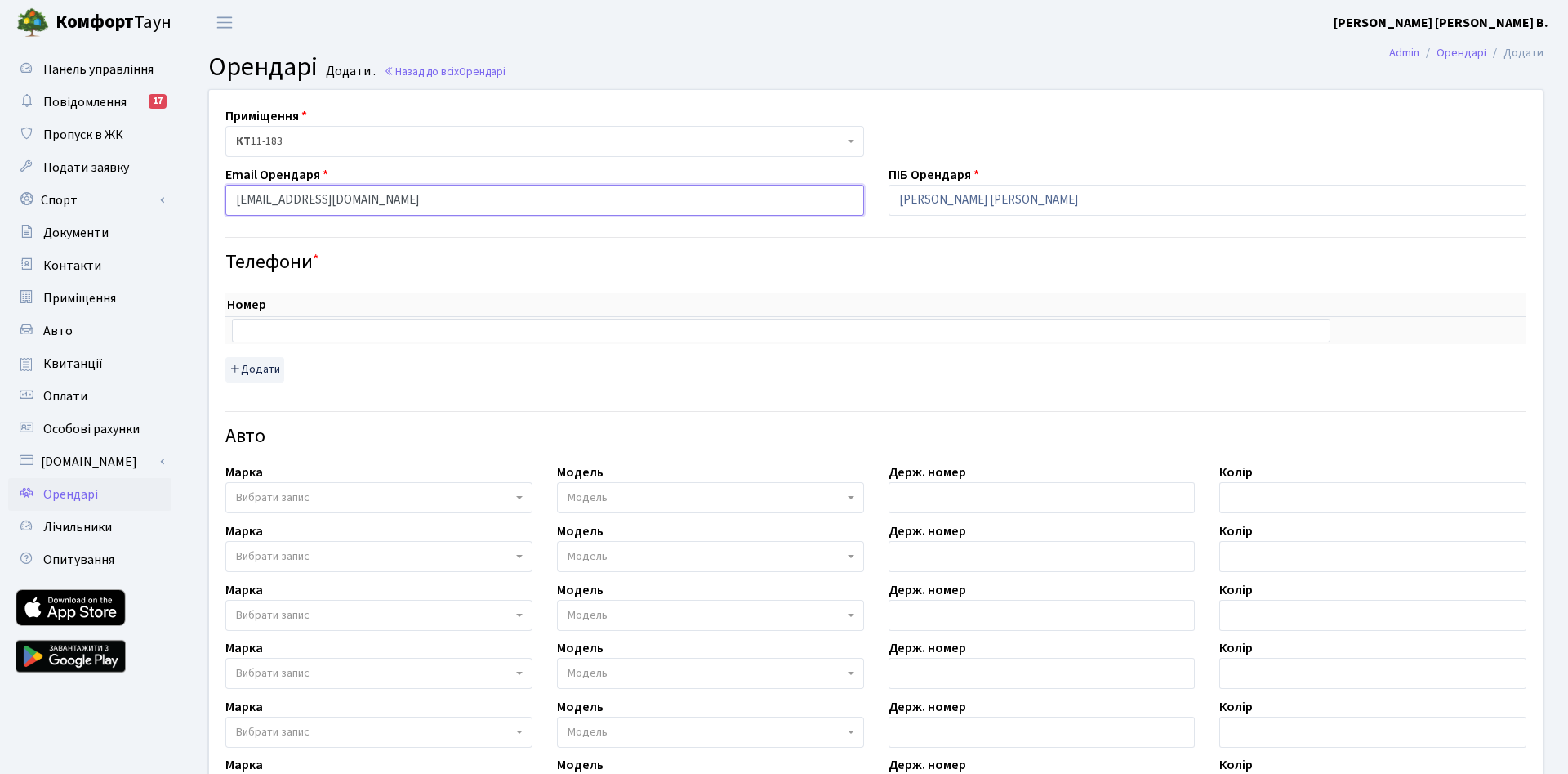
type input "poliakovahanna2610@gmail.com"
click at [267, 331] on input "text" at bounding box center [781, 330] width 1098 height 23
type input "+38"
drag, startPoint x: 247, startPoint y: 333, endPoint x: 227, endPoint y: 330, distance: 20.2
click at [232, 330] on input "+38" at bounding box center [781, 330] width 1098 height 23
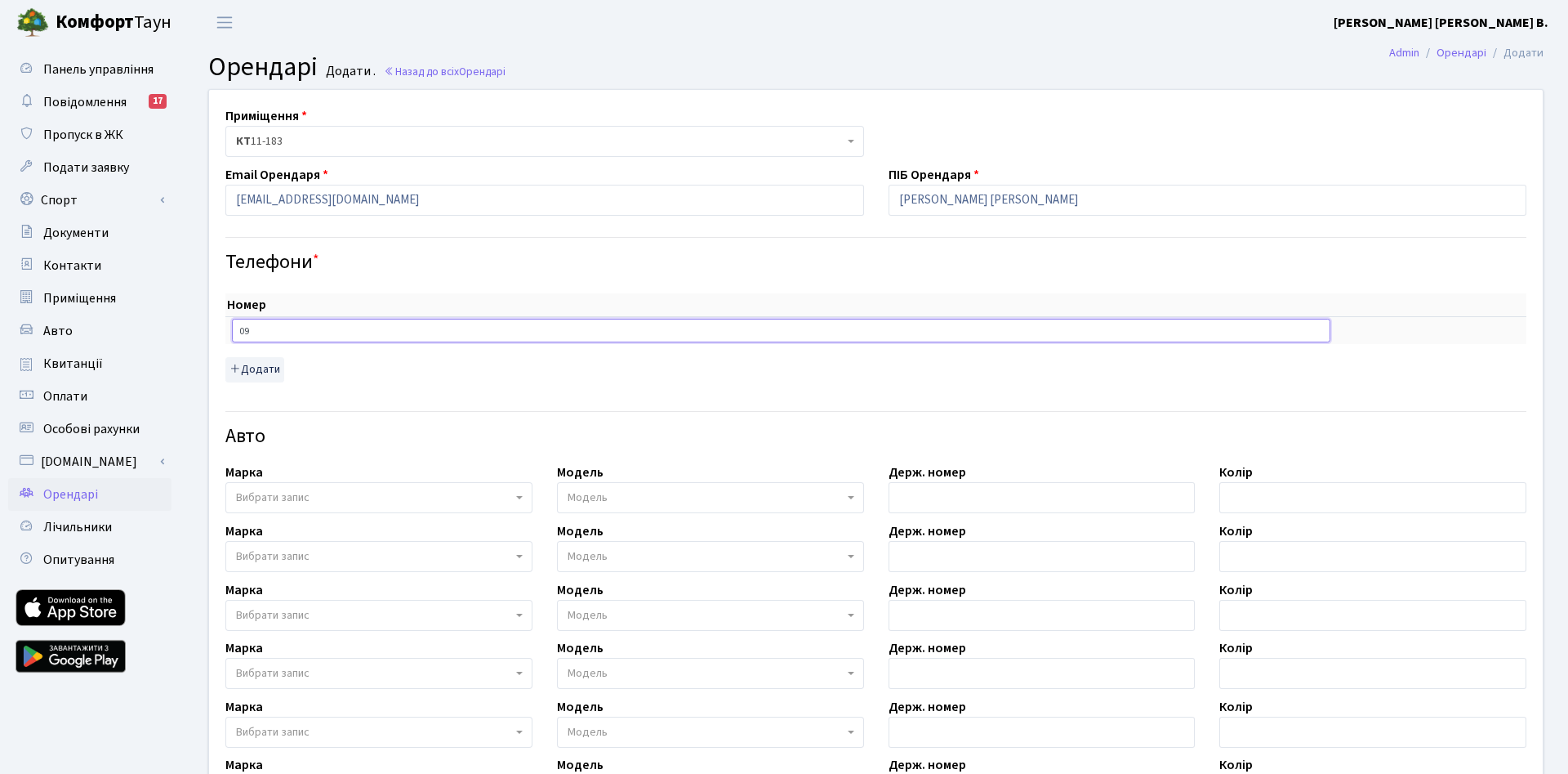
type input "0"
type input "+380991415664"
click at [450, 195] on input "poliakovahanna2610@gmail.com" at bounding box center [544, 201] width 638 height 31
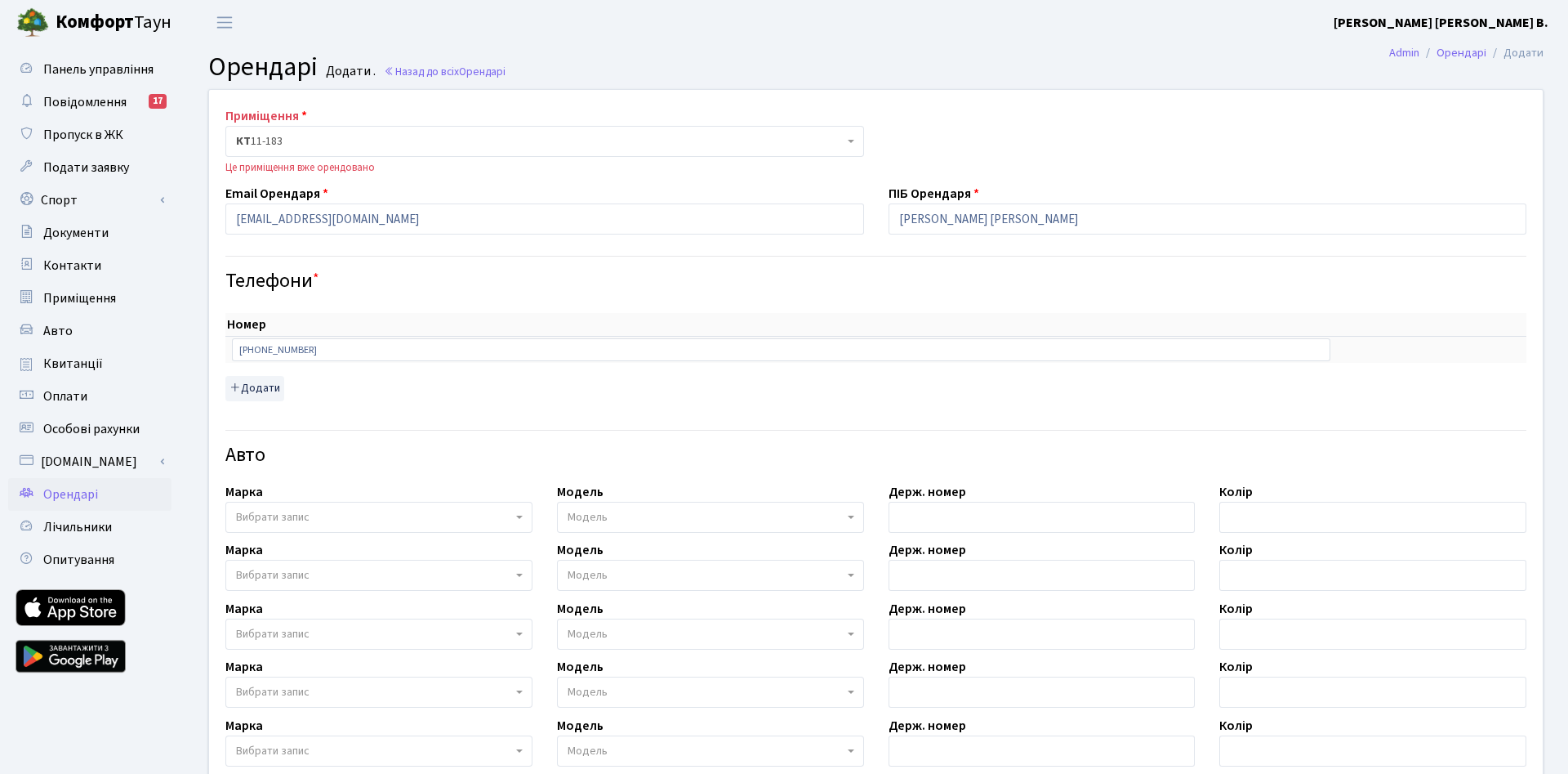
click at [293, 140] on span "КТ 11-183" at bounding box center [540, 141] width 608 height 17
click at [307, 139] on span "КТ 11-183" at bounding box center [540, 141] width 608 height 17
drag, startPoint x: 427, startPoint y: 221, endPoint x: 211, endPoint y: 212, distance: 216.2
click at [225, 212] on input "poliakovahanna2610@gmail.com" at bounding box center [544, 219] width 638 height 31
drag, startPoint x: 329, startPoint y: 346, endPoint x: 157, endPoint y: 335, distance: 172.4
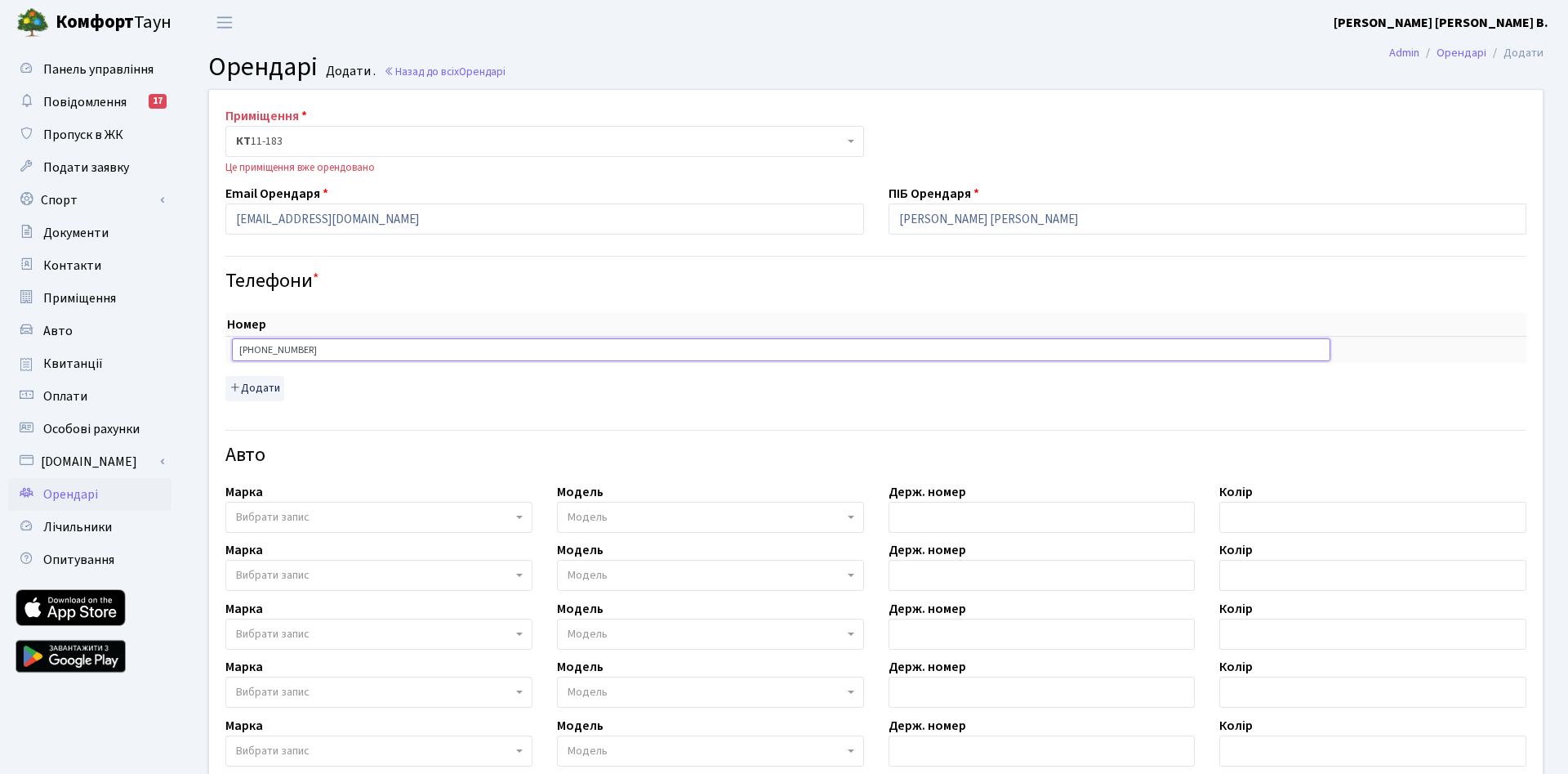
click at [232, 338] on input "+380991415664" at bounding box center [781, 349] width 1098 height 23
click at [413, 64] on link "Назад до всіх Орендарі" at bounding box center [444, 71] width 121 height 16
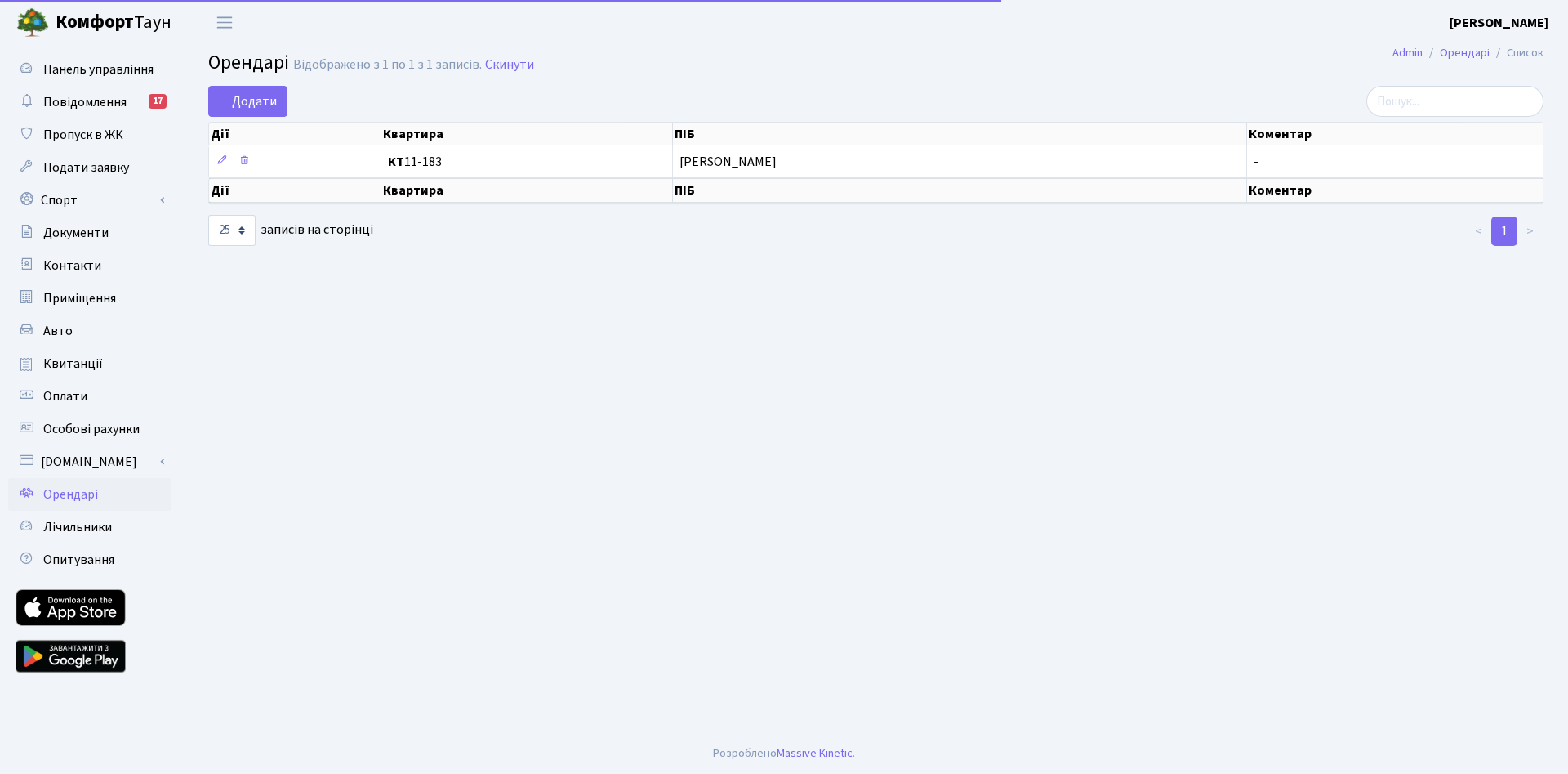
select select "25"
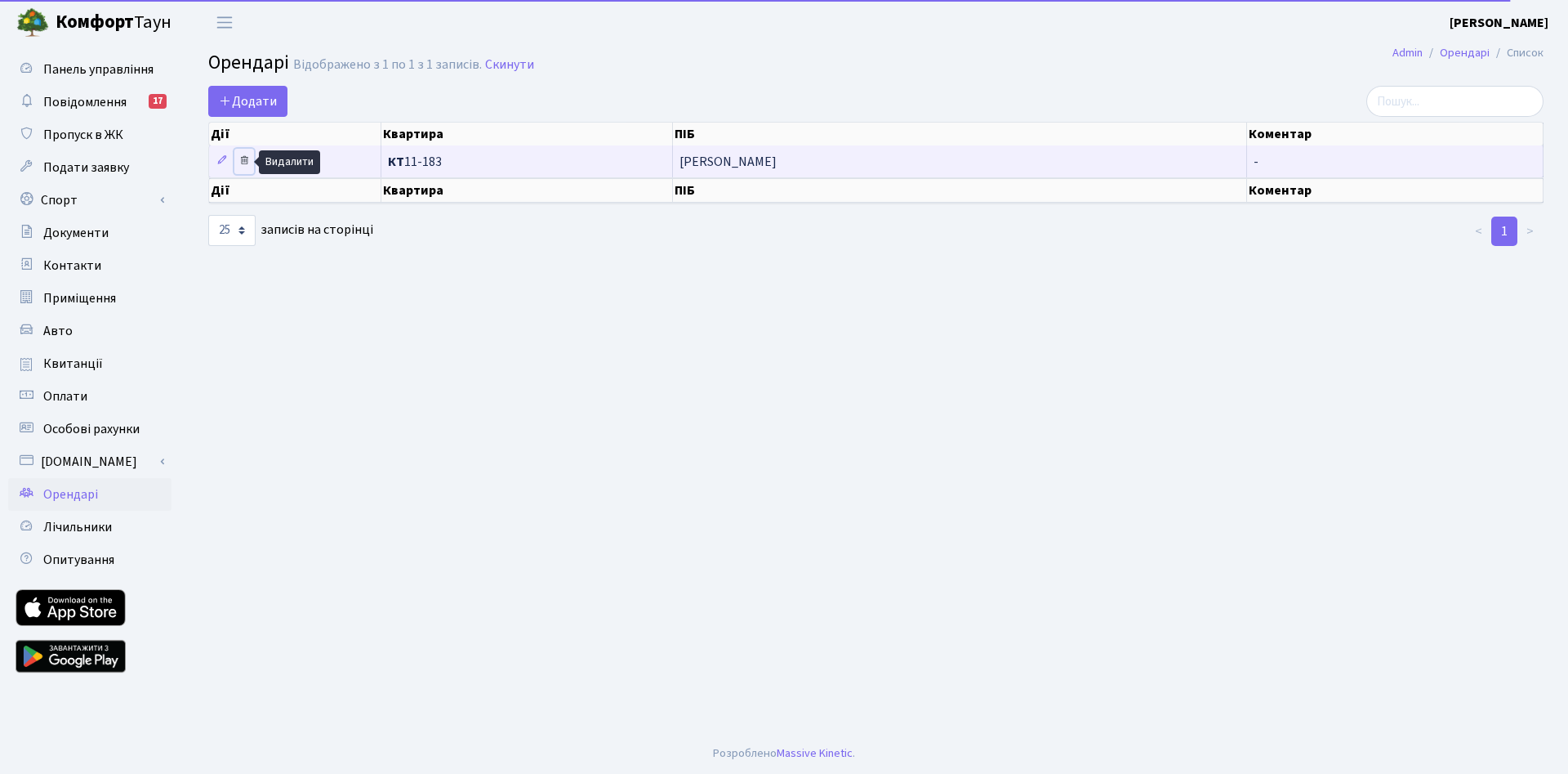
click at [243, 160] on icon at bounding box center [244, 160] width 12 height 12
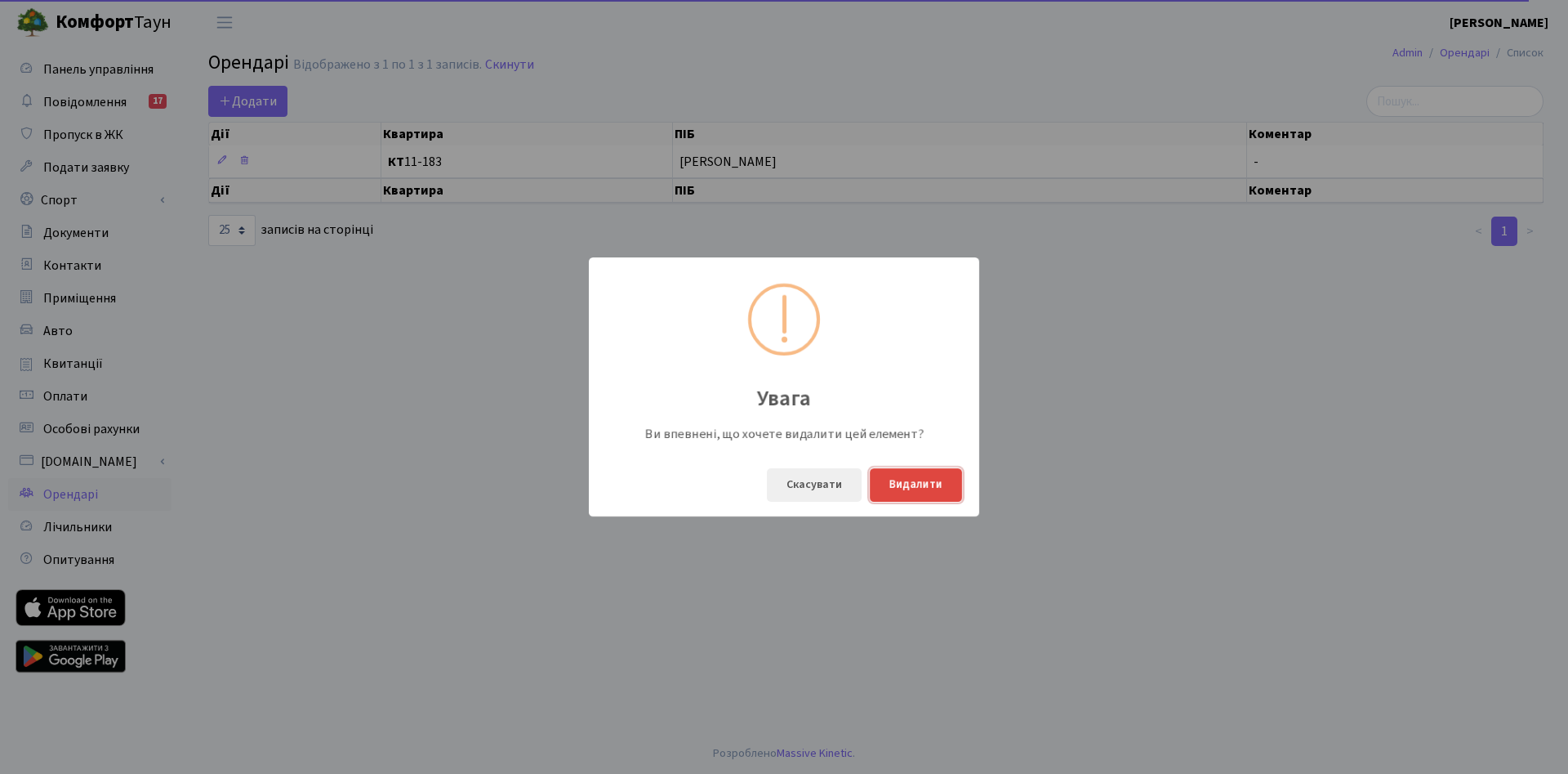
click at [926, 496] on button "Видалити" at bounding box center [916, 485] width 92 height 34
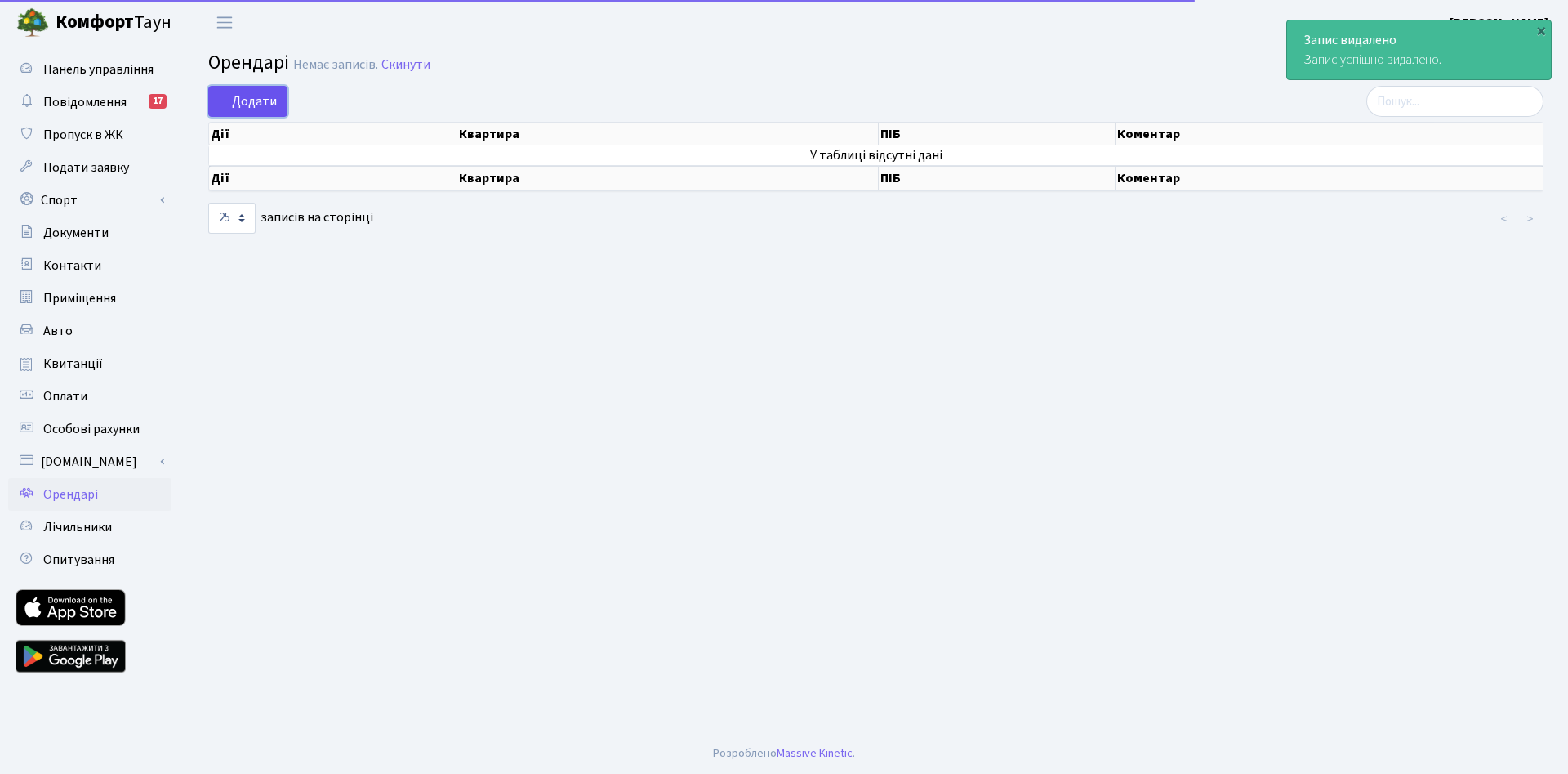
click at [258, 105] on span "Додати" at bounding box center [248, 102] width 58 height 18
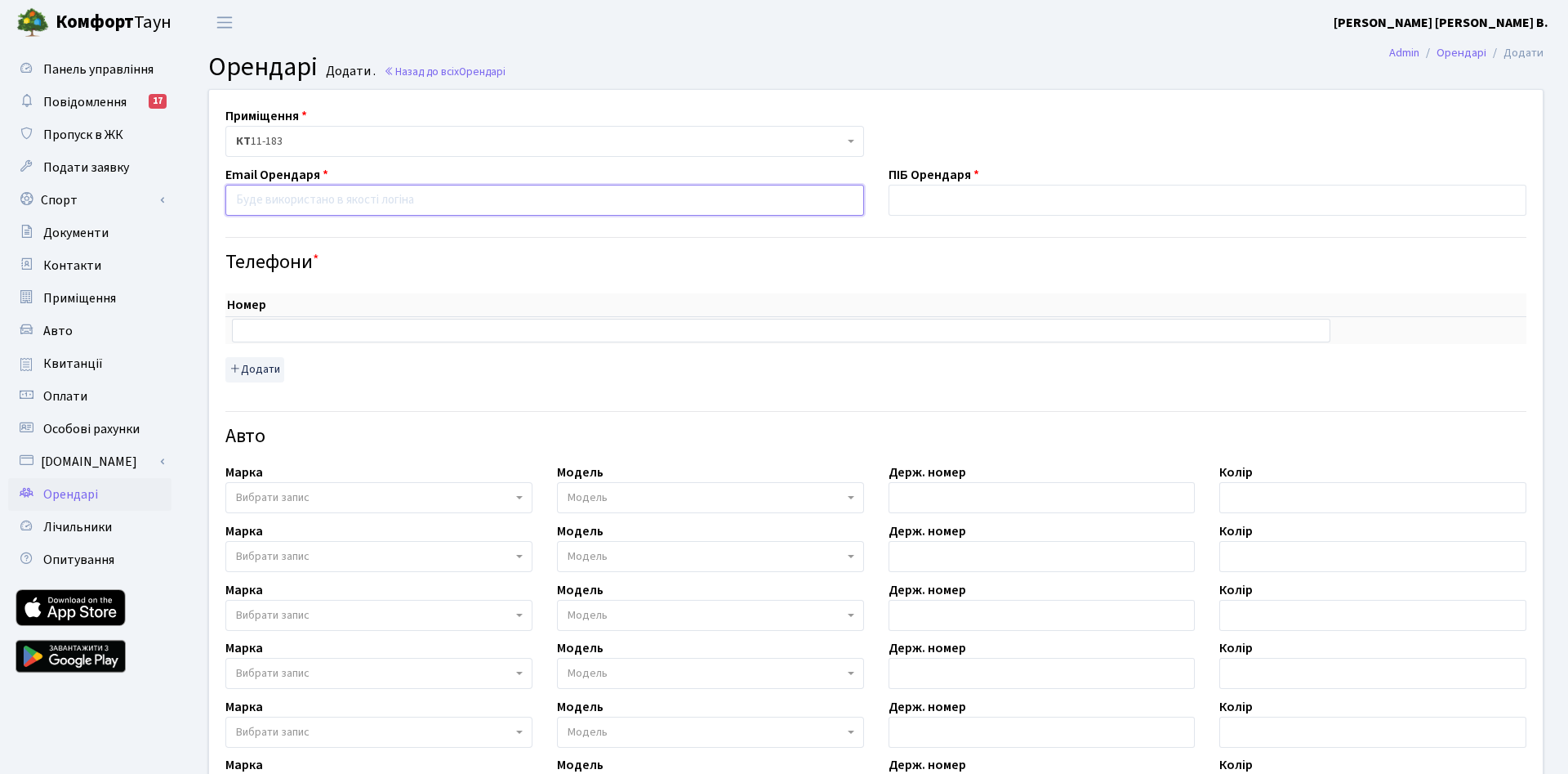
click at [401, 199] on input "email" at bounding box center [544, 201] width 638 height 31
paste input "[EMAIL_ADDRESS][DOMAIN_NAME]"
type input "[EMAIL_ADDRESS][DOMAIN_NAME]"
click at [1002, 201] on input "text" at bounding box center [1207, 201] width 638 height 31
type input "G"
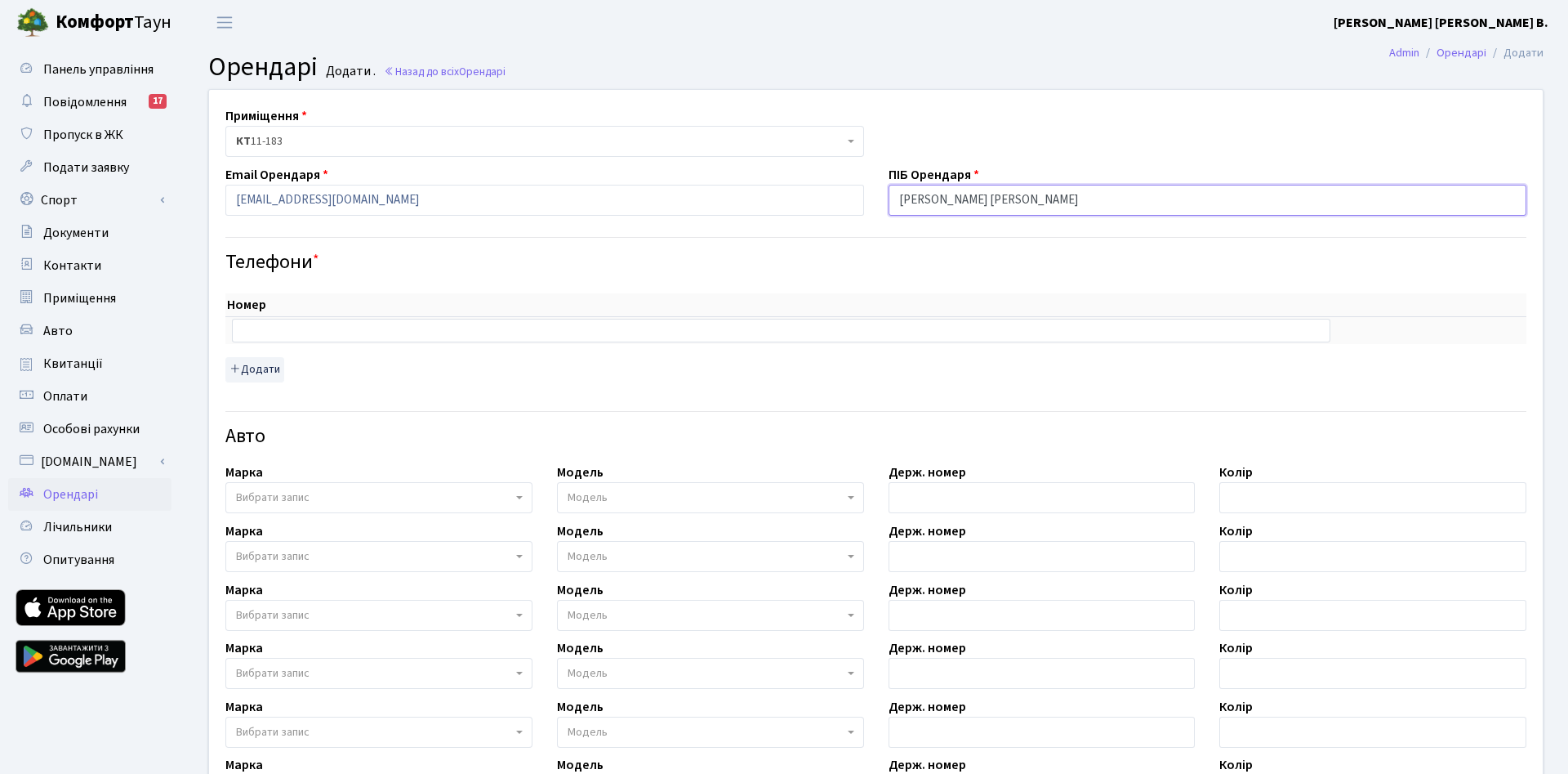
type input "[PERSON_NAME]"
click at [291, 328] on input "text" at bounding box center [781, 330] width 1098 height 23
paste input "+380991415664"
type input "+380991415664"
click at [235, 198] on input "[EMAIL_ADDRESS][DOMAIN_NAME]" at bounding box center [544, 201] width 638 height 31
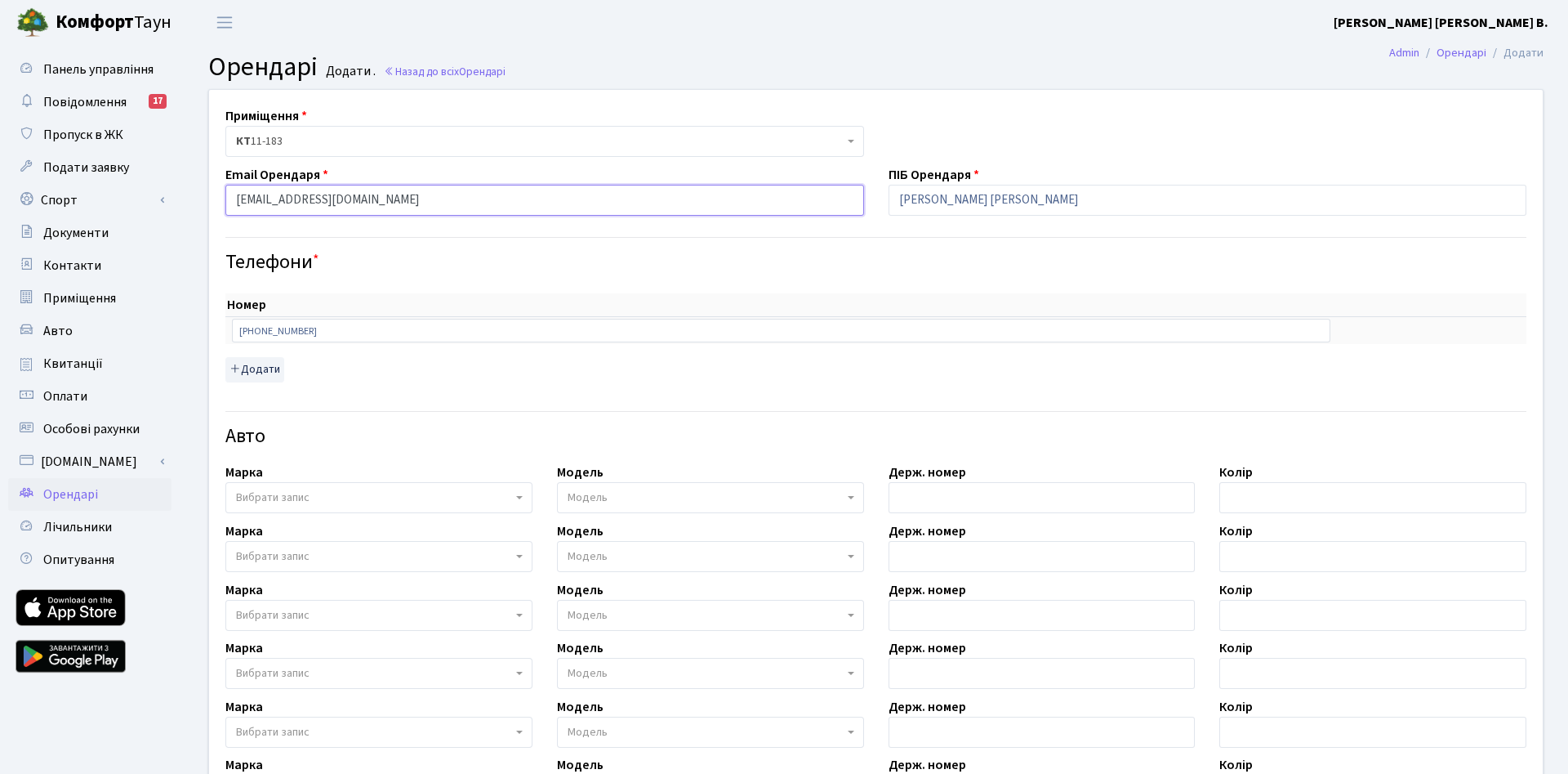
click at [450, 211] on input "poliakovahanna2610@gmail.com" at bounding box center [544, 201] width 638 height 31
drag, startPoint x: 452, startPoint y: 204, endPoint x: 485, endPoint y: 203, distance: 33.0
click at [485, 203] on input "poliakovahanna2610@gmail.com" at bounding box center [544, 201] width 638 height 31
click at [1120, 202] on input "Полякова Ганна Василівна" at bounding box center [1207, 201] width 638 height 31
click at [334, 335] on input "+380991415664" at bounding box center [781, 330] width 1098 height 23
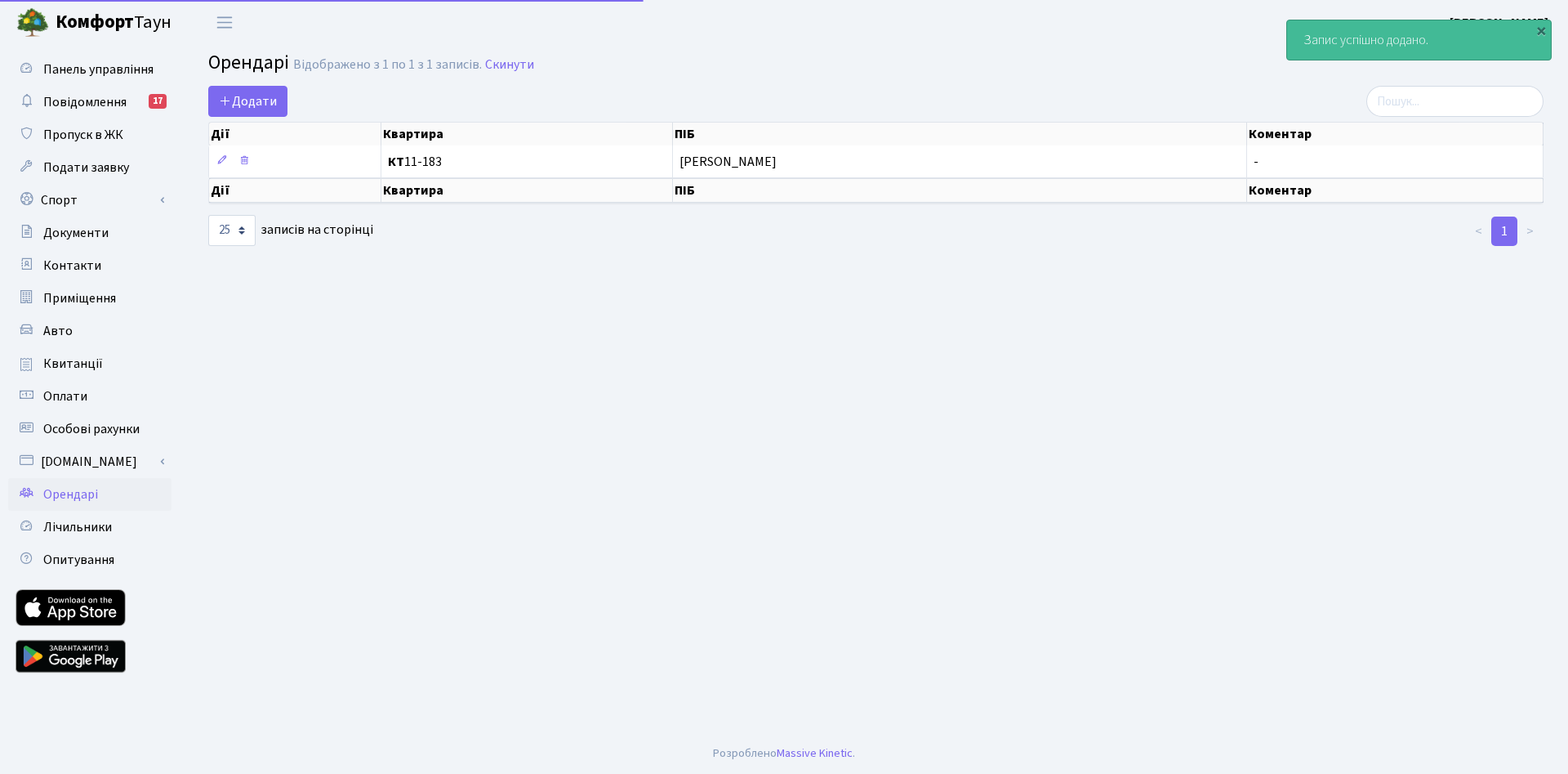
select select "25"
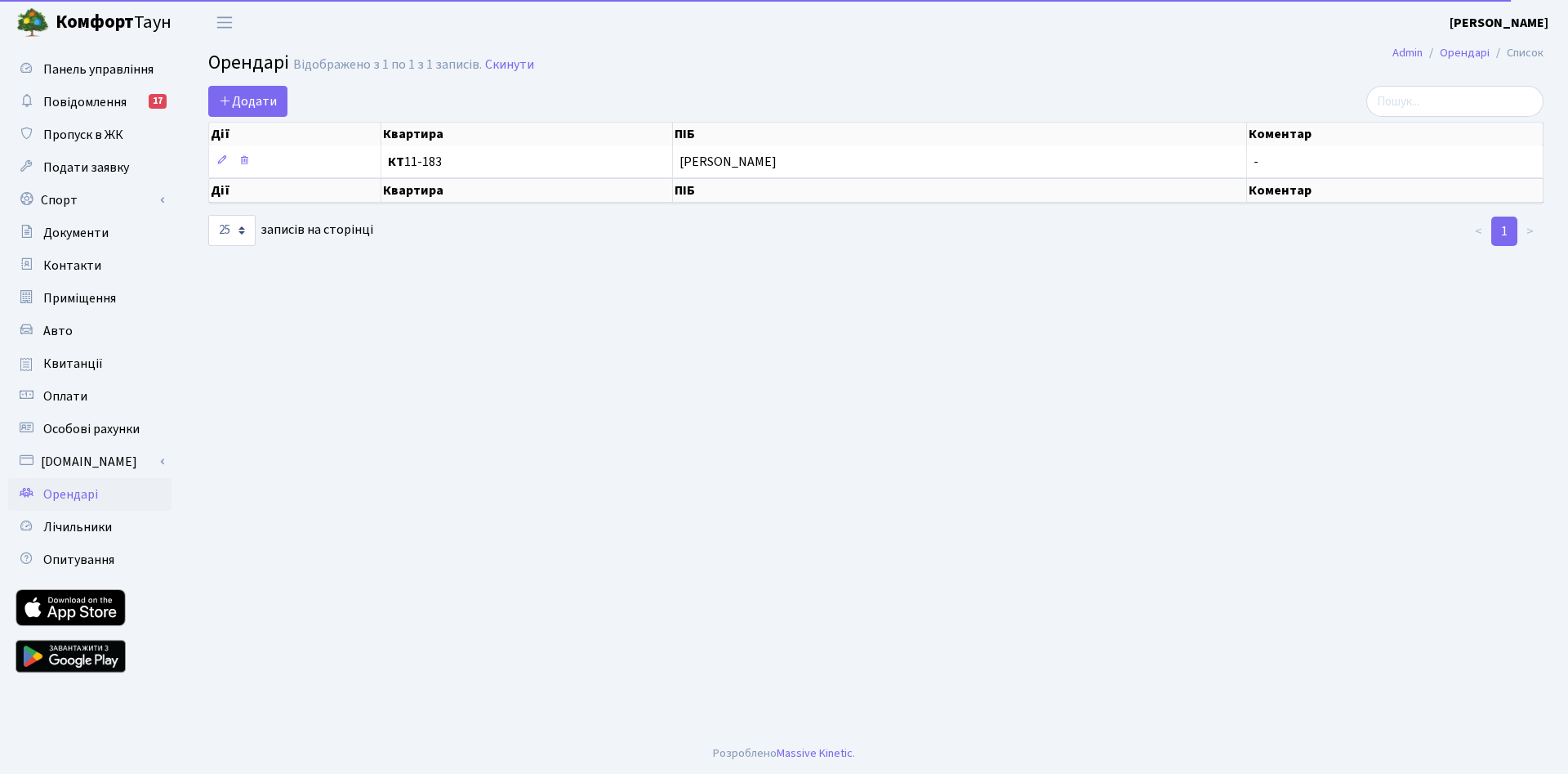
click at [480, 276] on main "Admin Орендарі Список Орендарі Відображено з 1 по 1 з 1 записів. Скинути Додати…" at bounding box center [876, 388] width 1384 height 688
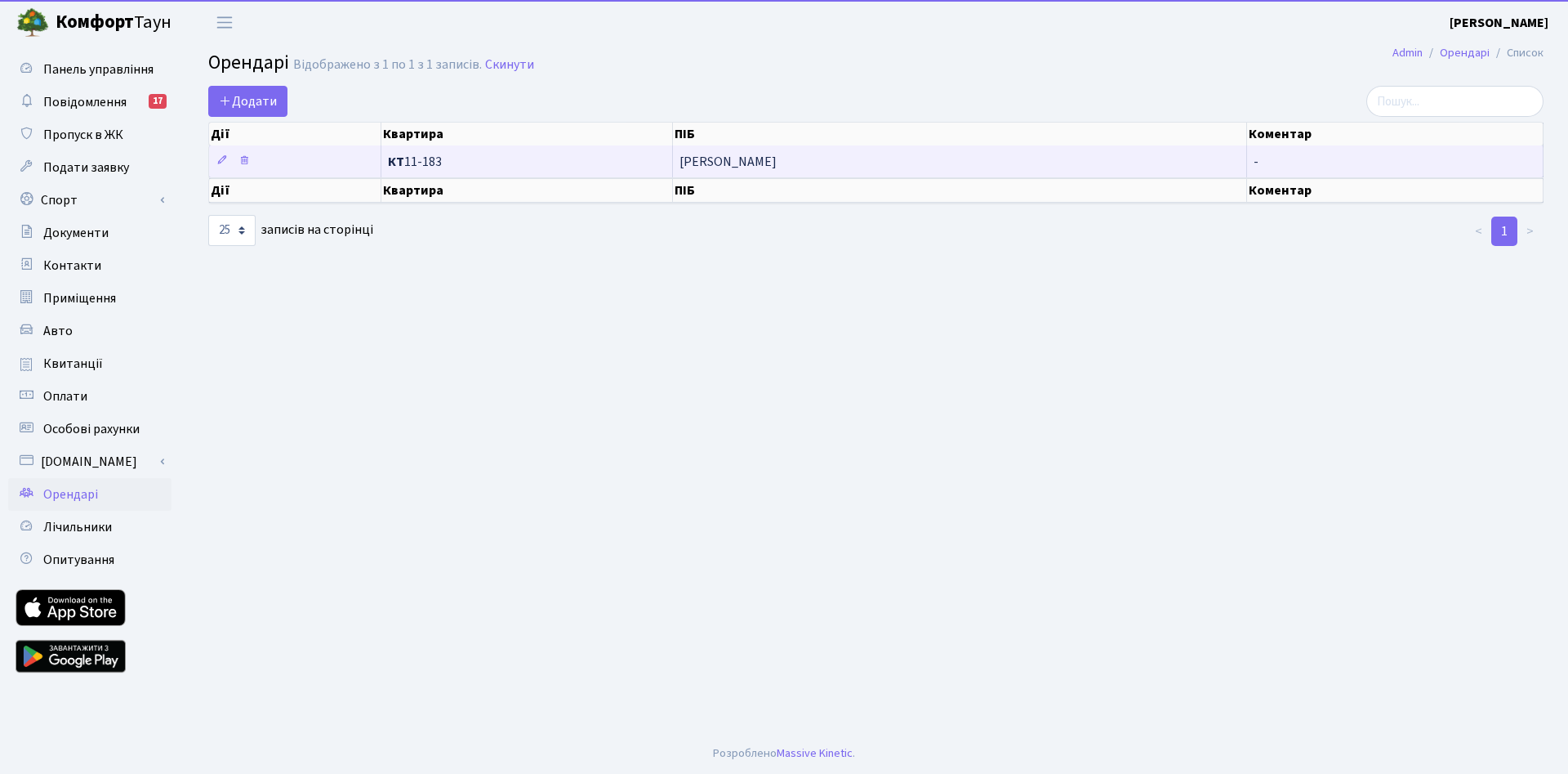
click at [518, 165] on span "КТ 11-183" at bounding box center [527, 162] width 277 height 13
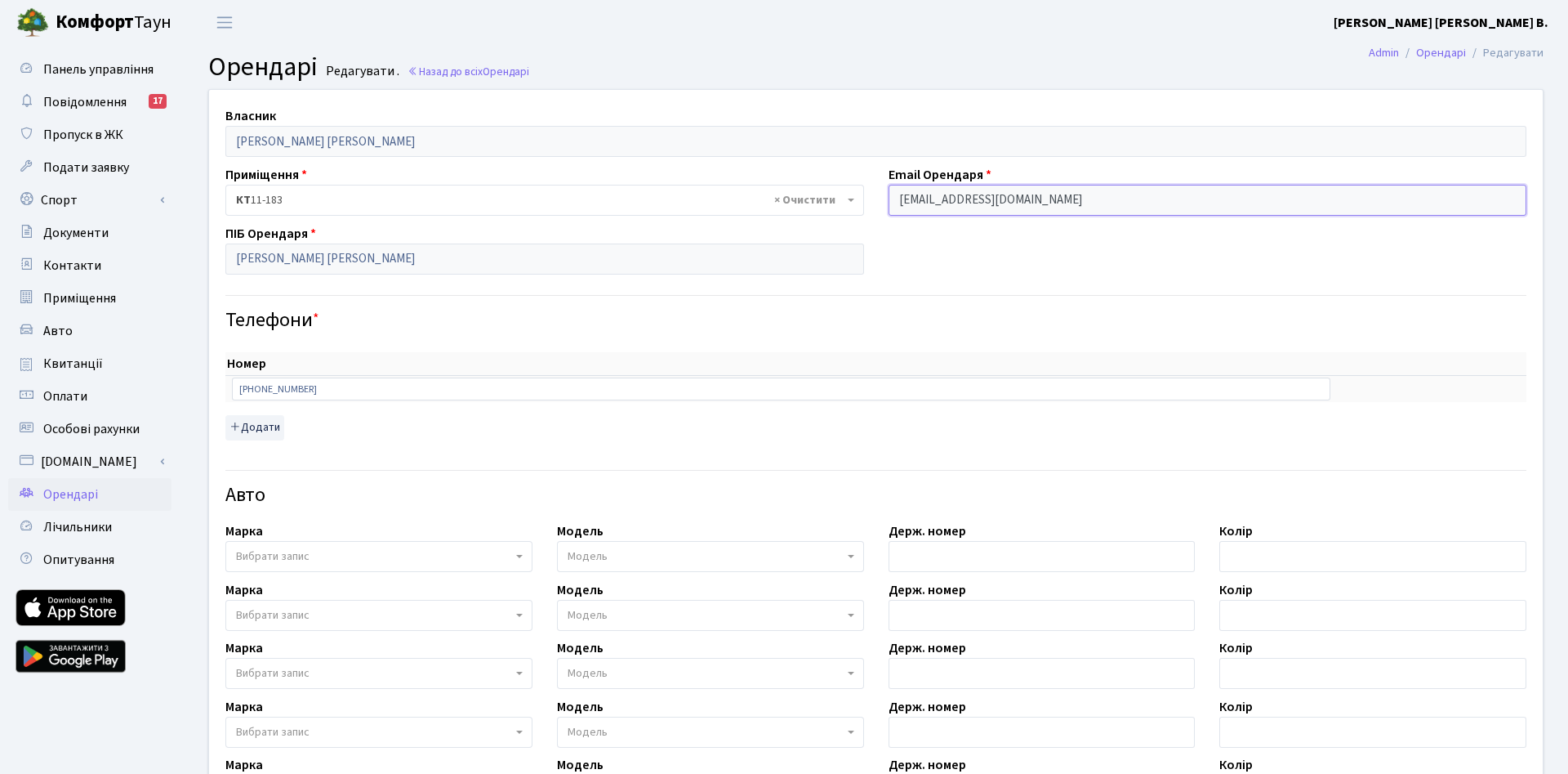
click at [1086, 202] on input "poliakovahanna2610@gmail.com" at bounding box center [1207, 201] width 638 height 31
drag, startPoint x: 897, startPoint y: 199, endPoint x: 883, endPoint y: 196, distance: 14.3
click at [883, 196] on div "Email Орендаря poliakovahanna2610@gmail.com" at bounding box center [1207, 190] width 663 height 50
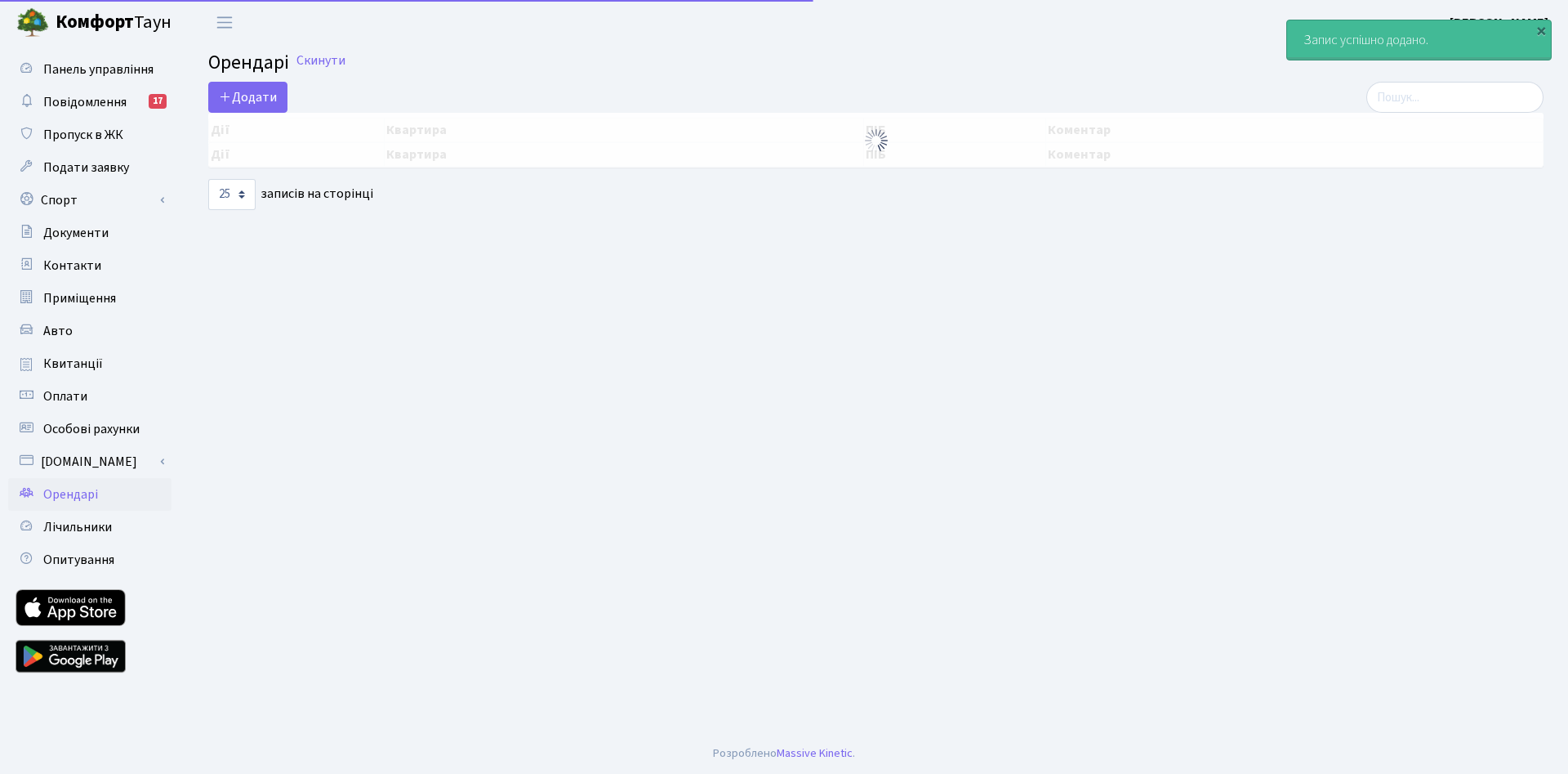
select select "25"
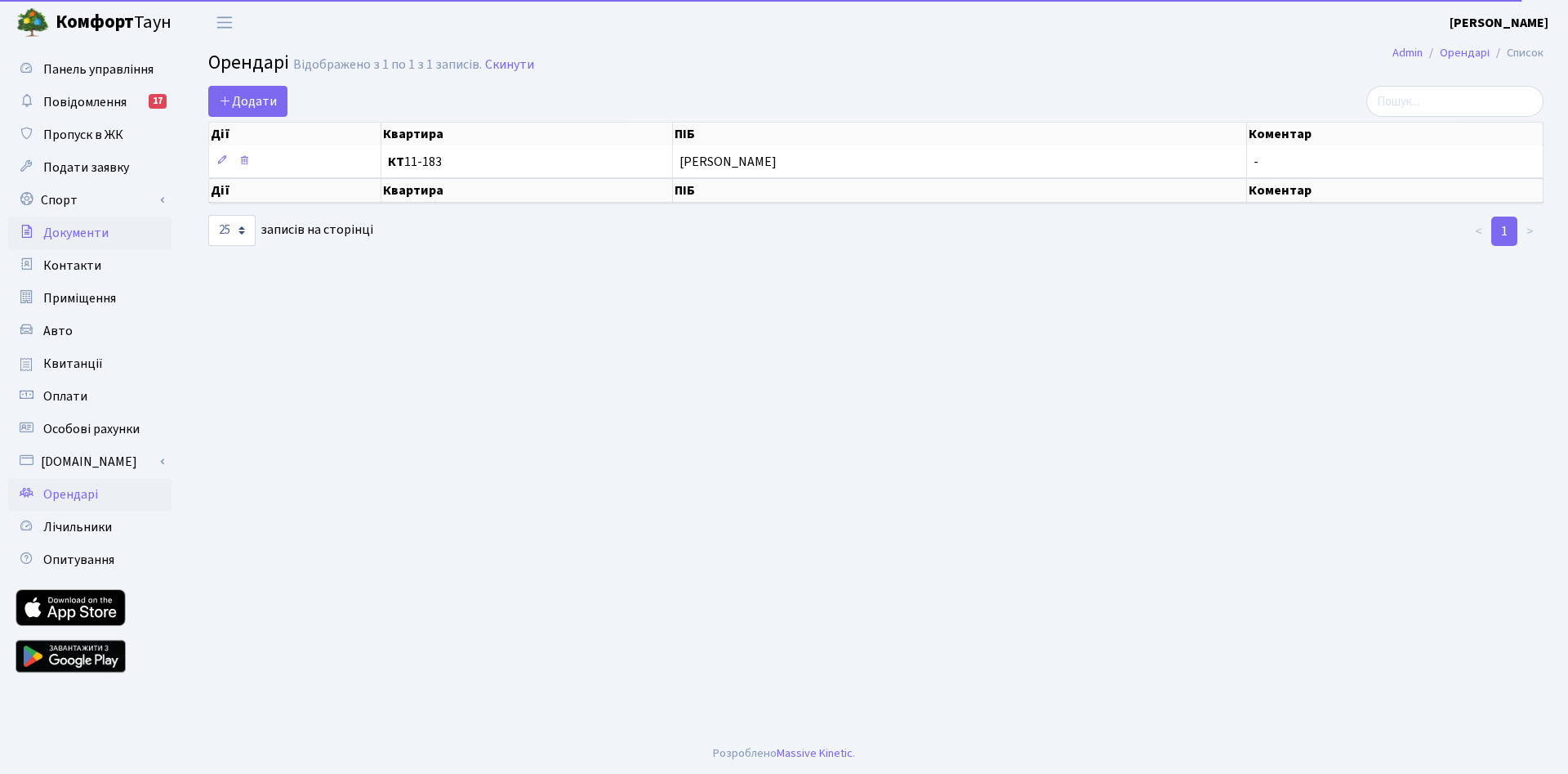
click at [95, 236] on span "Документи" at bounding box center [75, 233] width 65 height 18
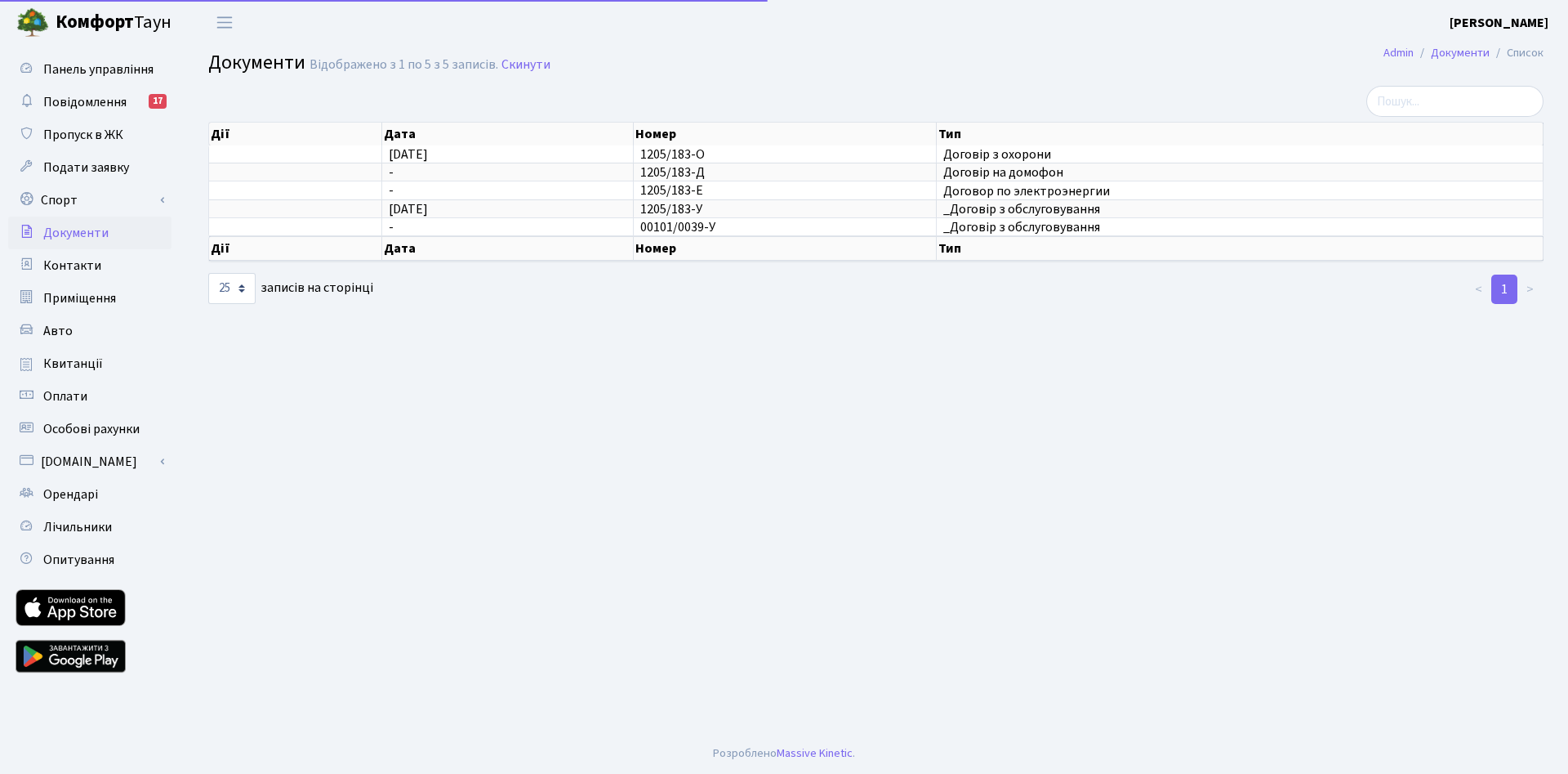
select select "25"
click at [83, 102] on span "Повідомлення" at bounding box center [84, 102] width 83 height 18
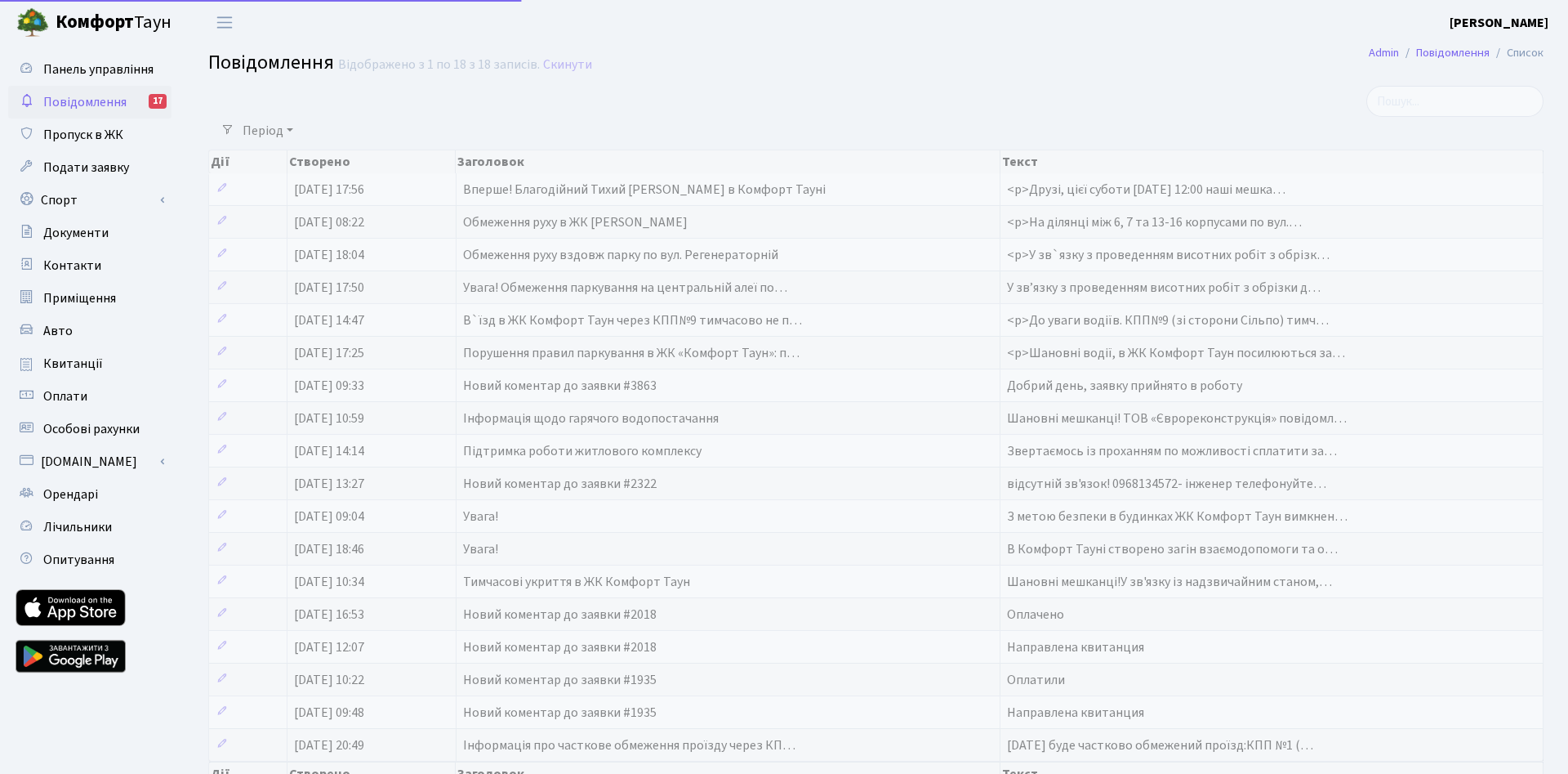
select select "25"
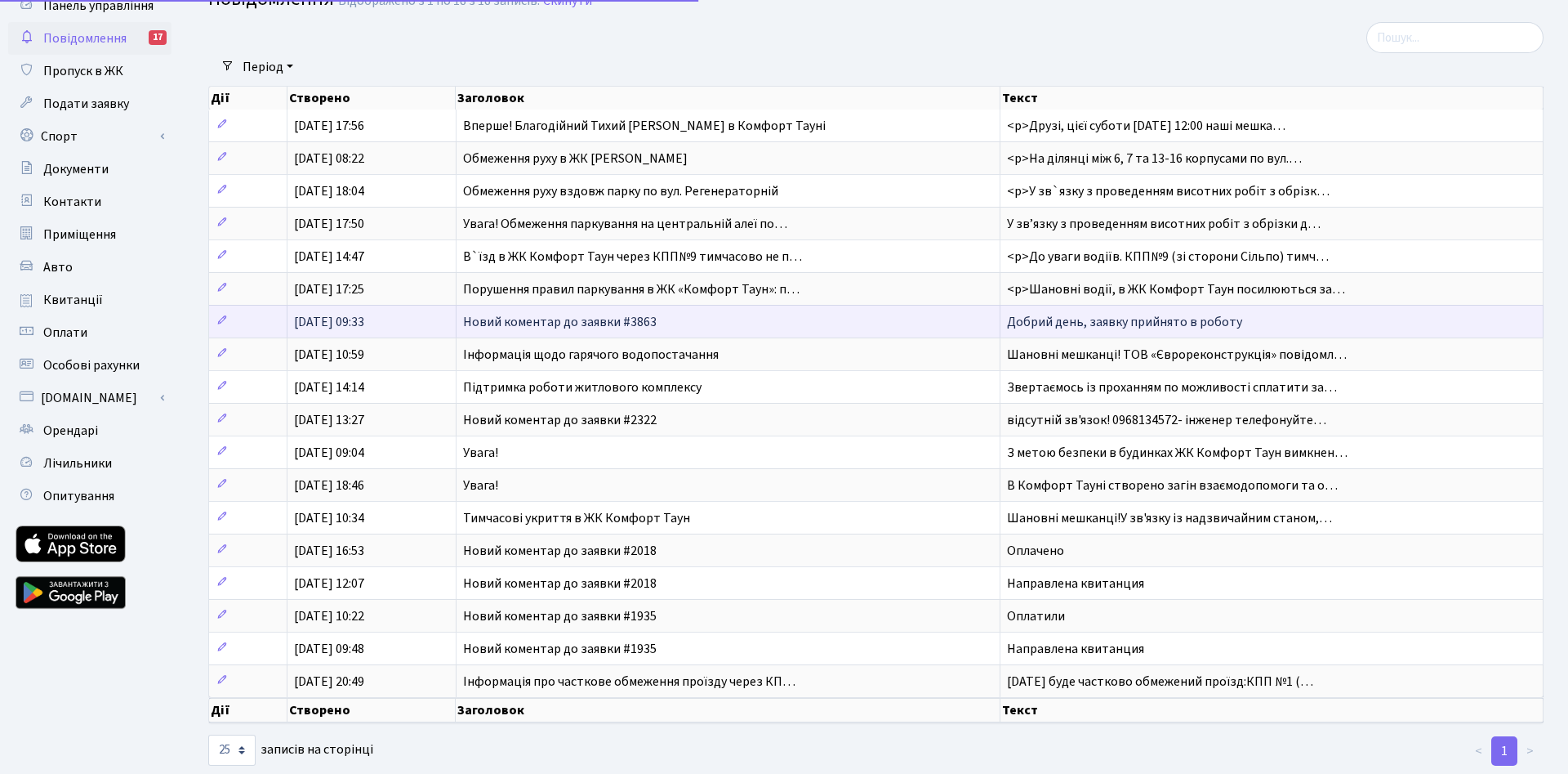
scroll to position [99, 0]
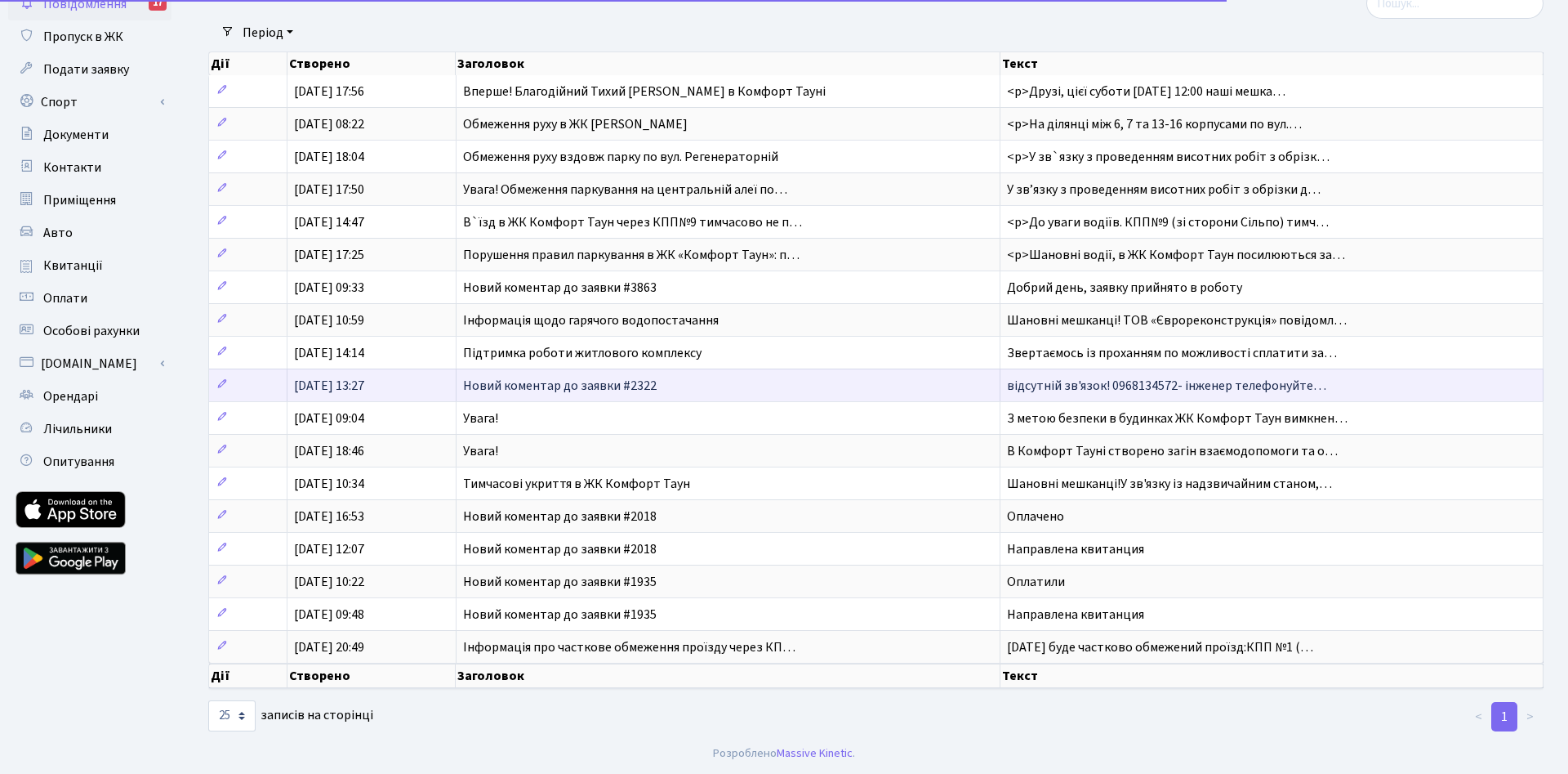
click at [693, 386] on td "Новий коментар до заявки #2322" at bounding box center [728, 385] width 544 height 33
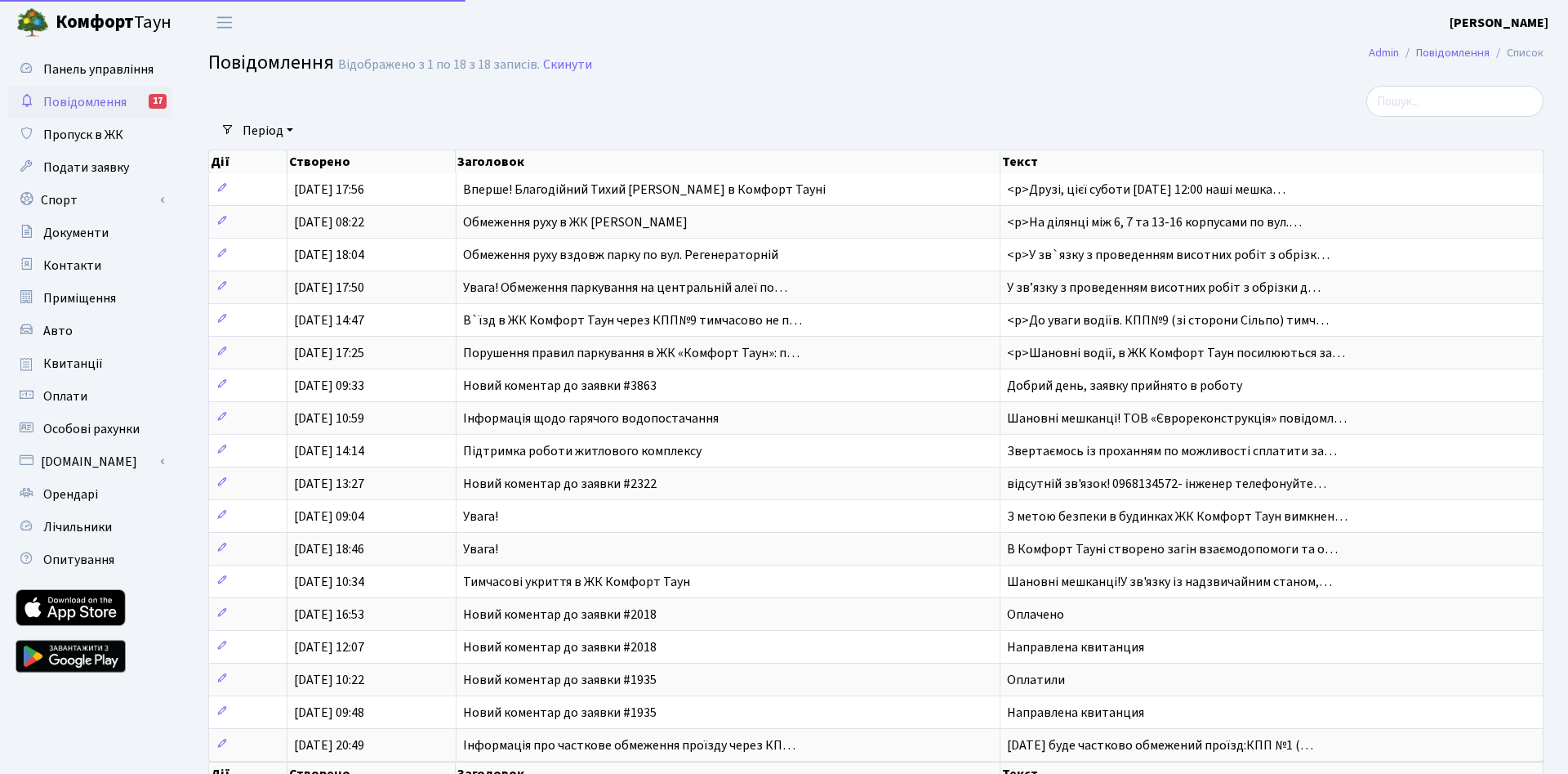
select select "25"
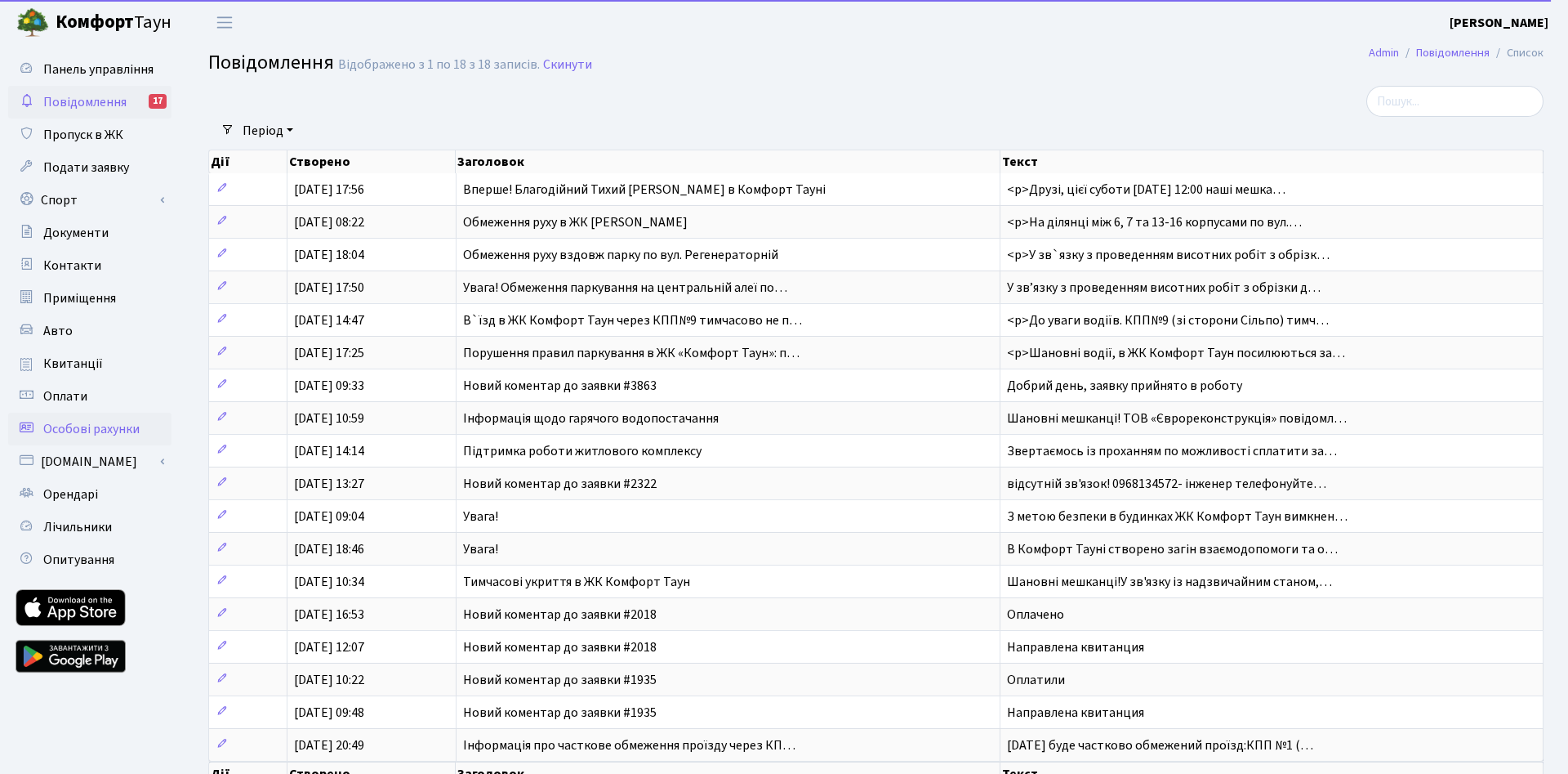
click at [98, 435] on span "Особові рахунки" at bounding box center [91, 429] width 97 height 18
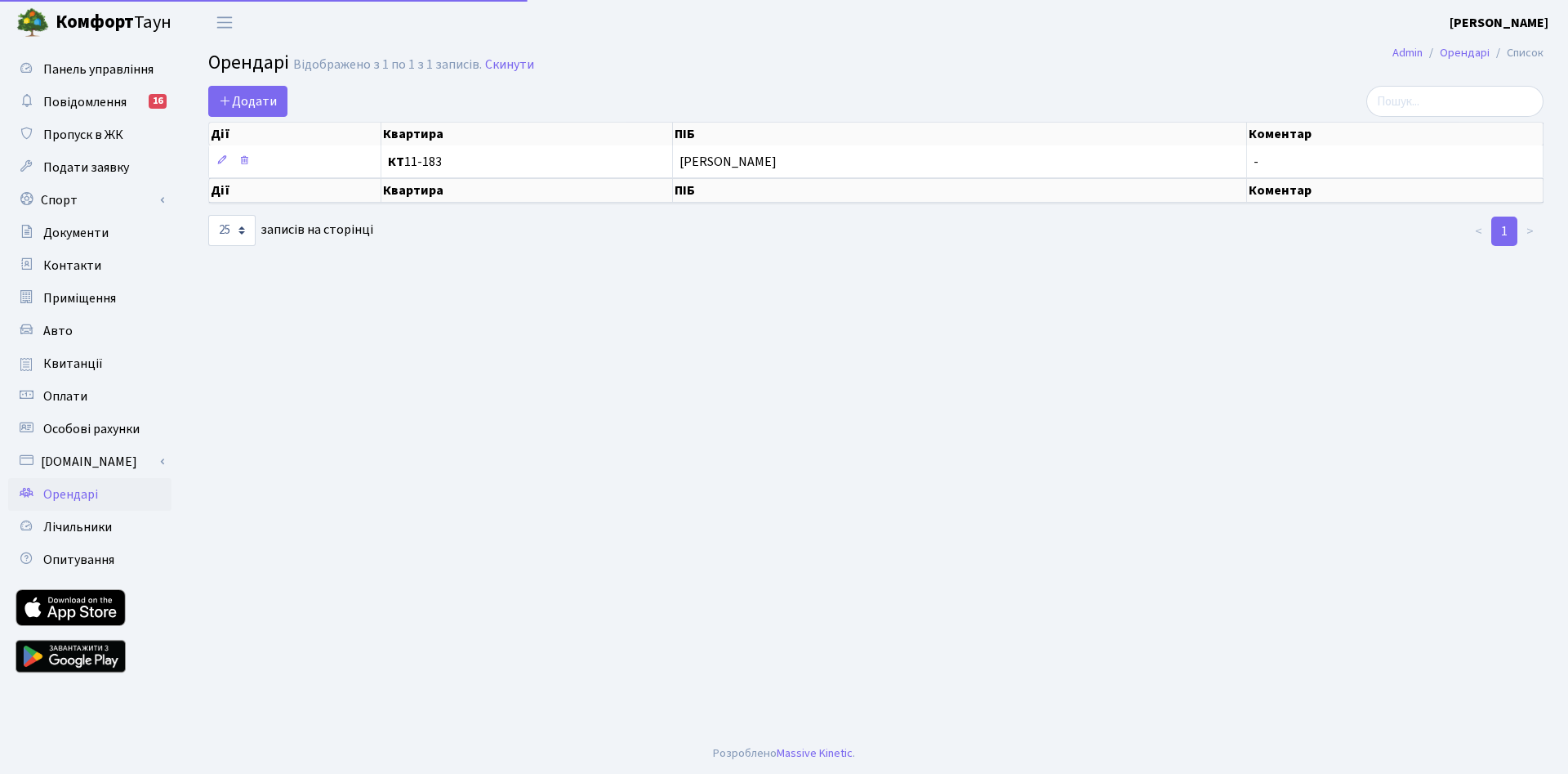
select select "25"
click at [73, 69] on span "Панель управління" at bounding box center [98, 69] width 111 height 18
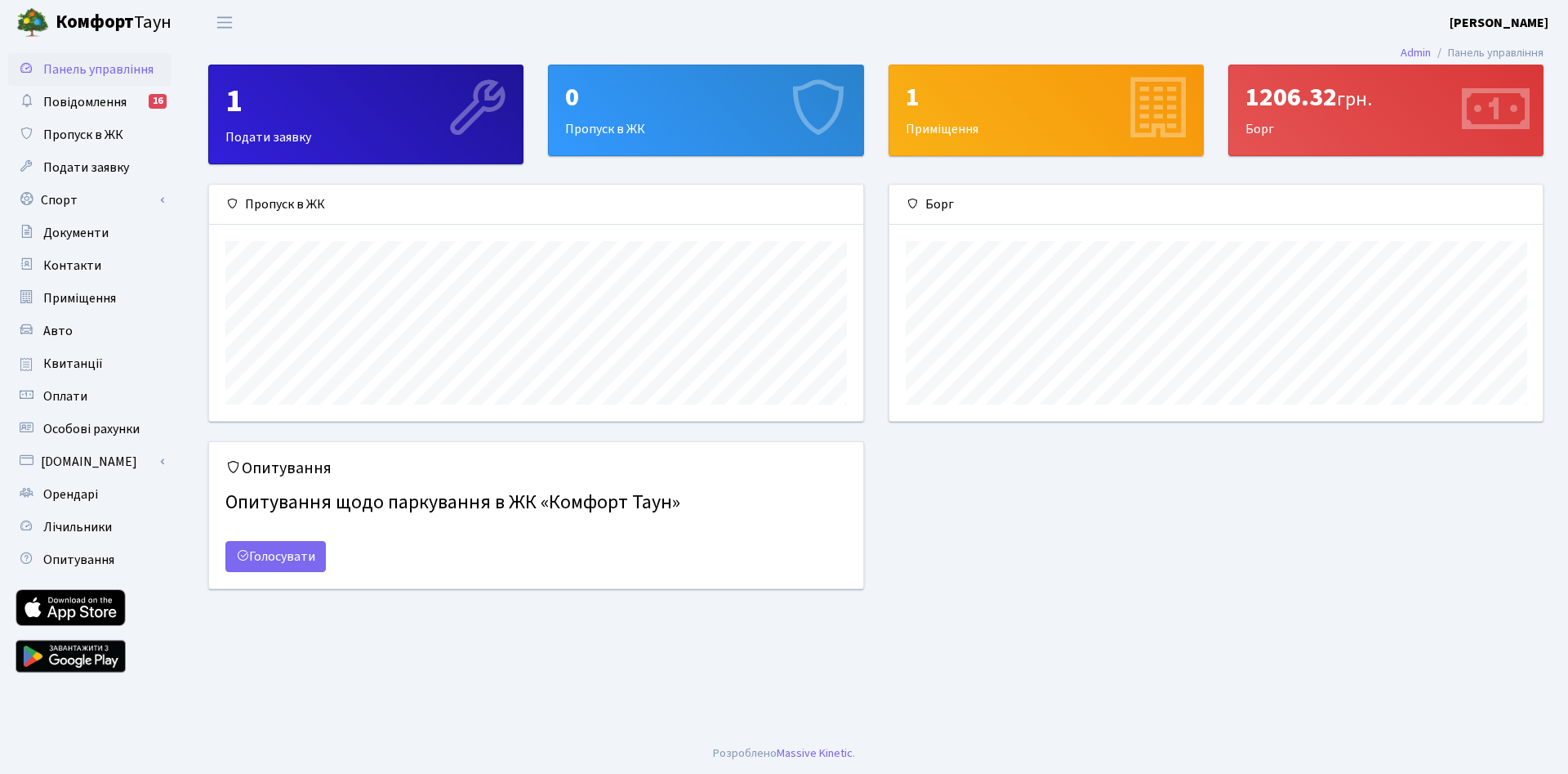
scroll to position [236, 654]
click at [1528, 20] on b "[PERSON_NAME]" at bounding box center [1499, 23] width 99 height 18
click at [1507, 50] on link "Мій обліковий запис" at bounding box center [1466, 50] width 163 height 26
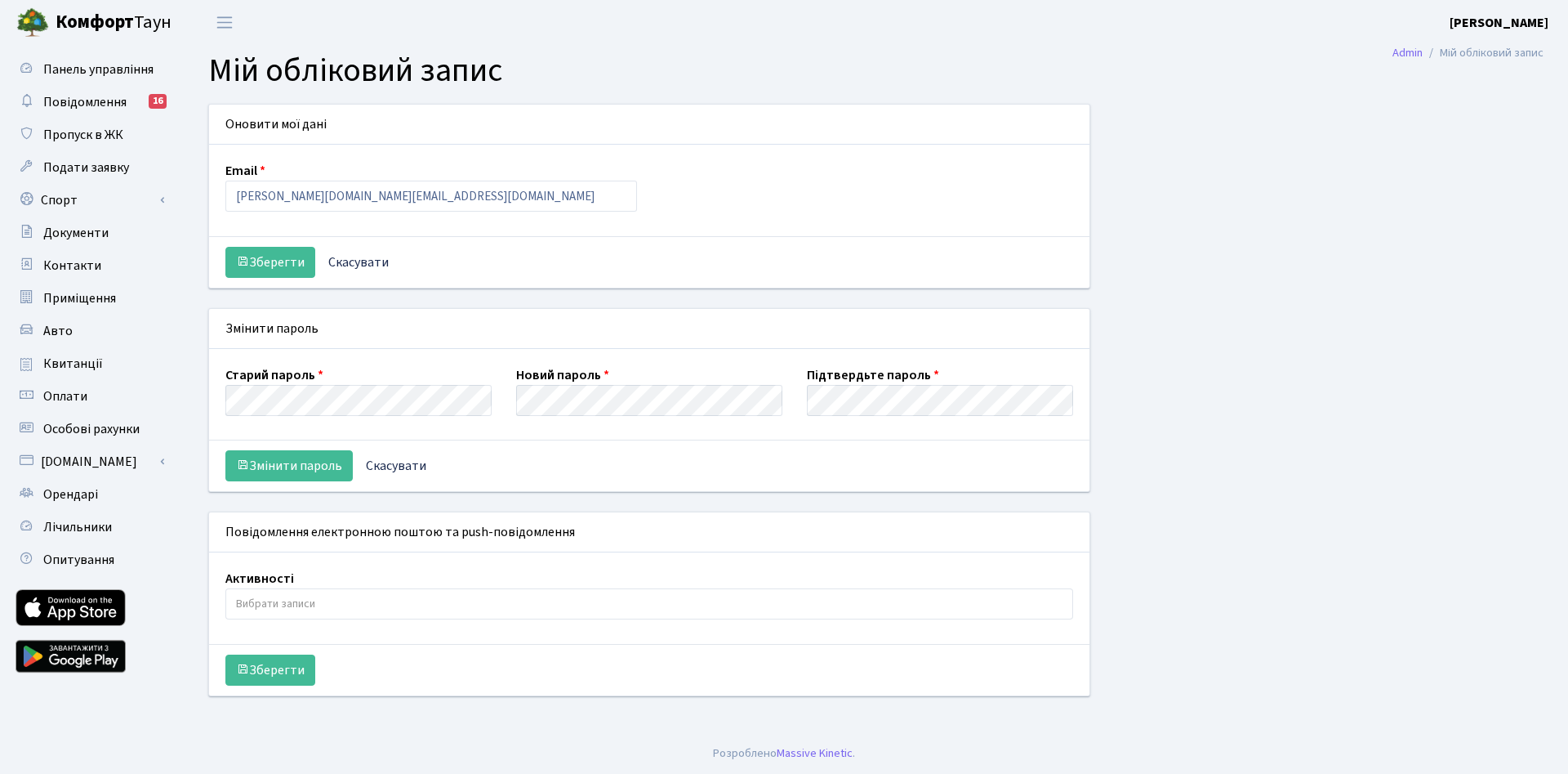
select select
click at [88, 22] on b "Комфорт" at bounding box center [94, 22] width 78 height 26
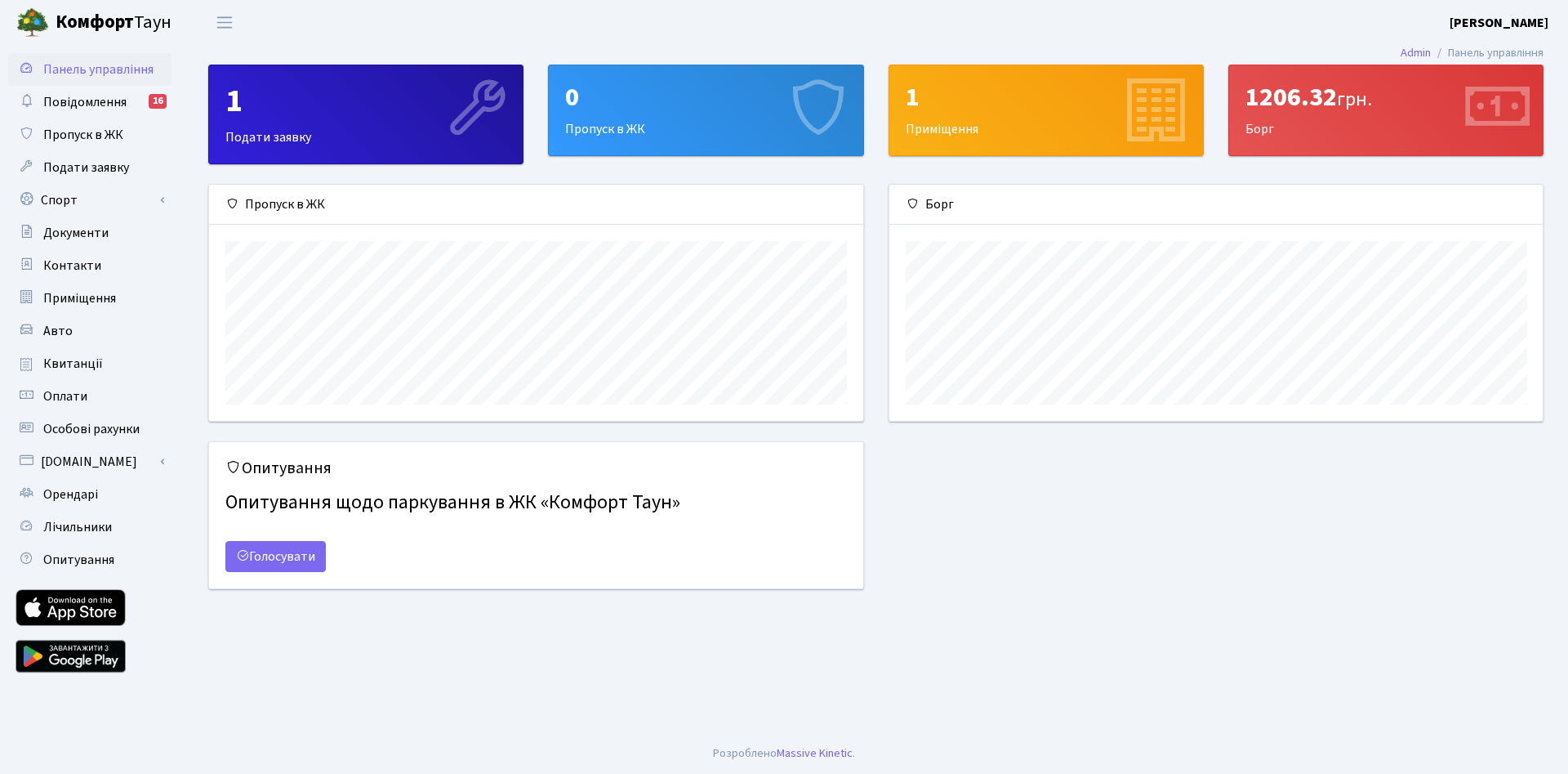
scroll to position [236, 654]
